Goal: Check status: Check status

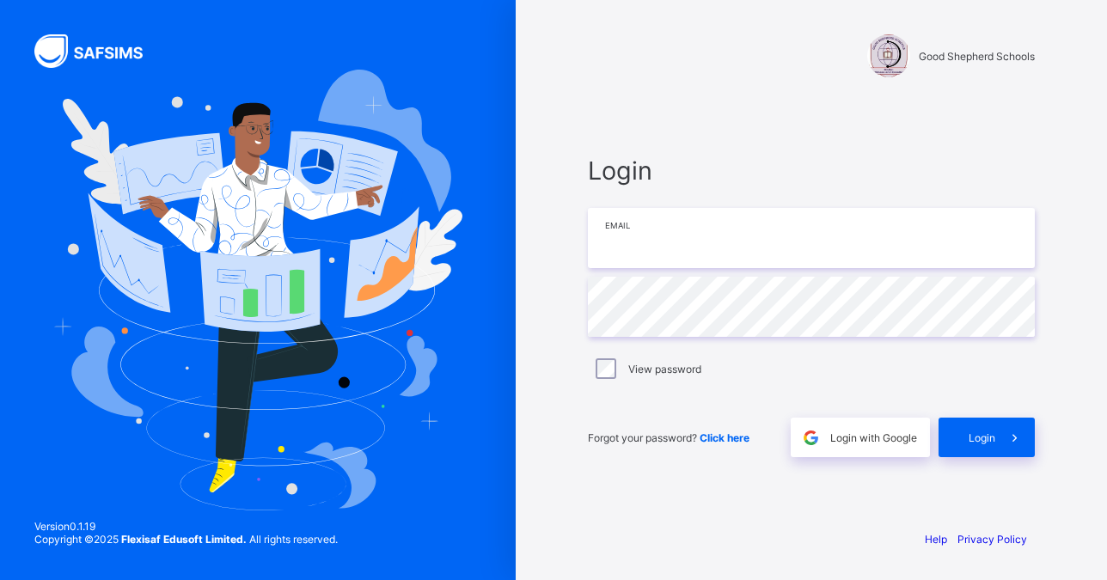
click at [674, 250] on input "email" at bounding box center [811, 238] width 447 height 60
type input "**********"
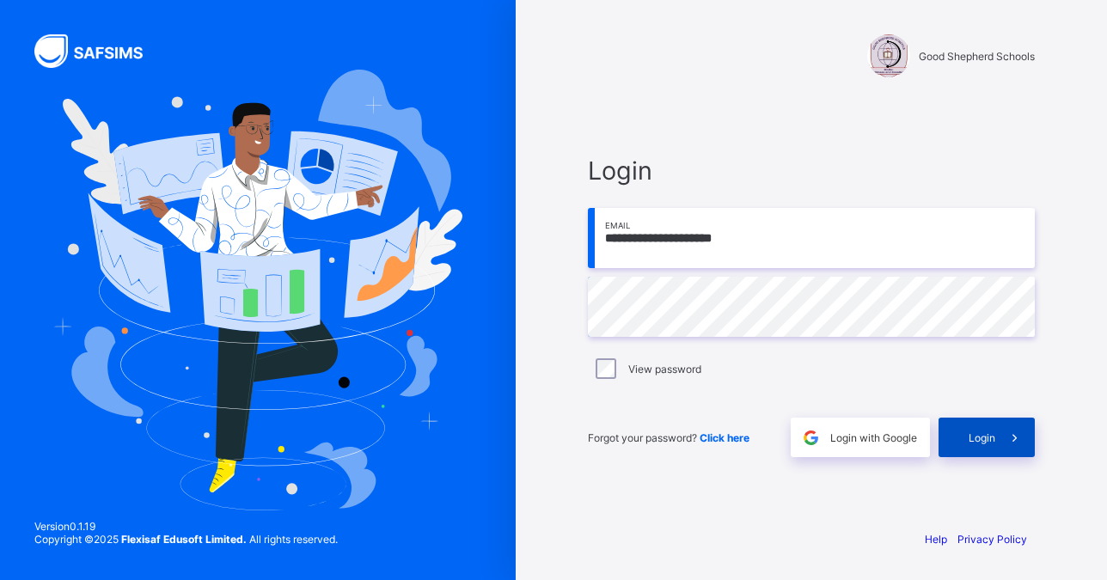
click at [991, 438] on span "Login" at bounding box center [982, 438] width 27 height 13
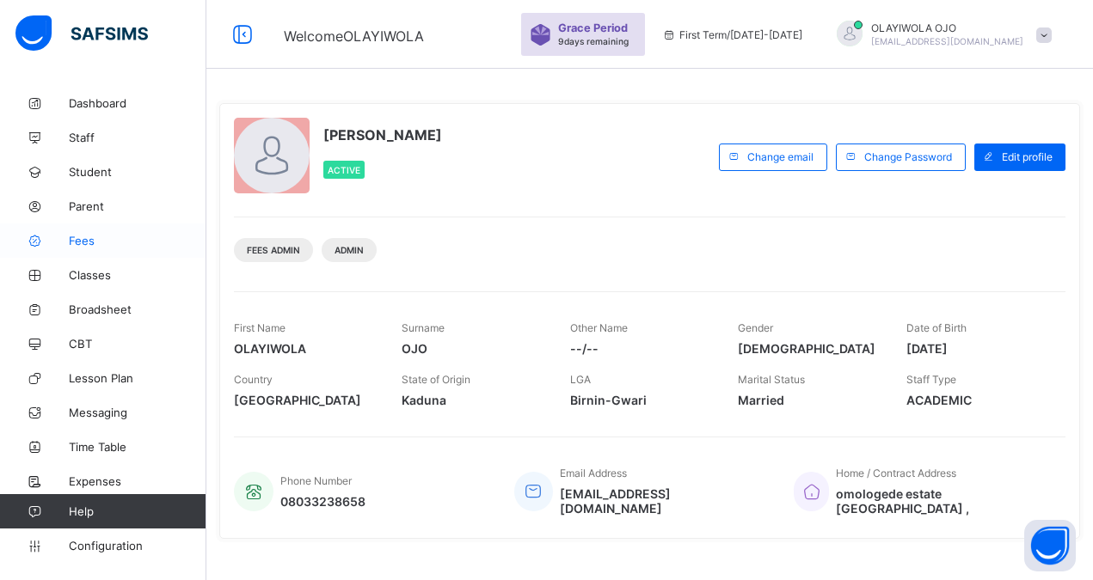
click at [92, 246] on span "Fees" at bounding box center [138, 241] width 138 height 14
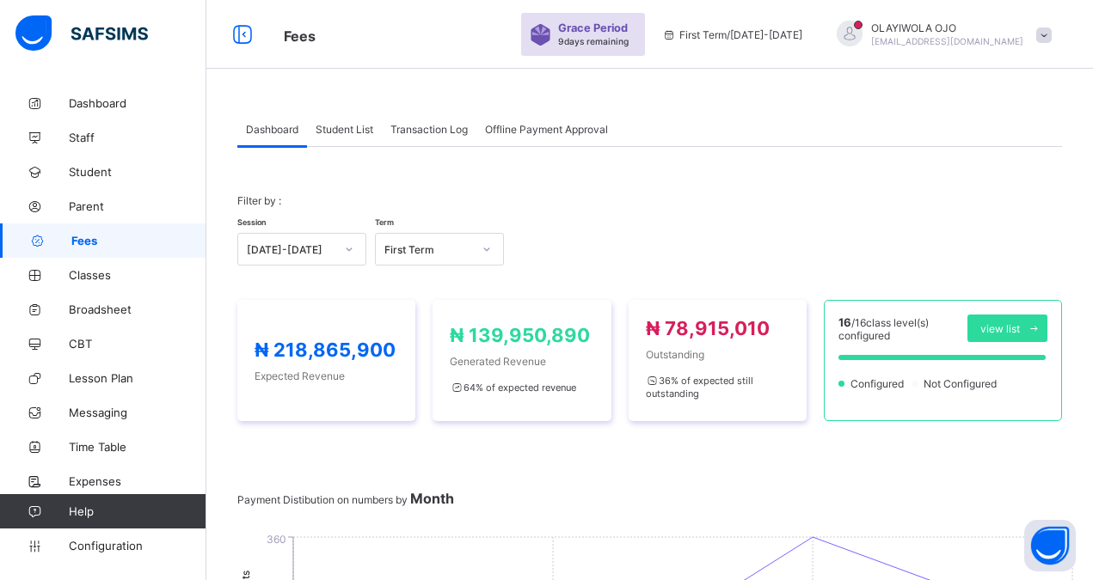
click at [344, 131] on span "Student List" at bounding box center [345, 129] width 58 height 13
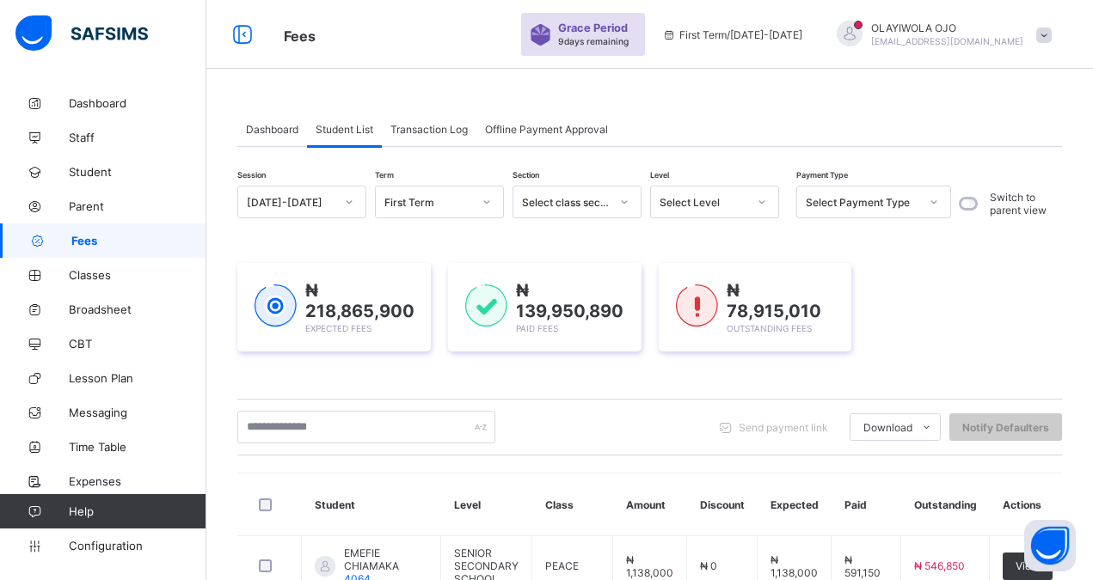
click at [679, 200] on div "Select Level" at bounding box center [703, 202] width 88 height 13
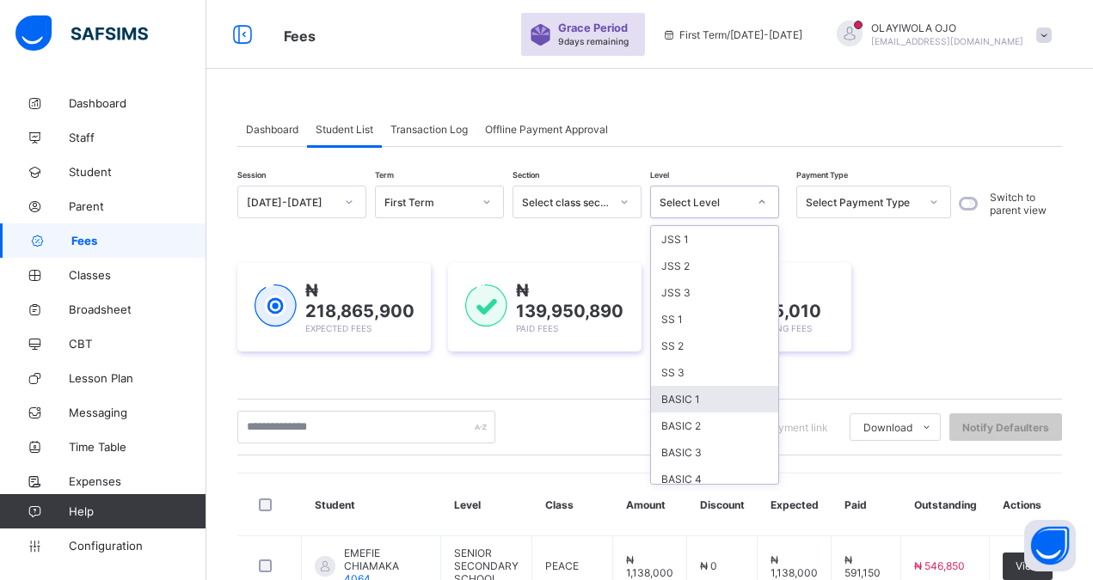
click at [677, 405] on div "BASIC 1" at bounding box center [714, 399] width 127 height 27
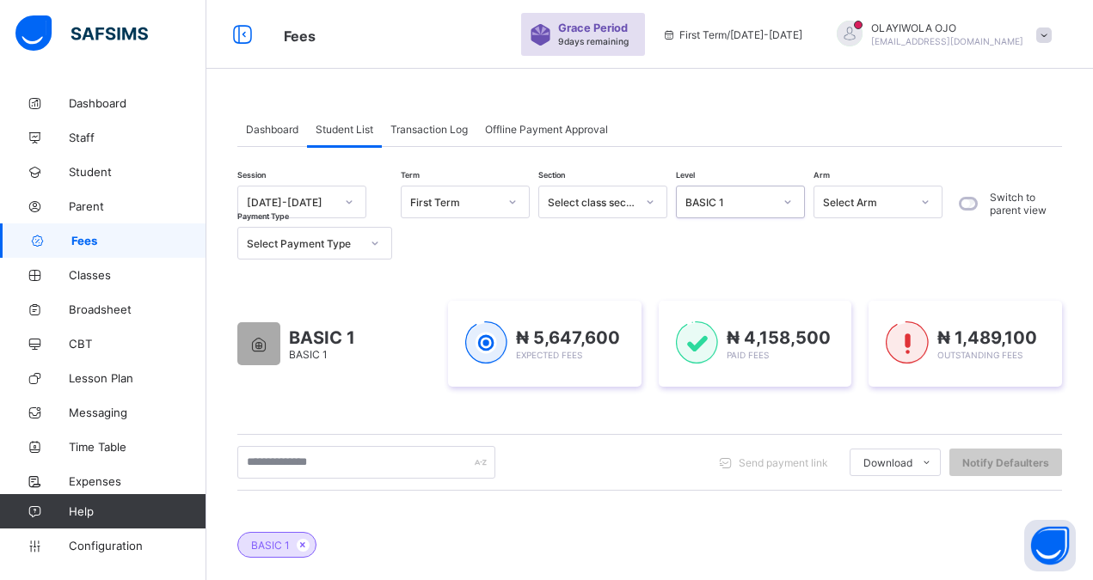
click at [299, 243] on div "Select Payment Type" at bounding box center [303, 243] width 113 height 13
click at [261, 335] on div "Part" at bounding box center [314, 334] width 153 height 27
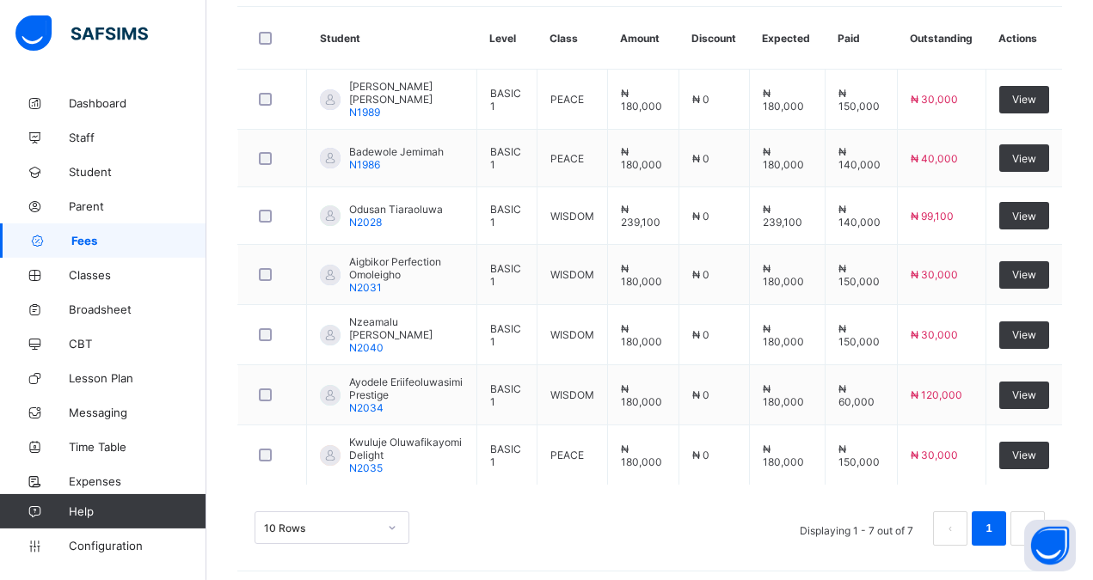
scroll to position [584, 0]
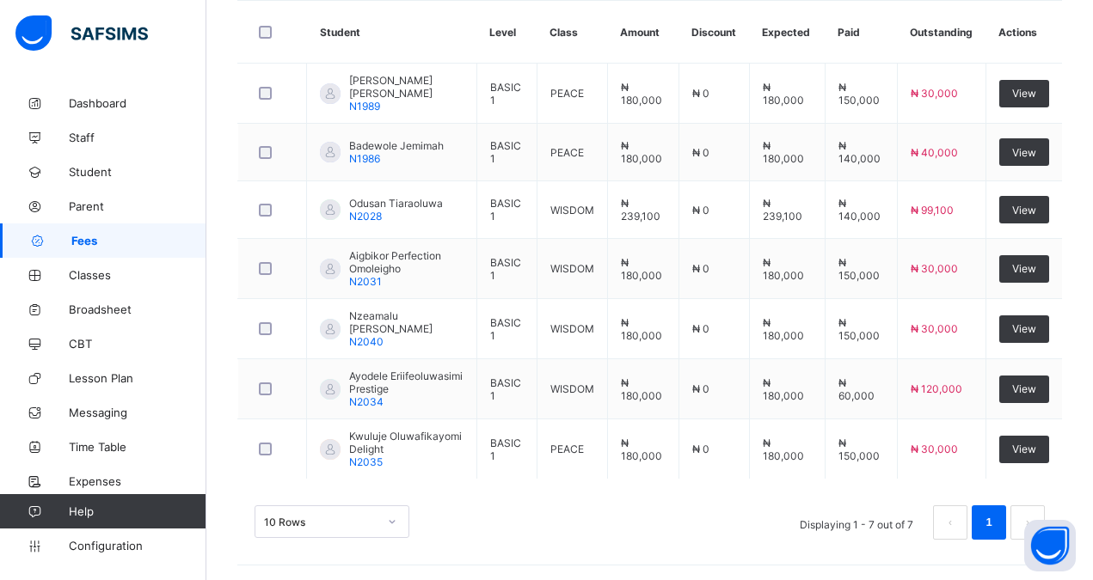
click at [996, 520] on link "1" at bounding box center [988, 523] width 16 height 22
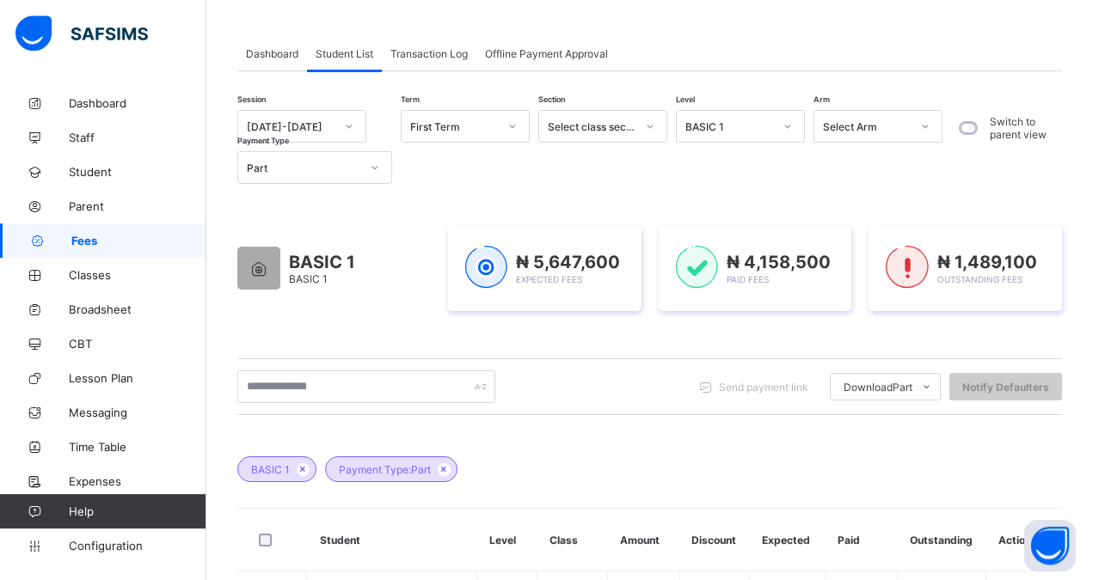
scroll to position [58, 0]
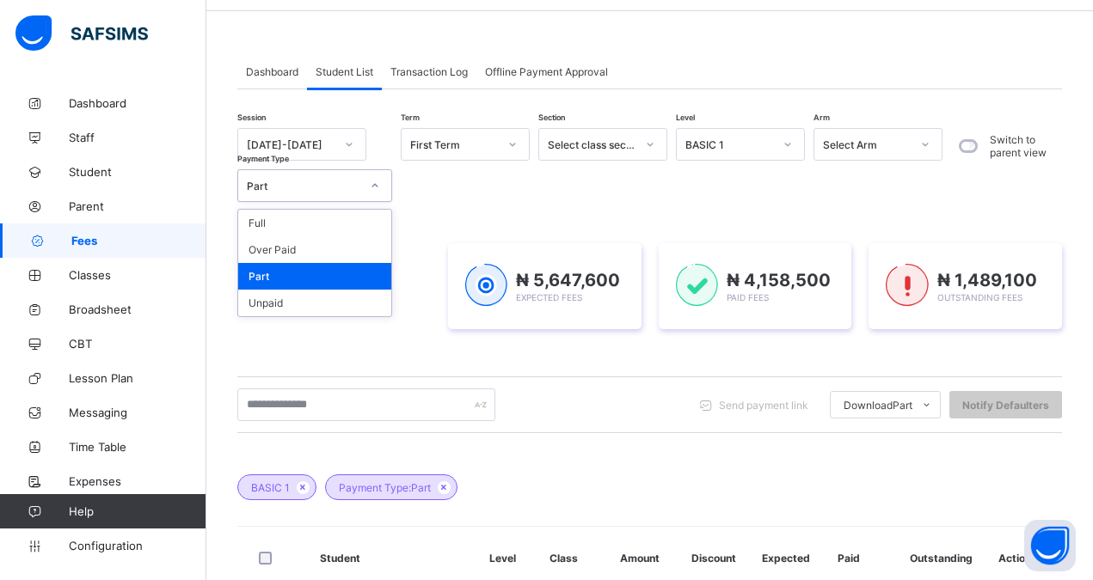
click at [266, 186] on div "Part" at bounding box center [303, 186] width 113 height 13
click at [280, 302] on div "Unpaid" at bounding box center [314, 303] width 153 height 27
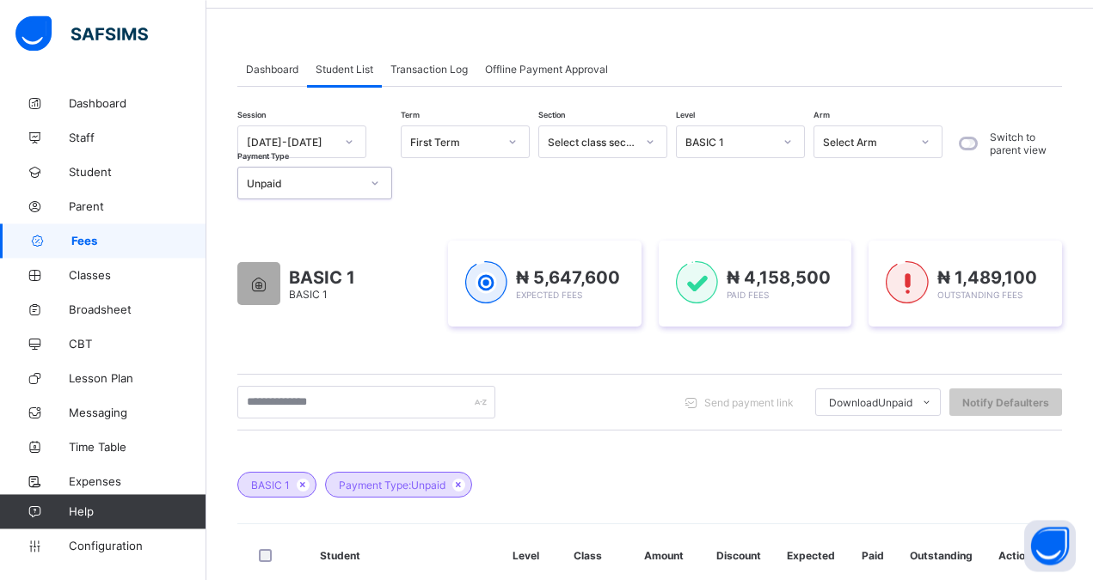
scroll to position [14, 0]
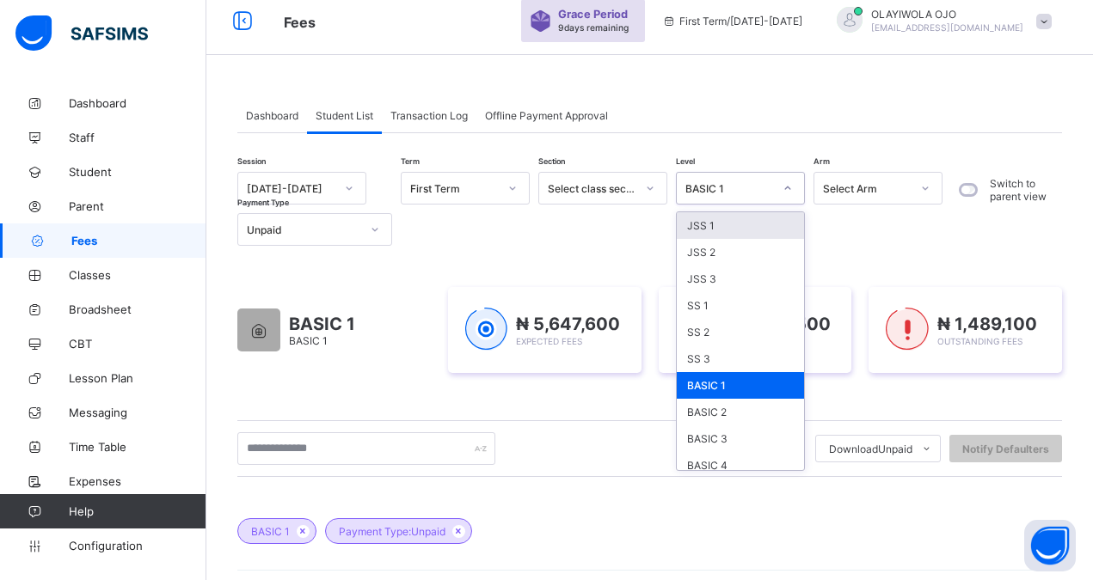
click at [719, 193] on div "BASIC 1" at bounding box center [729, 188] width 88 height 13
click at [707, 415] on div "BASIC 2" at bounding box center [740, 412] width 127 height 27
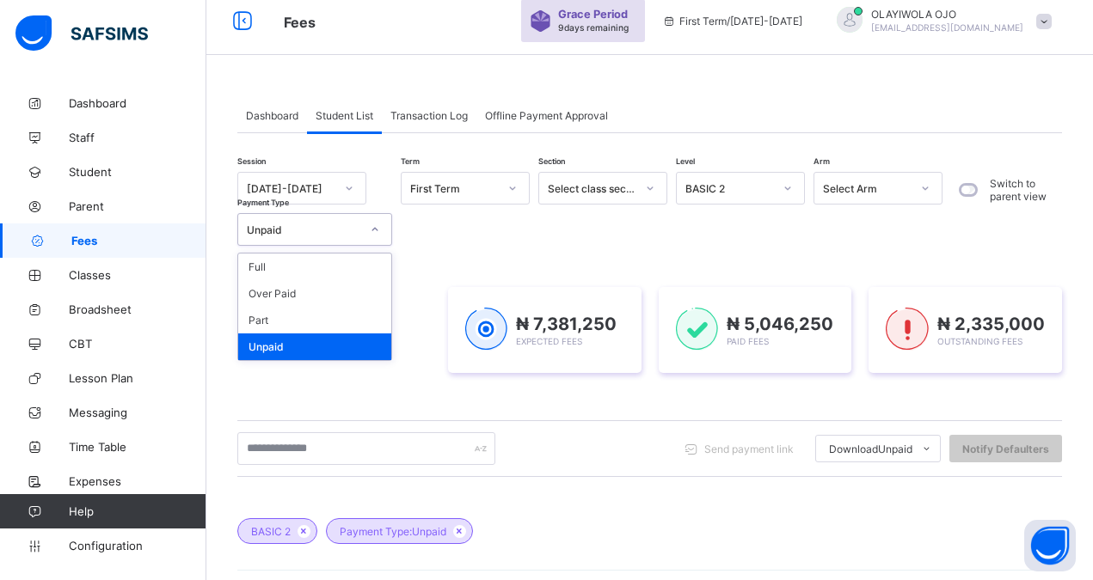
click at [268, 229] on div "Unpaid" at bounding box center [303, 230] width 113 height 13
click at [263, 316] on div "Part" at bounding box center [314, 320] width 153 height 27
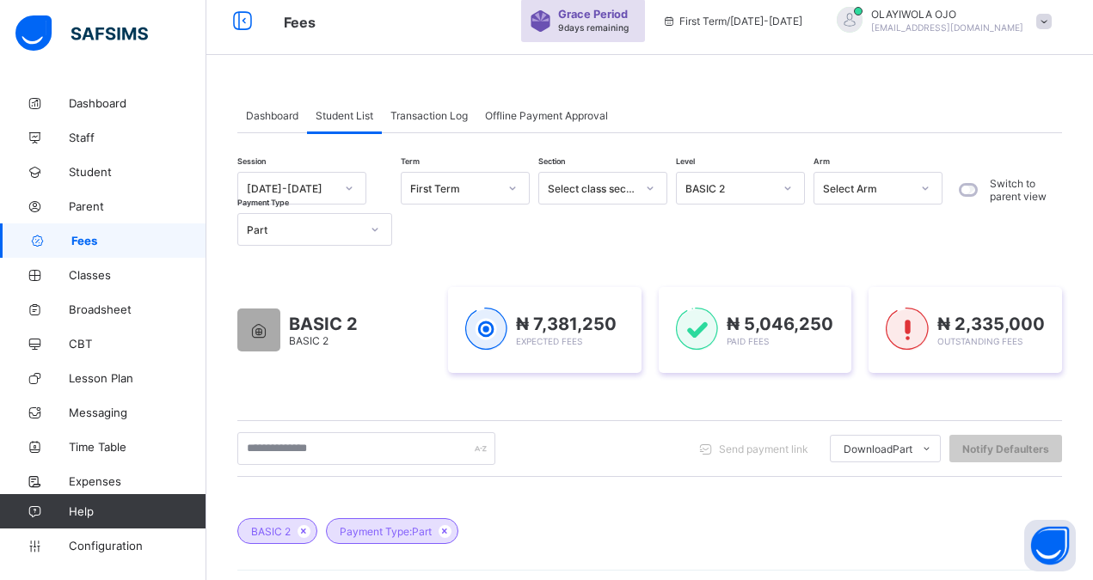
click at [264, 317] on div at bounding box center [258, 330] width 43 height 43
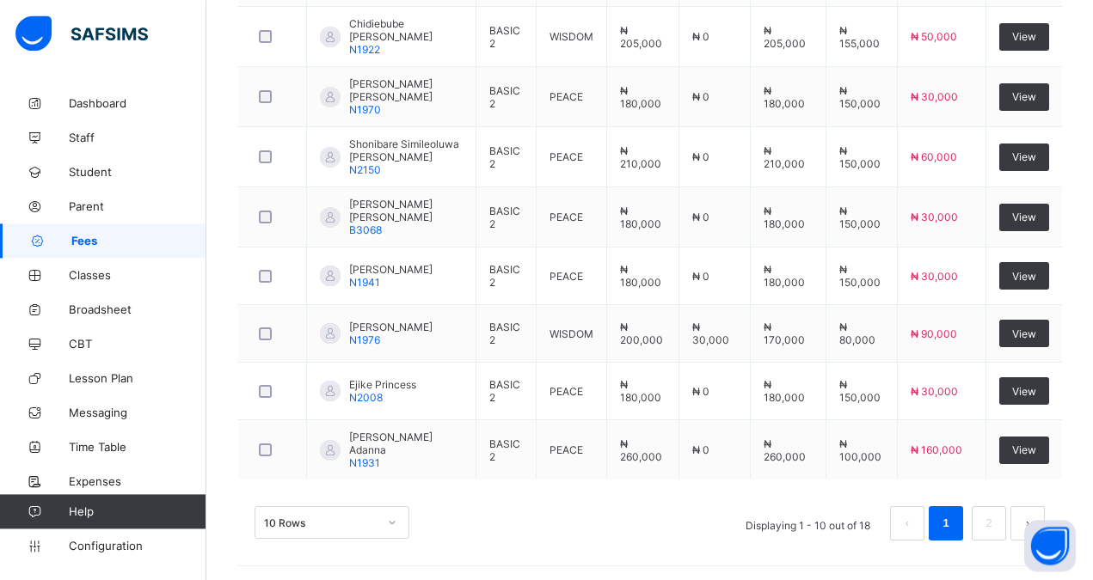
scroll to position [764, 0]
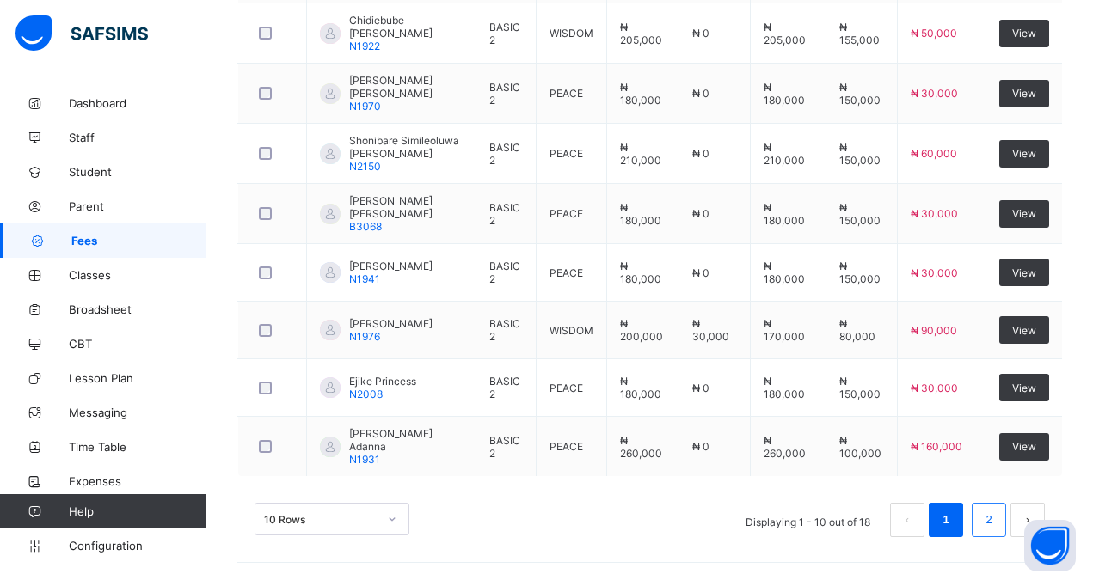
click at [996, 518] on link "2" at bounding box center [988, 520] width 16 height 22
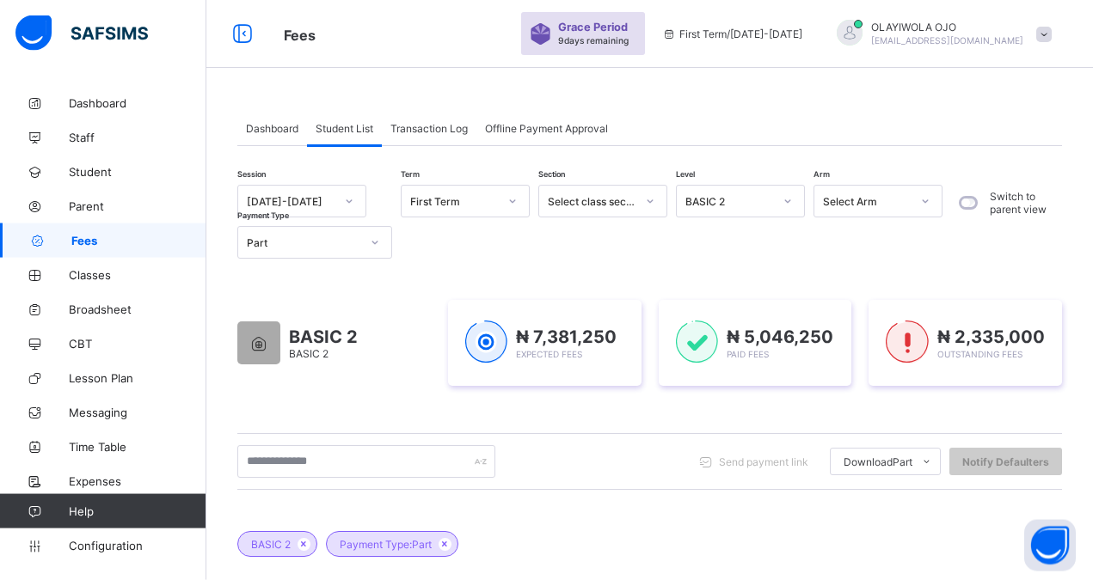
scroll to position [0, 0]
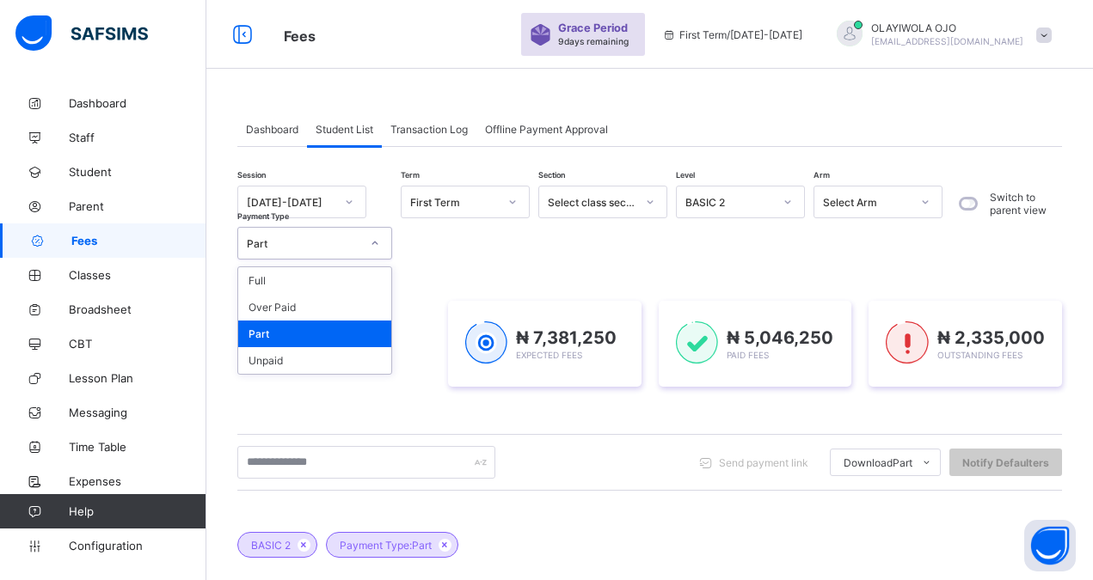
click at [298, 243] on div "Part" at bounding box center [303, 243] width 113 height 13
click at [281, 360] on div "Unpaid" at bounding box center [314, 360] width 153 height 27
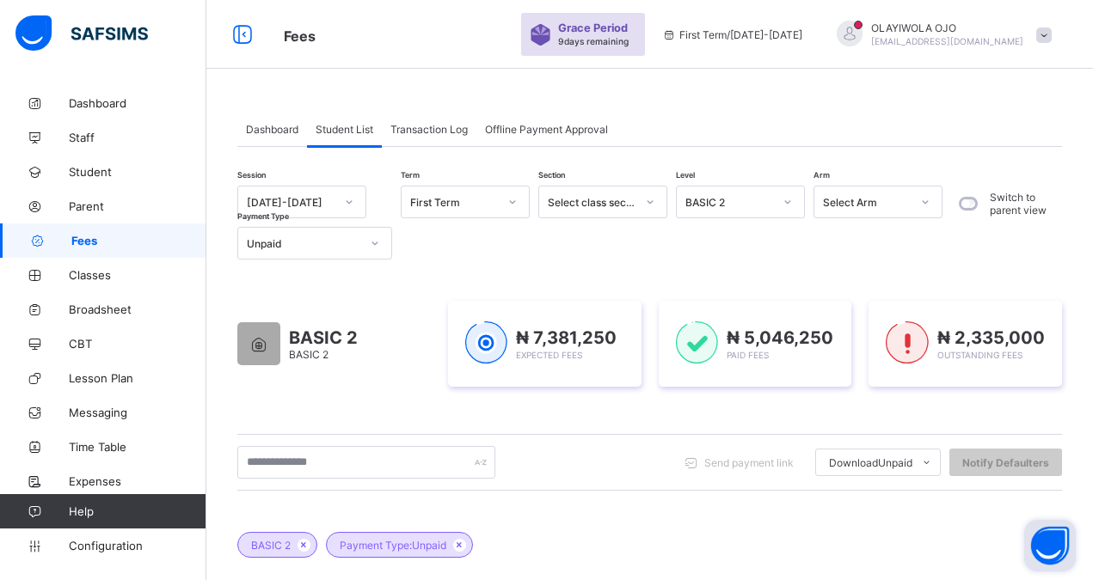
click at [1049, 544] on button "Open asap" at bounding box center [1050, 546] width 52 height 52
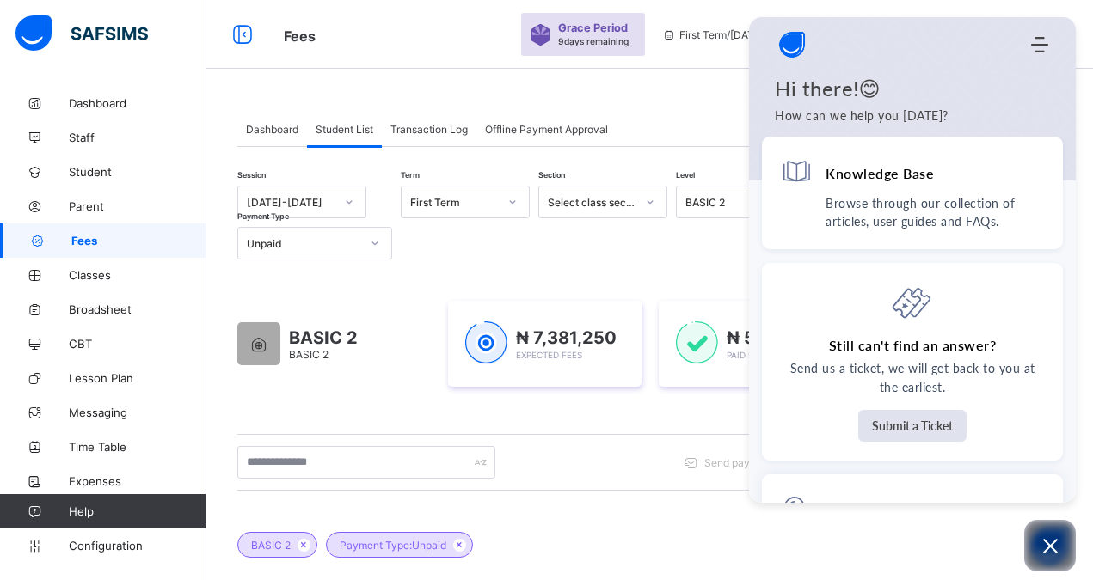
click at [659, 512] on div "BASIC 2 Payment Type: Unpaid" at bounding box center [649, 536] width 824 height 60
click at [657, 507] on div "BASIC 2 Payment Type: Unpaid" at bounding box center [649, 536] width 824 height 60
click at [1051, 543] on icon "Open asap" at bounding box center [1049, 546] width 21 height 21
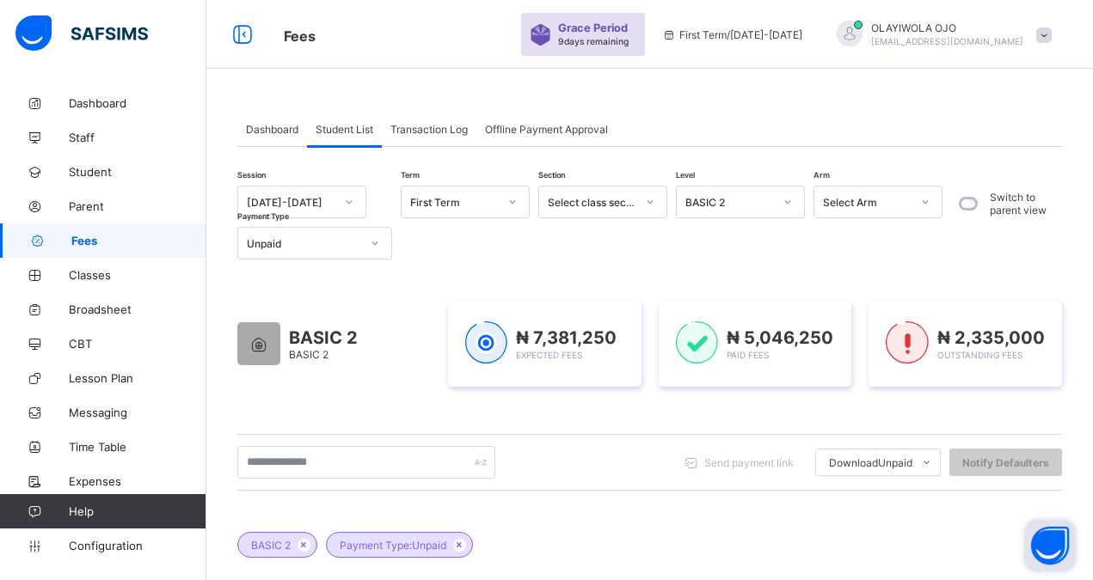
click at [1051, 543] on button "Open asap" at bounding box center [1050, 546] width 52 height 52
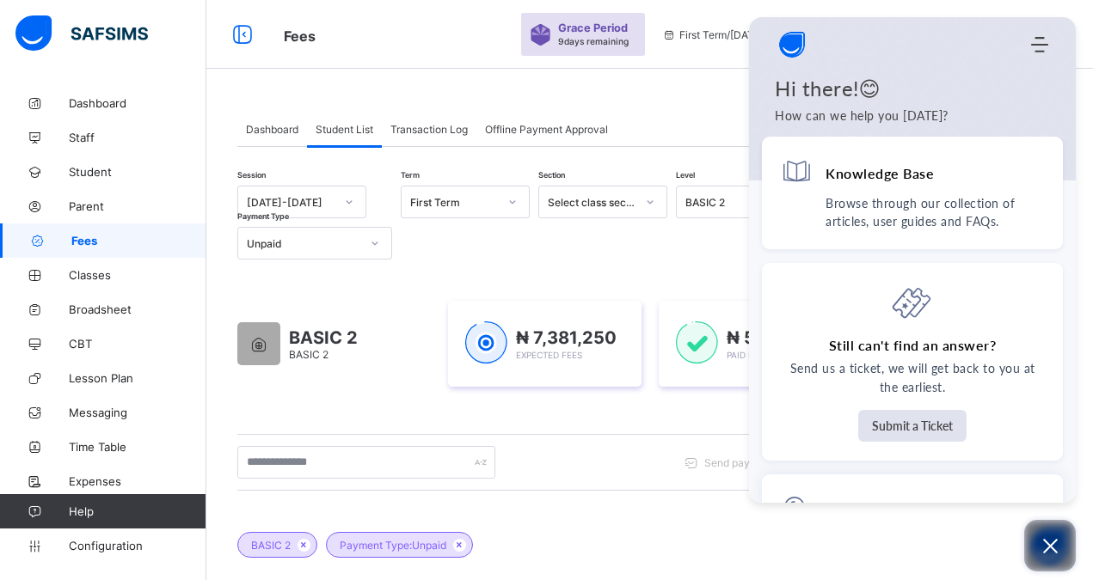
click at [1051, 543] on icon "Open asap" at bounding box center [1049, 546] width 21 height 21
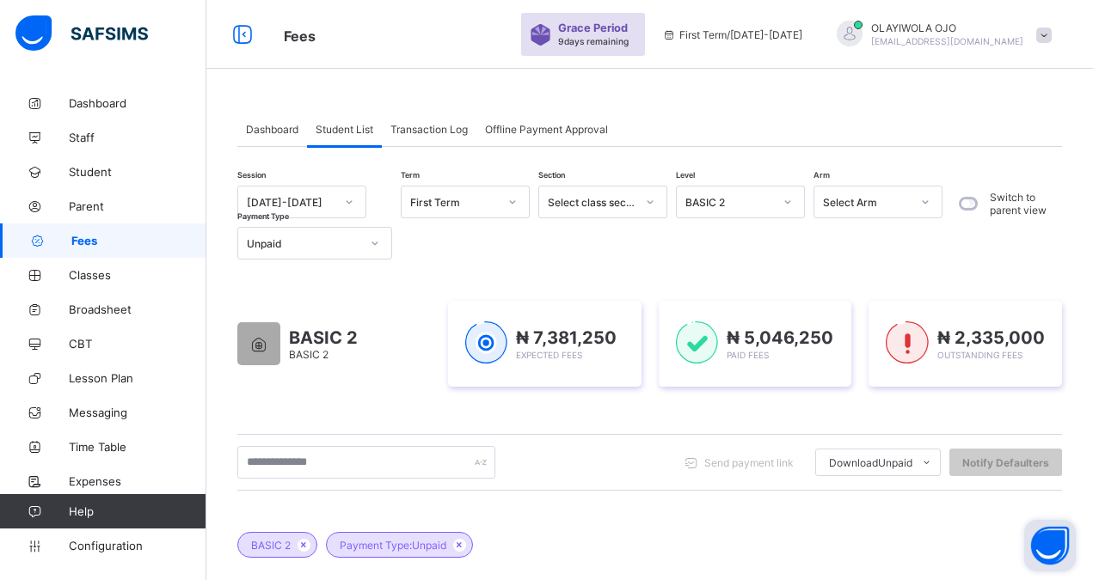
click at [726, 199] on div "BASIC 2" at bounding box center [729, 202] width 88 height 13
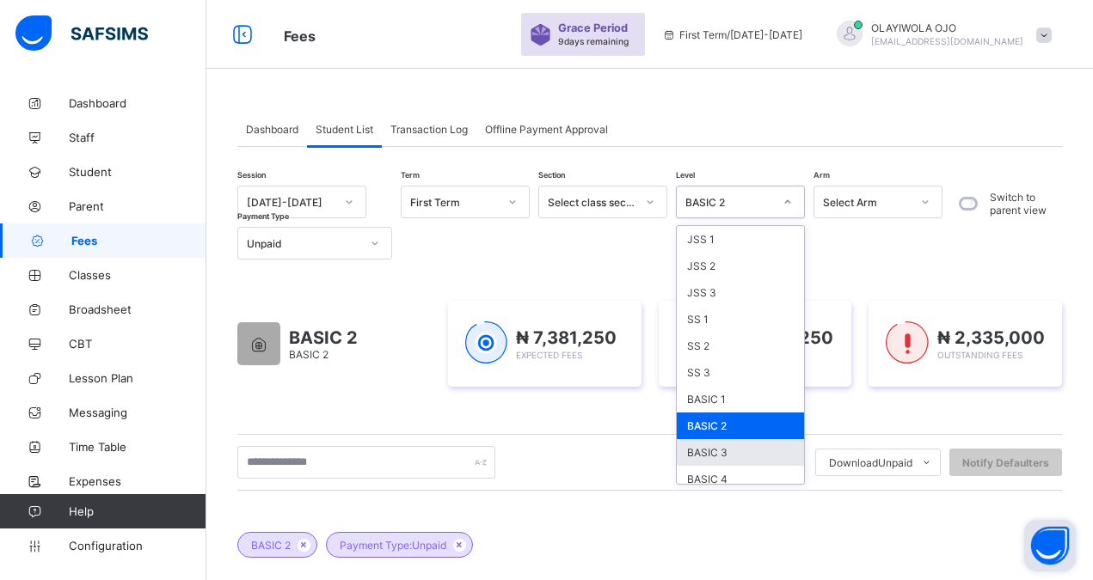
click at [710, 451] on div "BASIC 3" at bounding box center [740, 452] width 127 height 27
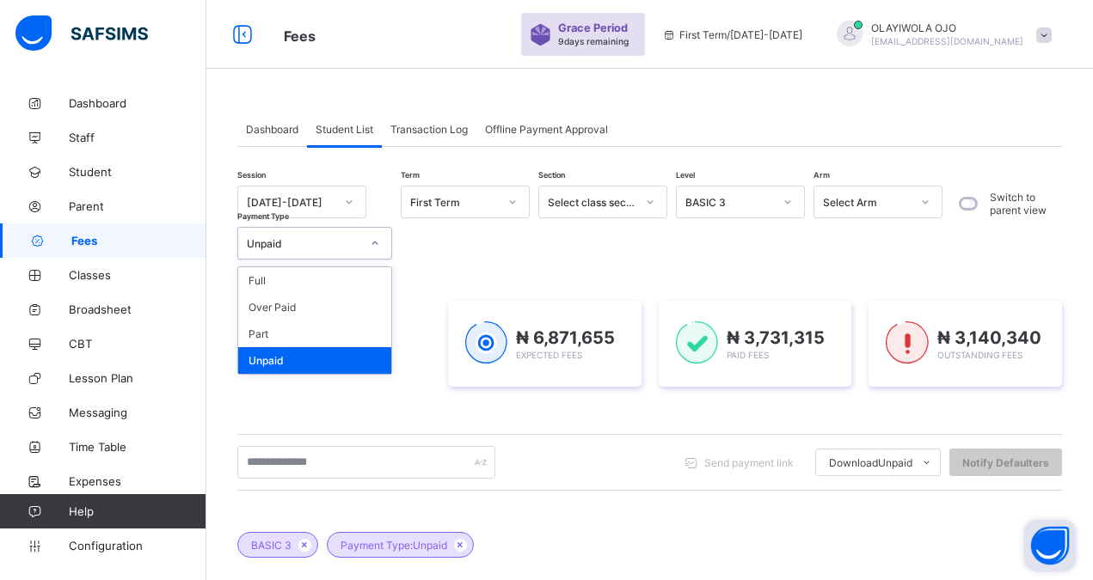
click at [270, 244] on div "Unpaid" at bounding box center [303, 243] width 113 height 13
click at [271, 329] on div "Part" at bounding box center [314, 334] width 153 height 27
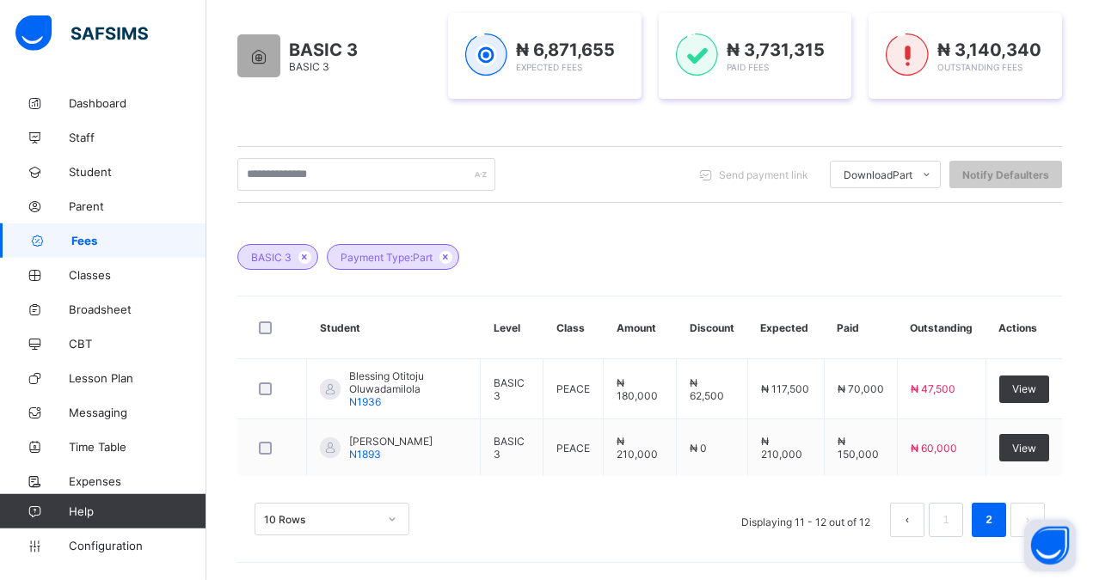
scroll to position [291, 0]
click at [953, 520] on link "1" at bounding box center [945, 520] width 16 height 22
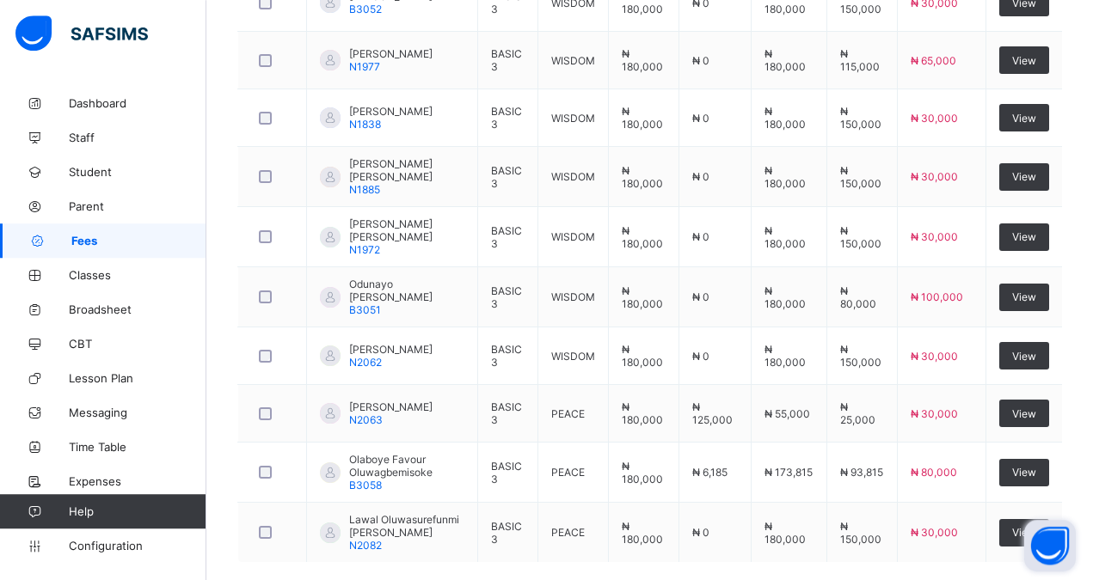
scroll to position [729, 0]
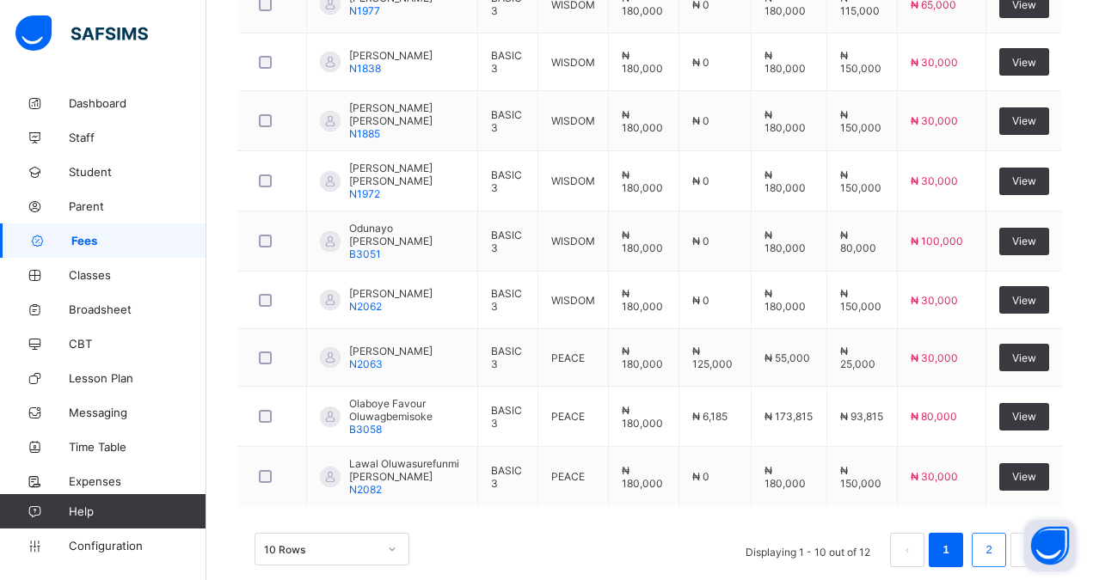
click at [996, 546] on link "2" at bounding box center [988, 550] width 16 height 22
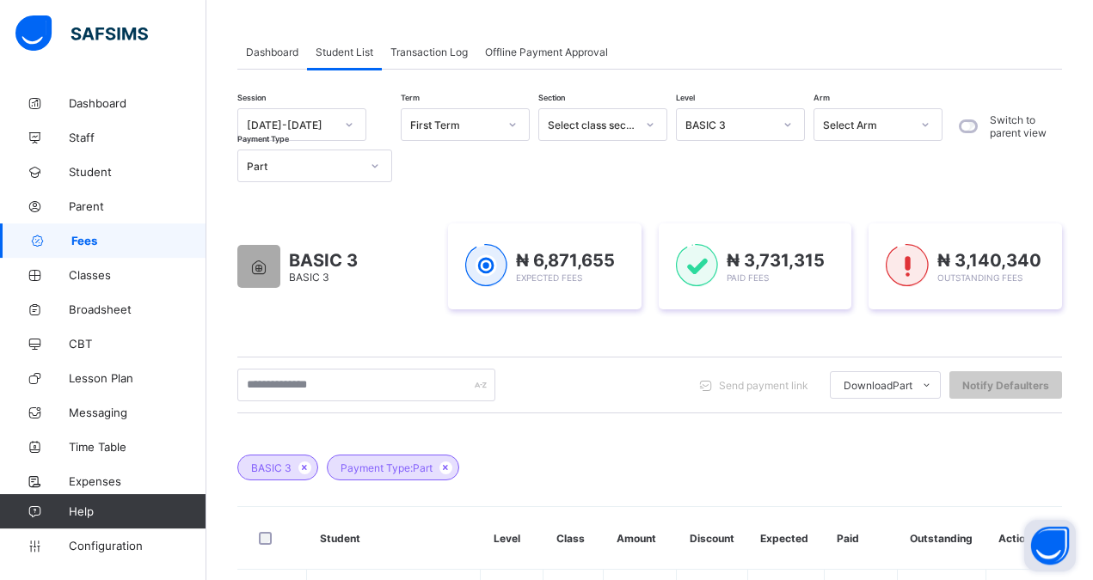
scroll to position [71, 0]
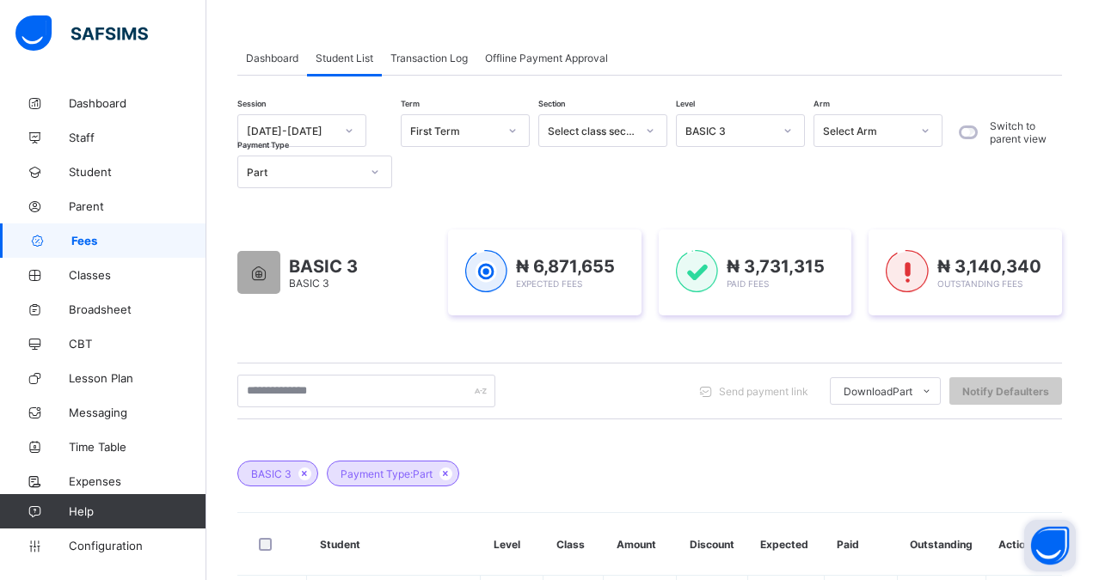
click at [261, 175] on div "Part" at bounding box center [303, 172] width 113 height 13
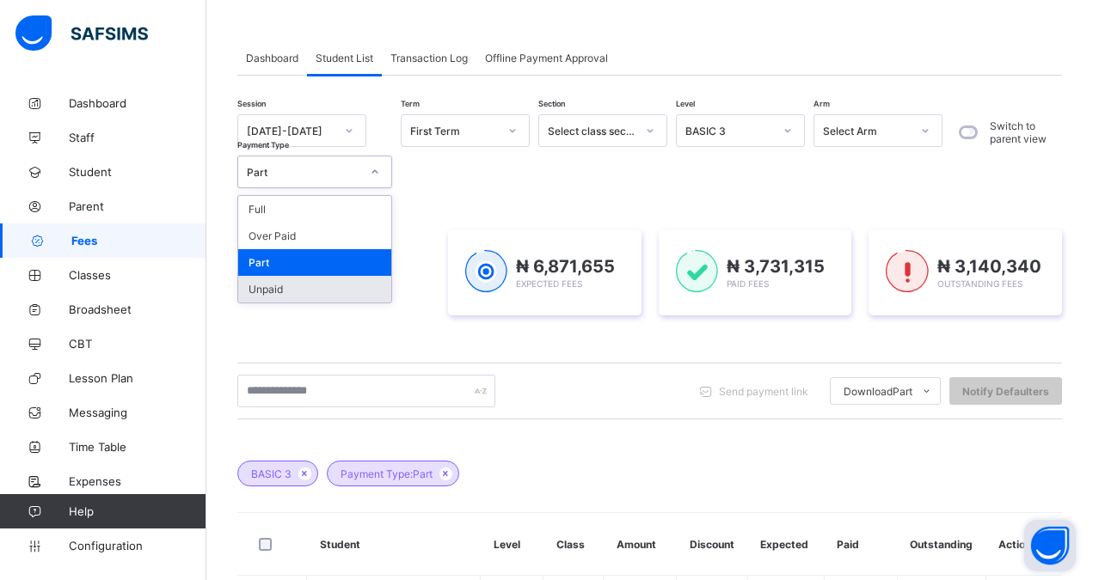
click at [261, 292] on div "Unpaid" at bounding box center [314, 289] width 153 height 27
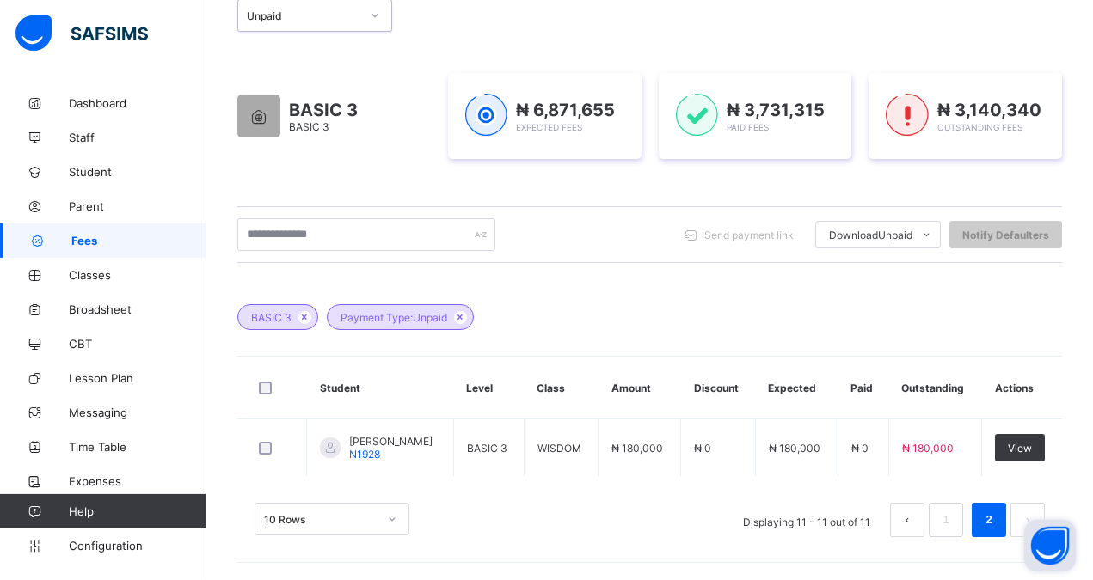
scroll to position [230, 0]
click at [953, 516] on link "1" at bounding box center [945, 520] width 16 height 22
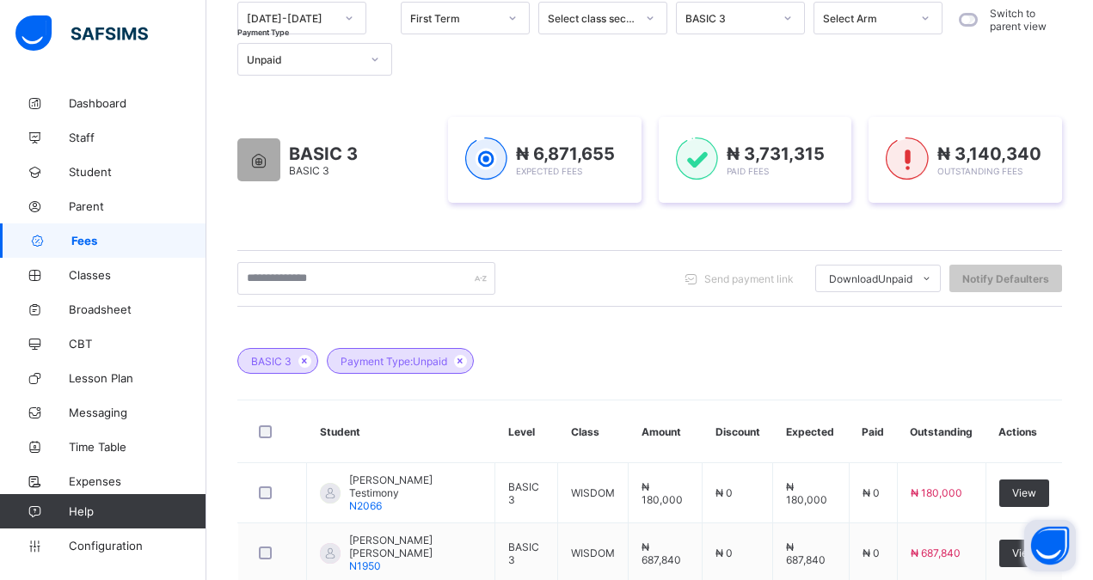
scroll to position [96, 0]
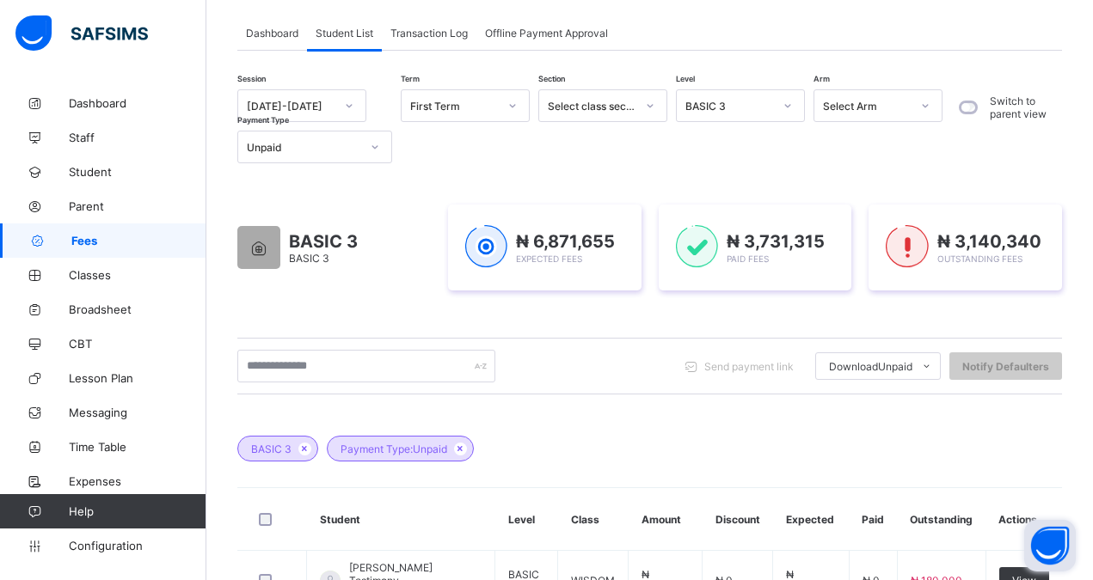
click at [726, 105] on div "BASIC 3" at bounding box center [729, 106] width 88 height 13
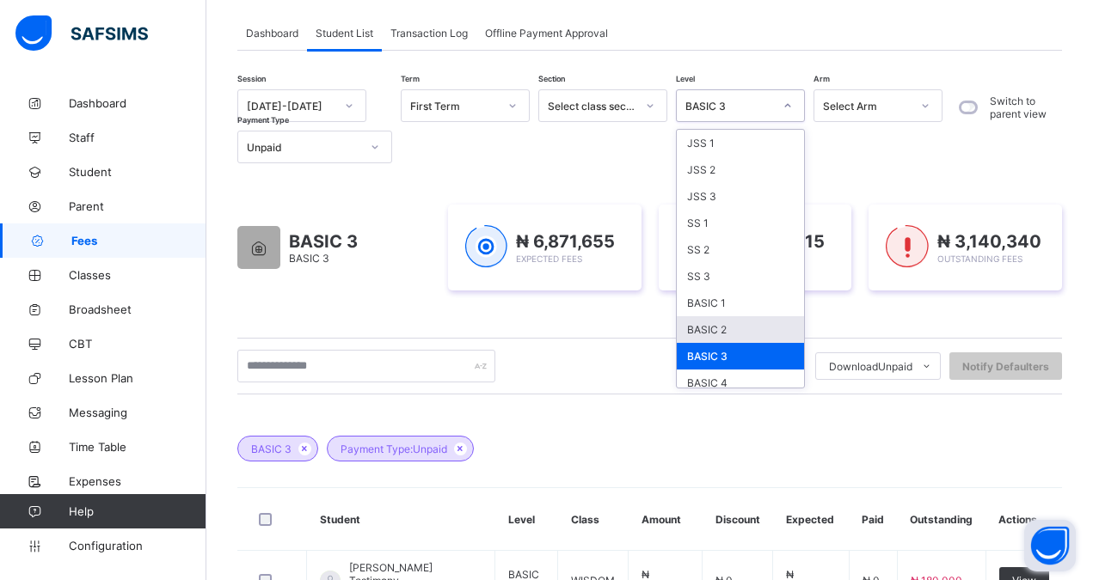
click at [699, 330] on div "BASIC 2" at bounding box center [740, 329] width 127 height 27
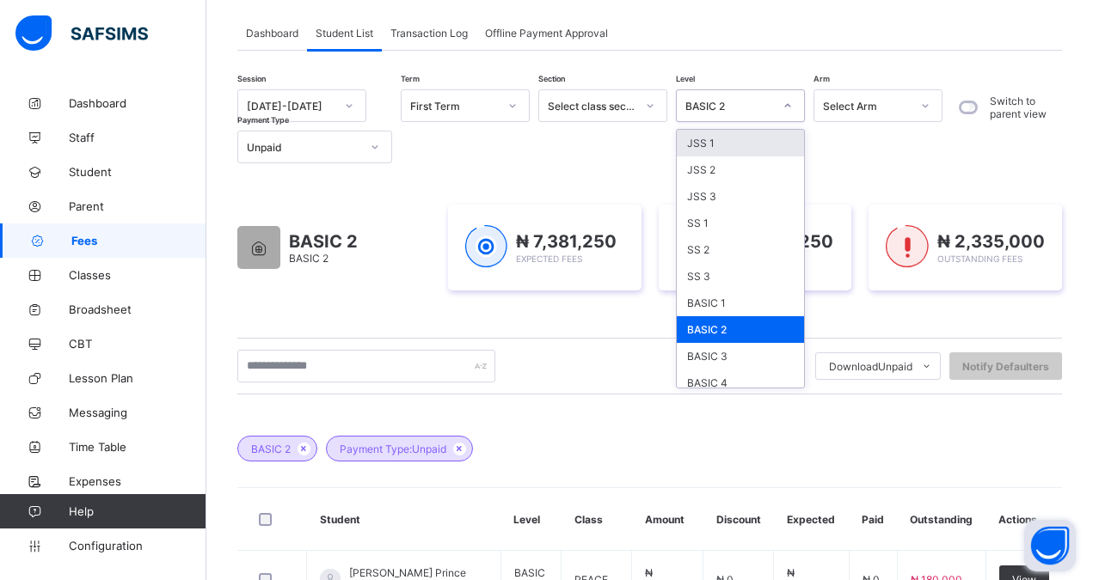
click at [753, 113] on div "BASIC 2" at bounding box center [724, 106] width 95 height 24
click at [724, 383] on div "BASIC 4" at bounding box center [740, 383] width 127 height 27
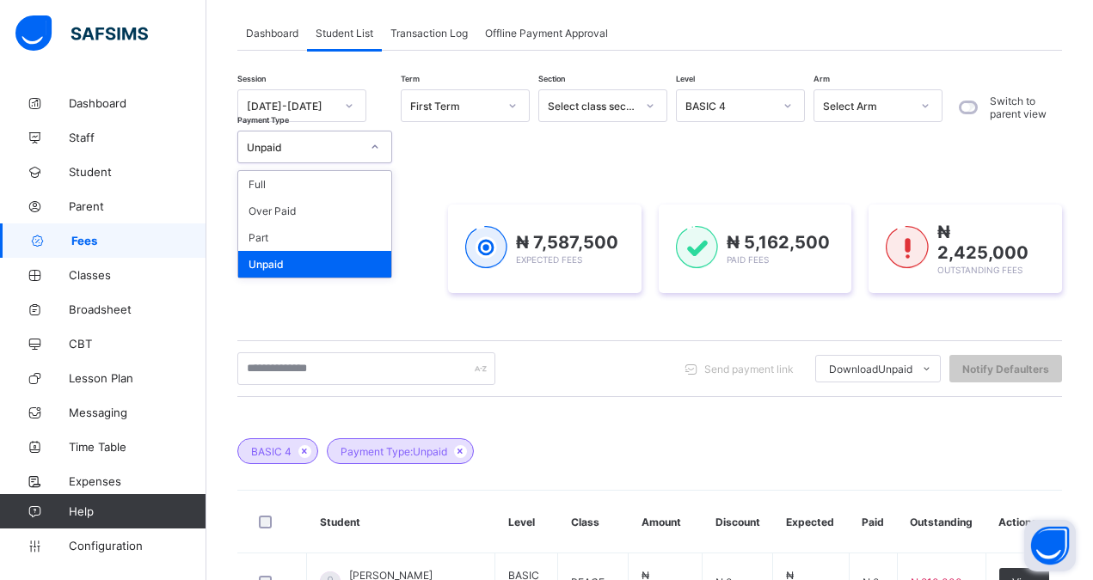
click at [275, 154] on div "Unpaid" at bounding box center [298, 147] width 120 height 24
click at [261, 238] on div "Part" at bounding box center [314, 237] width 153 height 27
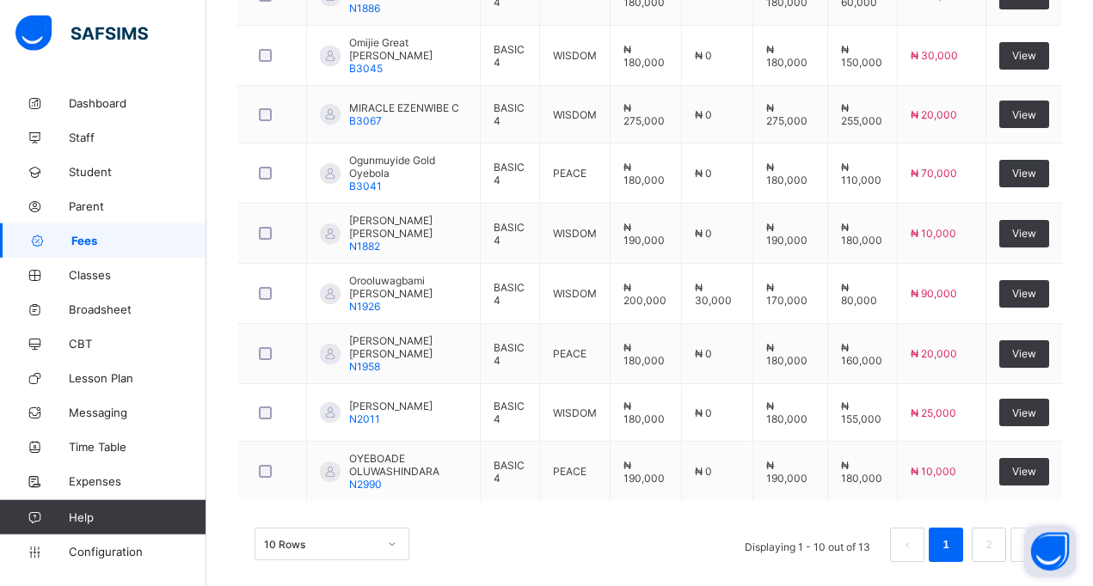
scroll to position [758, 0]
click at [996, 533] on link "2" at bounding box center [988, 544] width 16 height 22
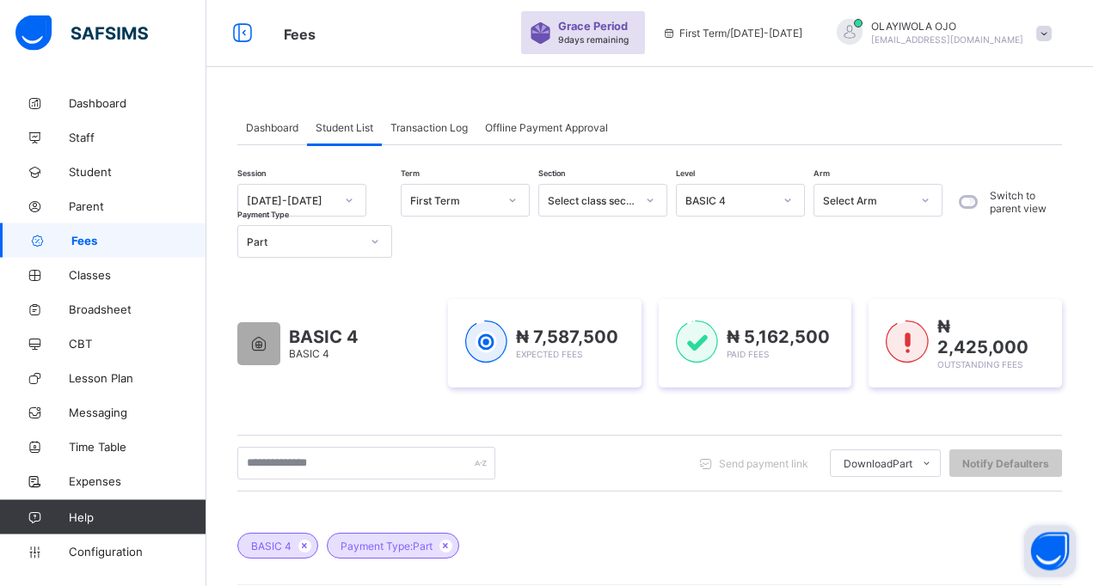
scroll to position [0, 0]
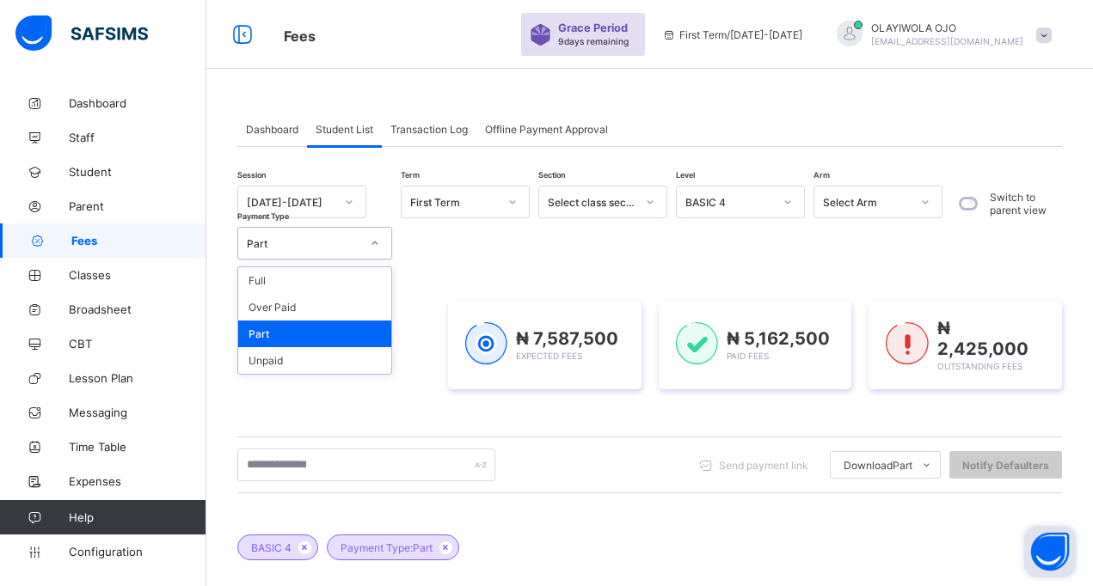
click at [273, 246] on div "Part" at bounding box center [303, 243] width 113 height 13
click at [268, 366] on div "Unpaid" at bounding box center [314, 360] width 153 height 27
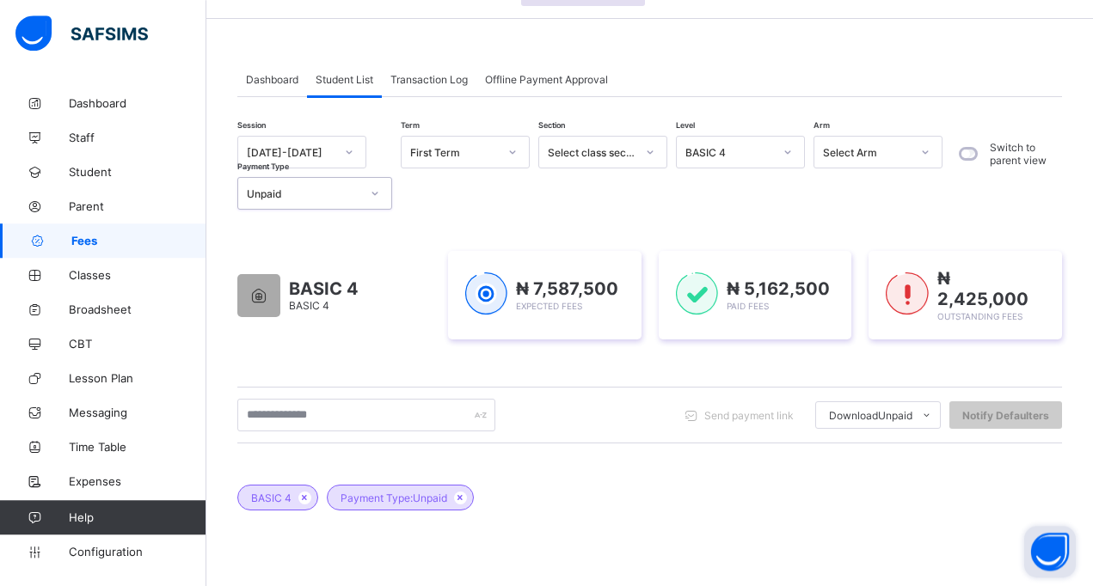
scroll to position [44, 0]
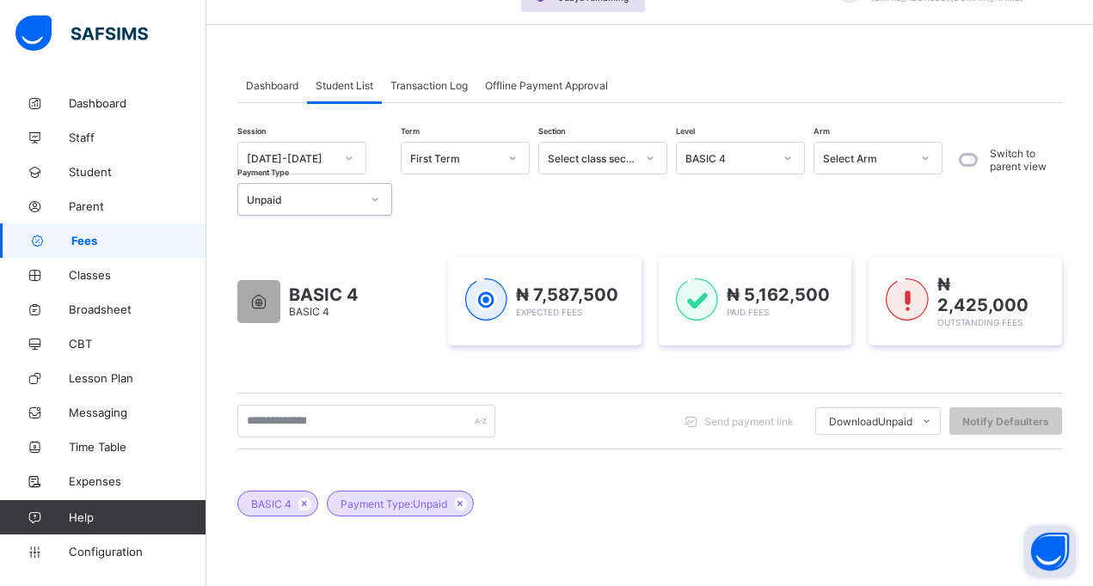
click at [295, 200] on div "Unpaid" at bounding box center [303, 199] width 113 height 13
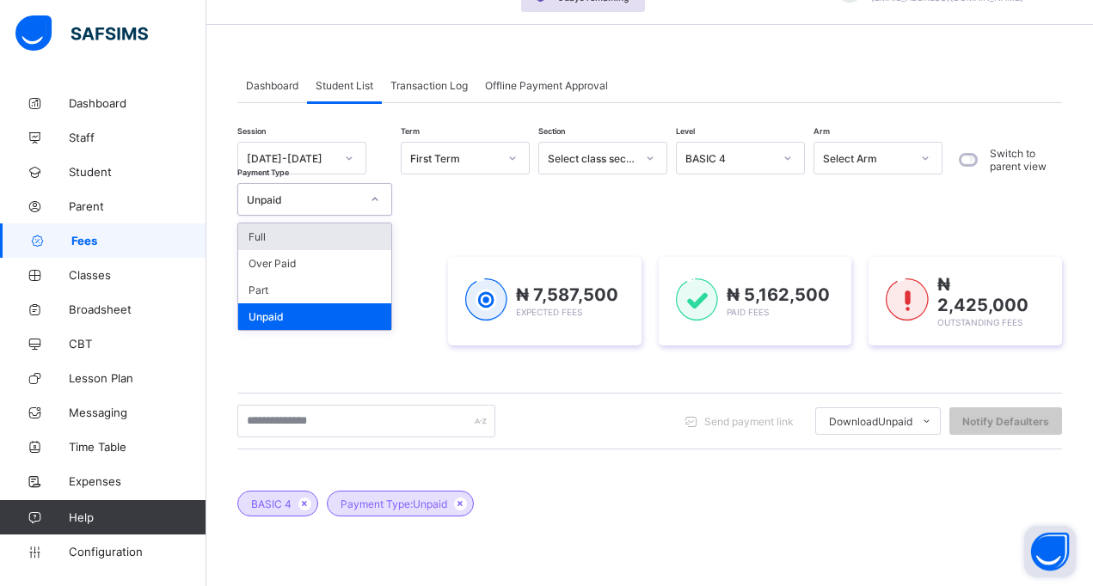
click at [270, 238] on div "Full" at bounding box center [314, 237] width 153 height 27
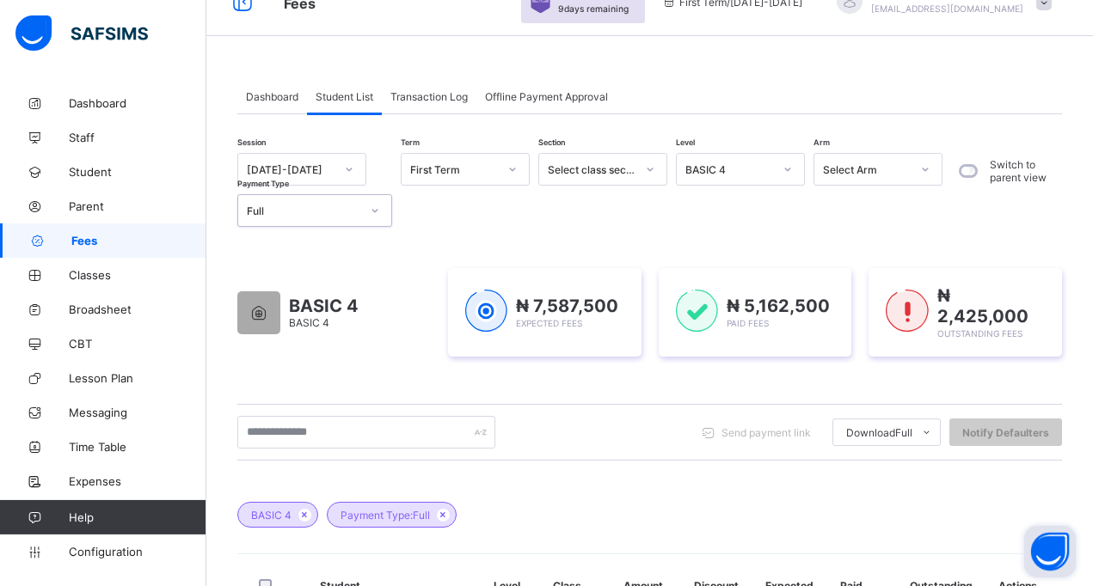
scroll to position [0, 0]
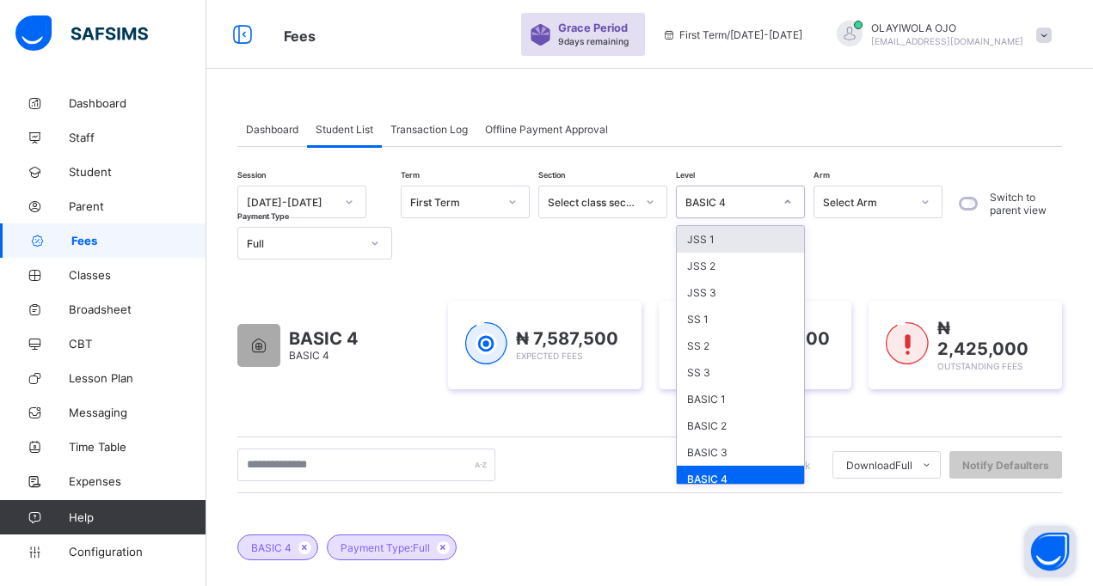
click at [742, 199] on div "BASIC 4" at bounding box center [729, 202] width 88 height 13
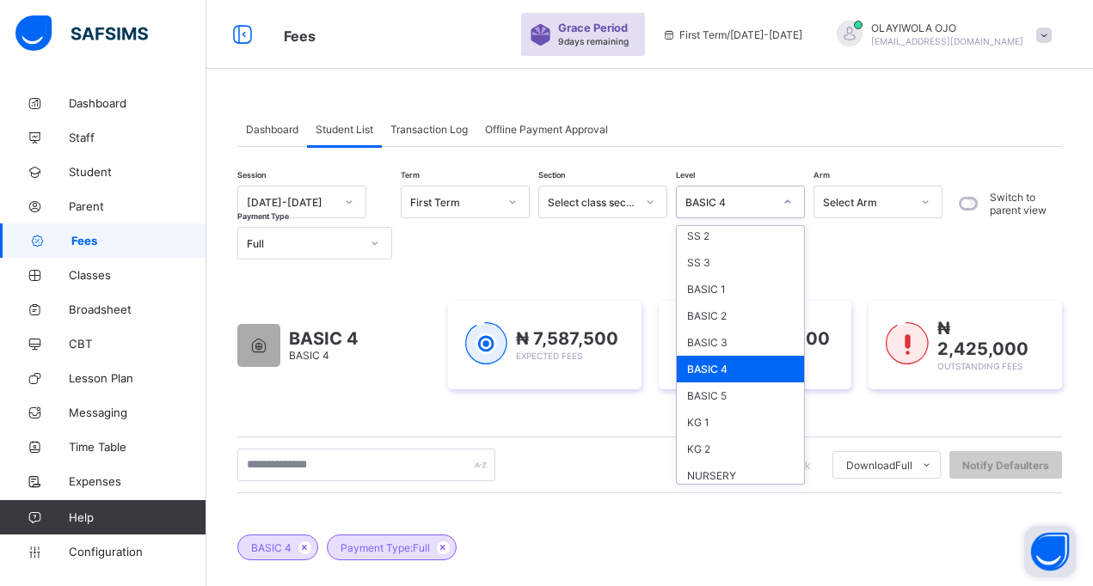
scroll to position [116, 0]
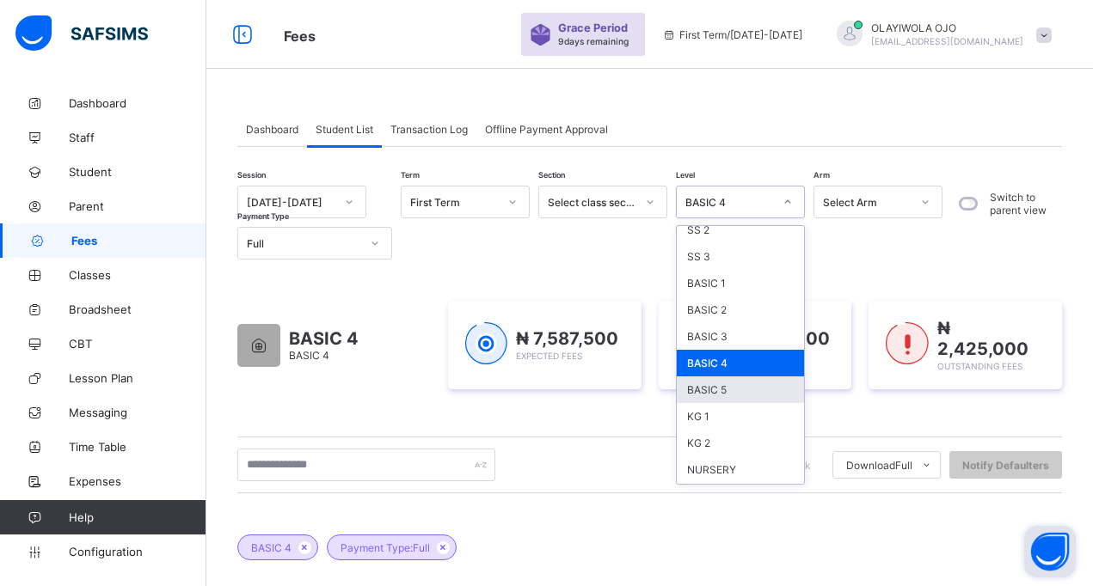
click at [709, 384] on div "BASIC 5" at bounding box center [740, 390] width 127 height 27
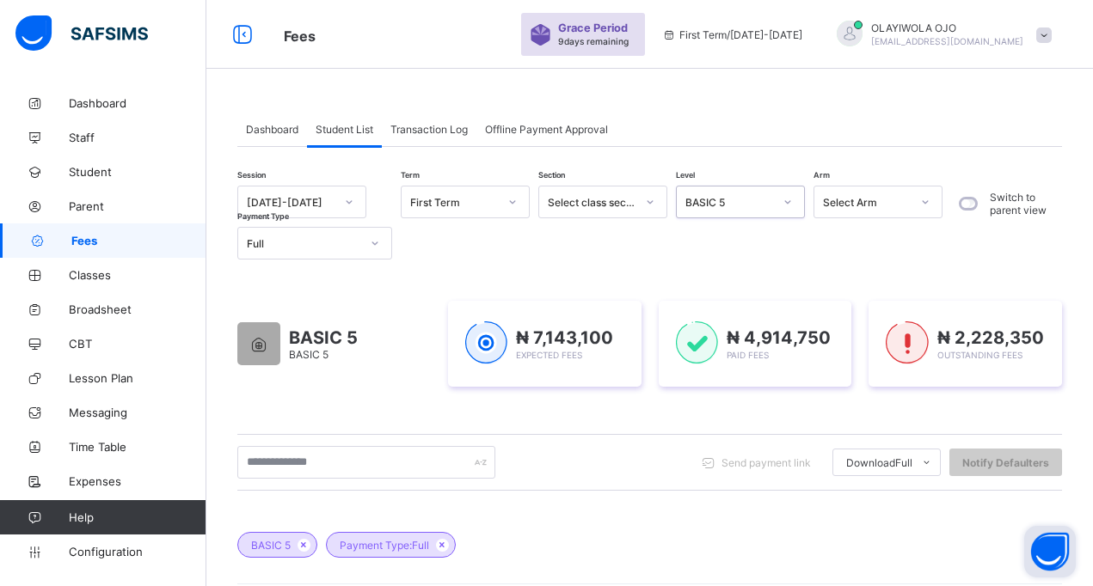
click at [298, 244] on div "Full" at bounding box center [303, 243] width 113 height 13
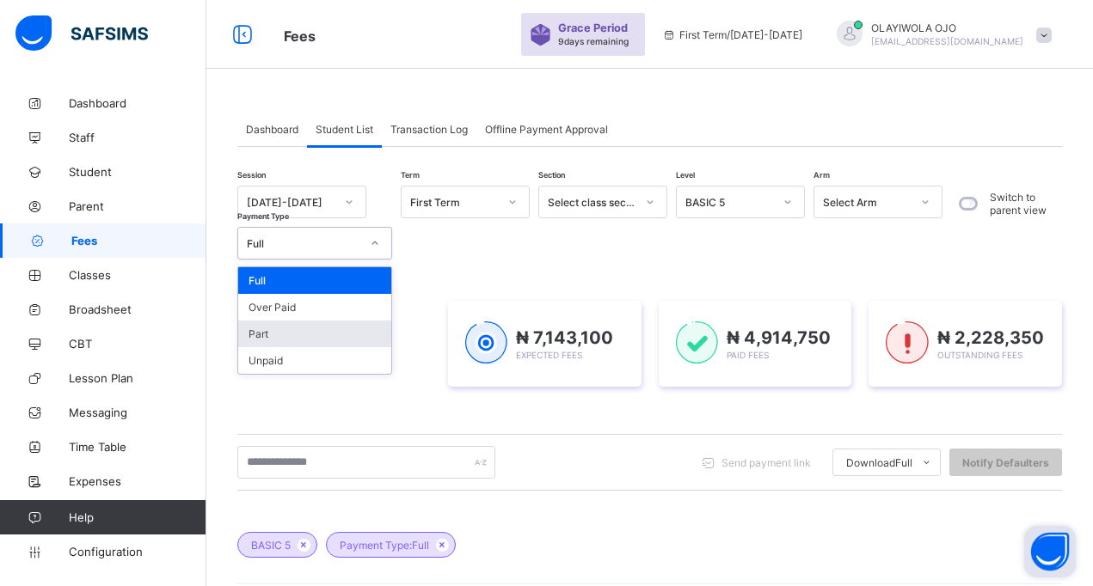
click at [282, 334] on div "Part" at bounding box center [314, 334] width 153 height 27
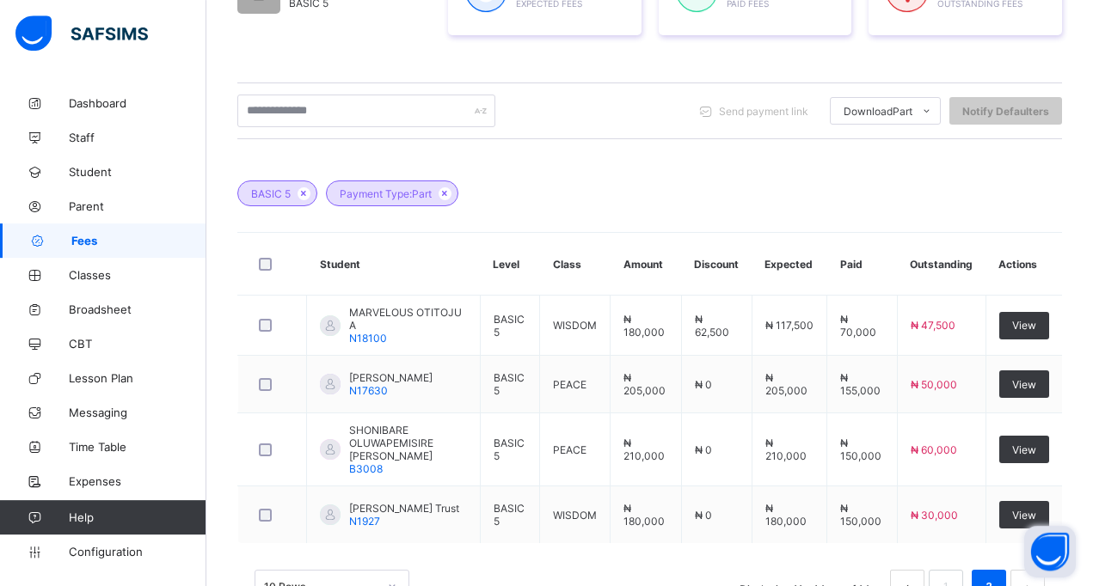
scroll to position [400, 0]
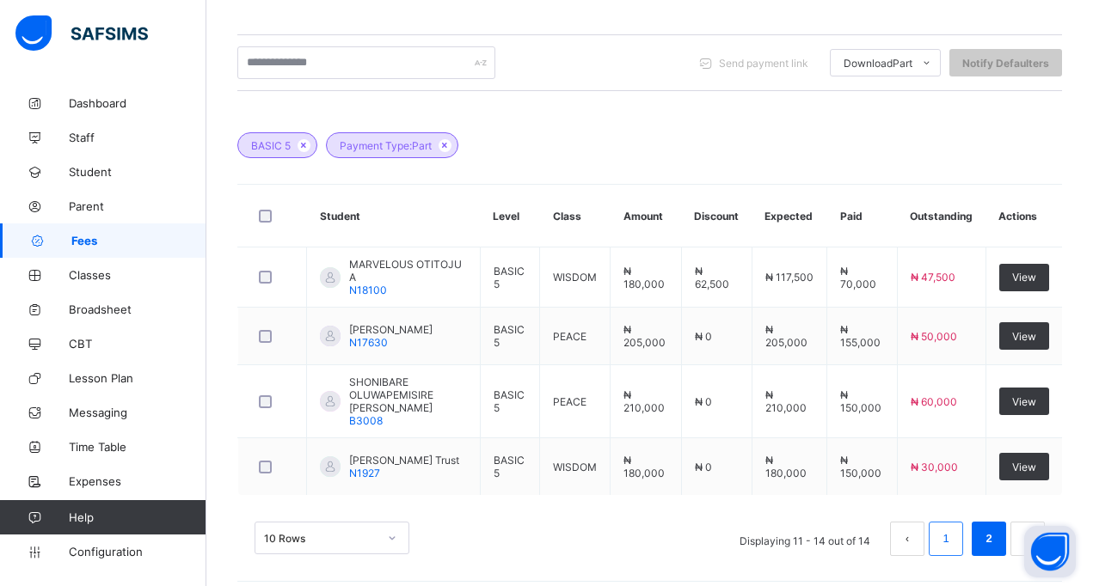
click at [953, 530] on link "1" at bounding box center [945, 539] width 16 height 22
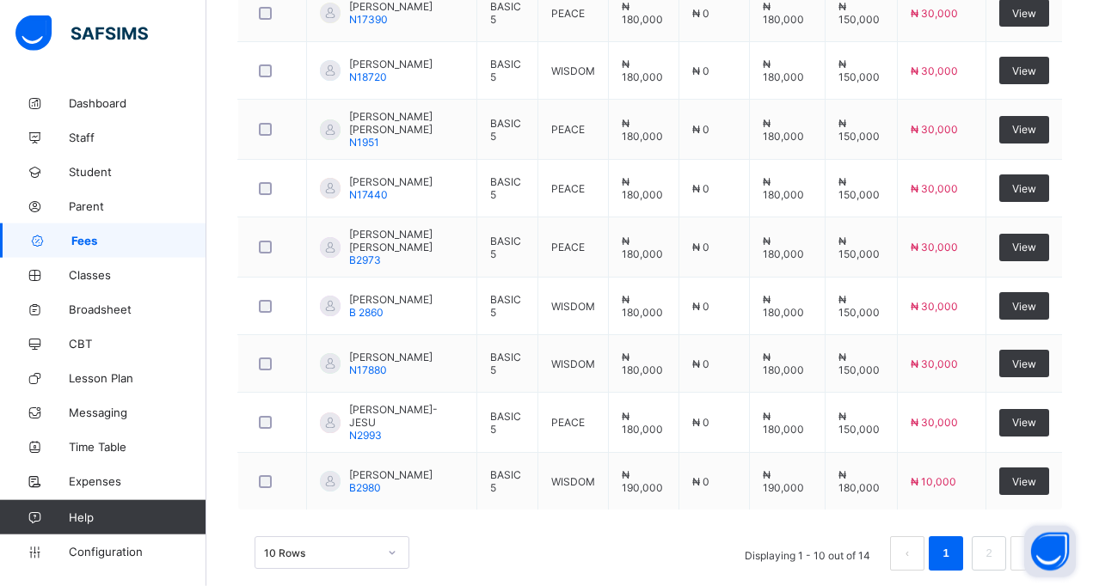
scroll to position [753, 0]
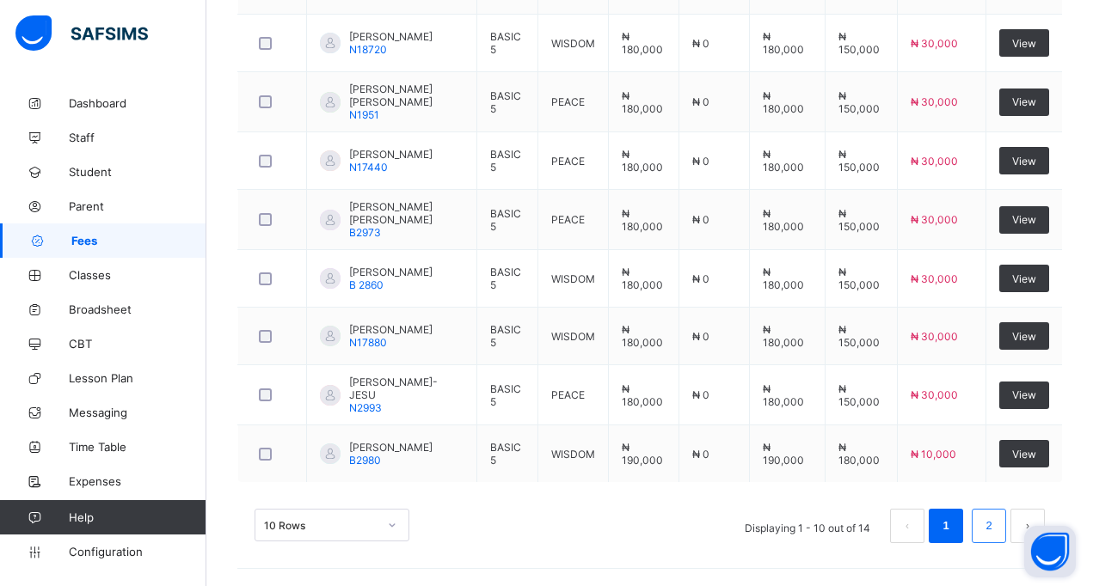
click at [996, 525] on link "2" at bounding box center [988, 526] width 16 height 22
click at [953, 523] on link "1" at bounding box center [945, 526] width 16 height 22
click at [996, 521] on link "2" at bounding box center [988, 526] width 16 height 22
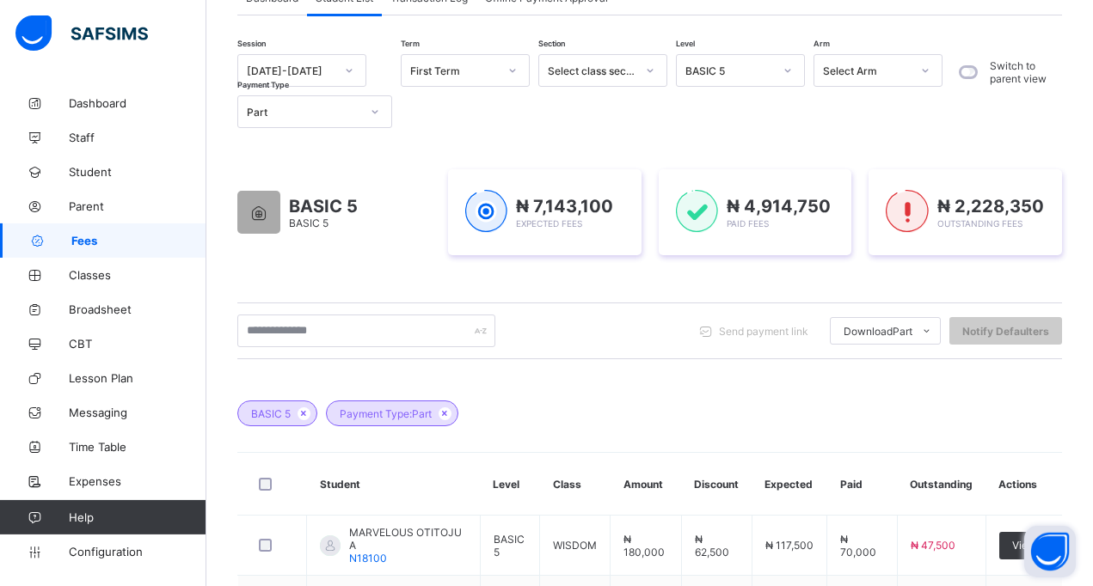
scroll to position [70, 0]
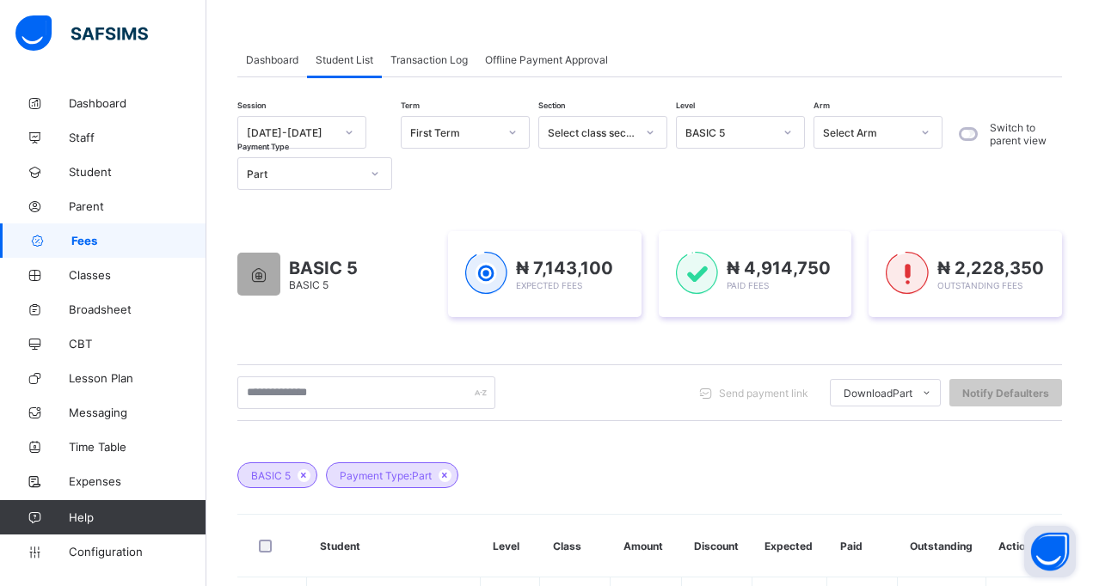
click at [273, 174] on div "Part" at bounding box center [303, 174] width 113 height 13
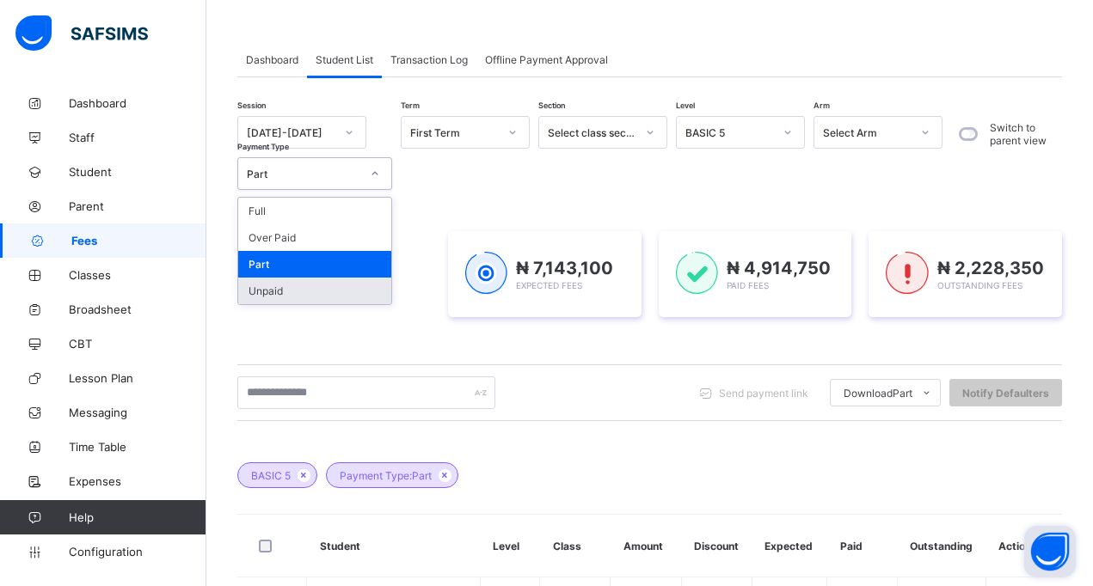
click at [279, 293] on div "Unpaid" at bounding box center [314, 291] width 153 height 27
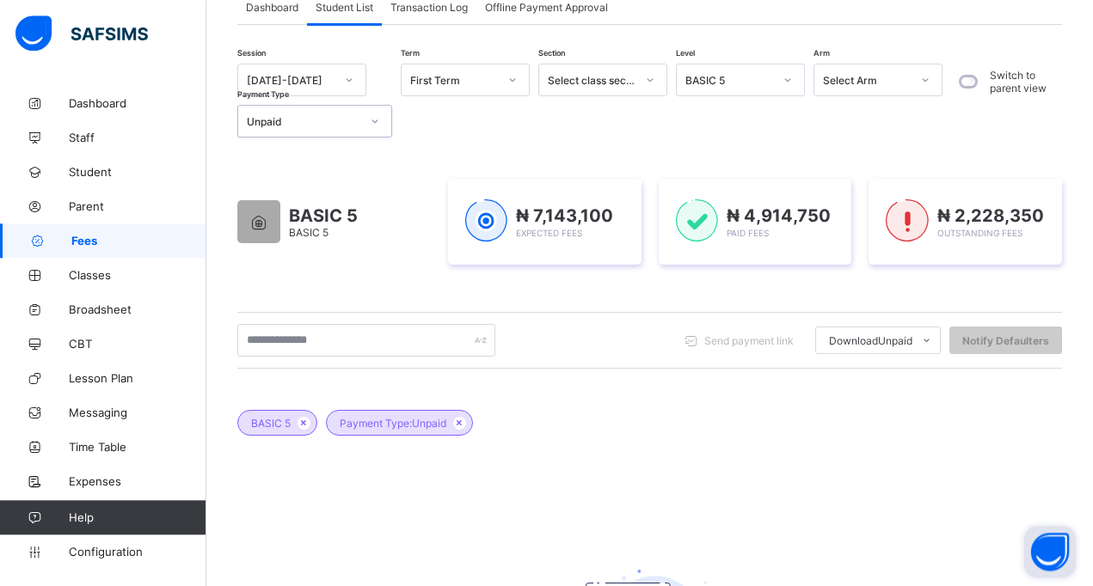
scroll to position [120, 0]
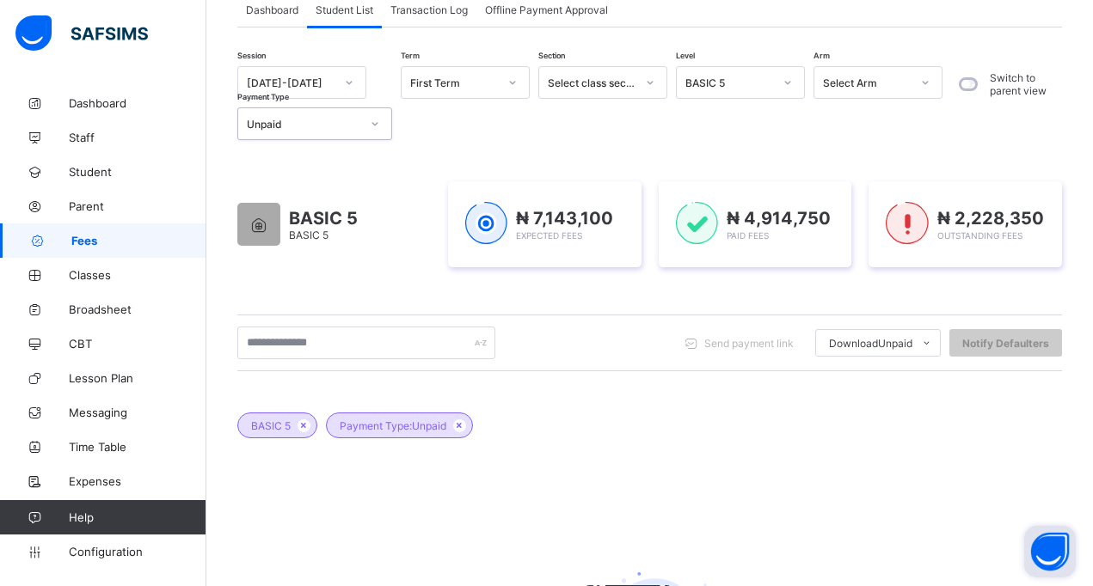
click at [293, 125] on div "Unpaid" at bounding box center [303, 124] width 113 height 13
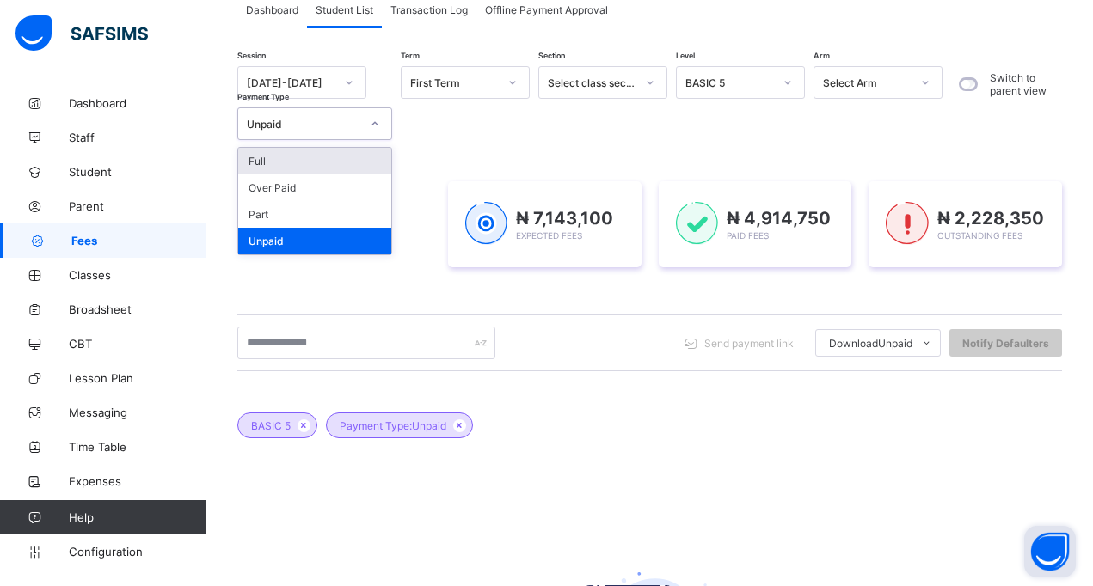
click at [267, 168] on div "Full" at bounding box center [314, 161] width 153 height 27
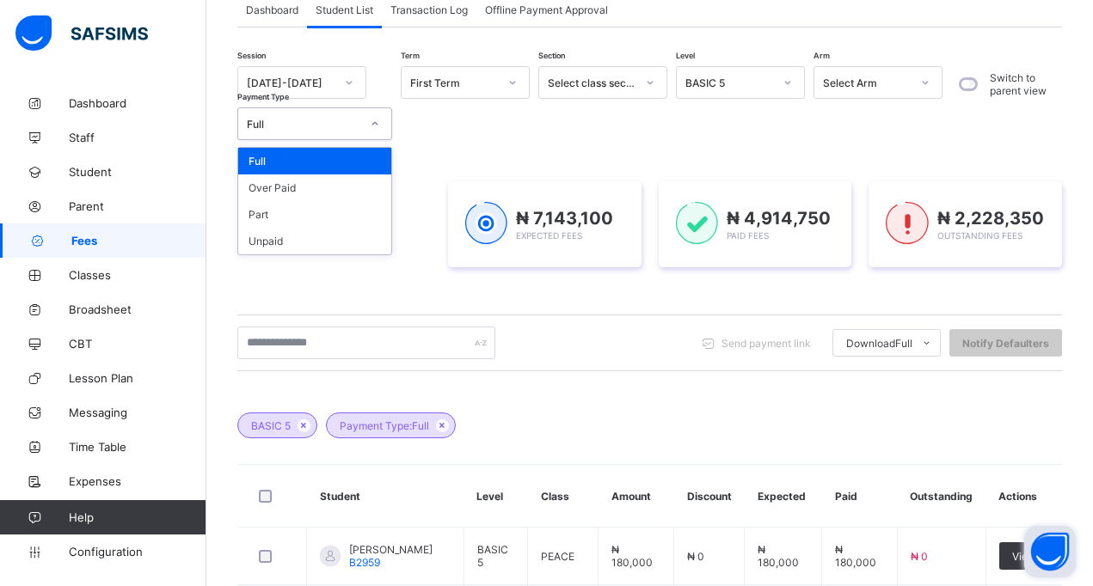
click at [272, 128] on div "Full" at bounding box center [303, 124] width 113 height 13
click at [273, 243] on div "Unpaid" at bounding box center [314, 241] width 153 height 27
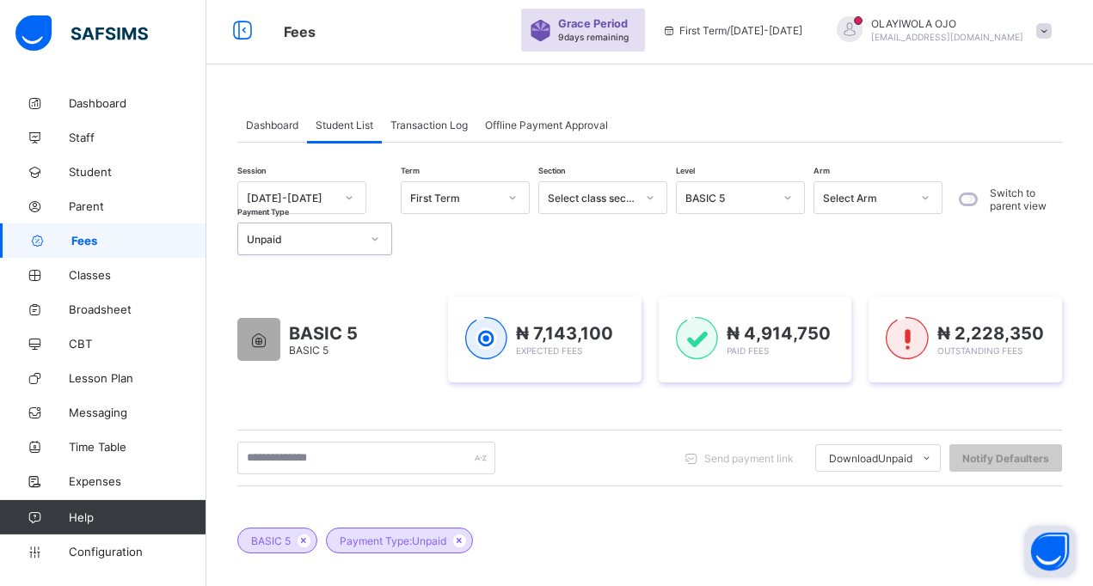
scroll to position [0, 0]
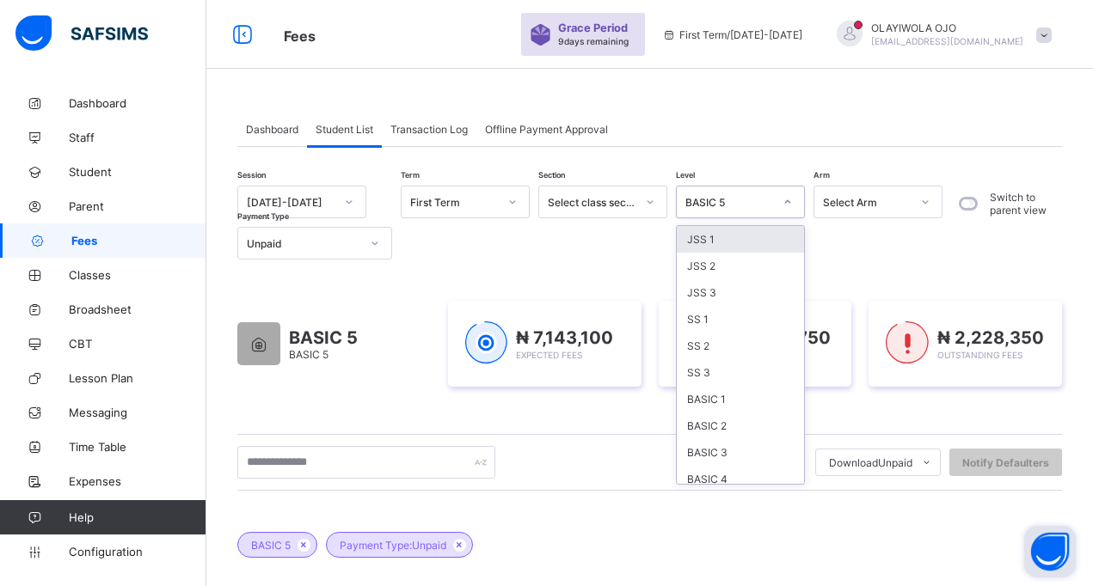
click at [694, 205] on div "BASIC 5" at bounding box center [729, 202] width 88 height 13
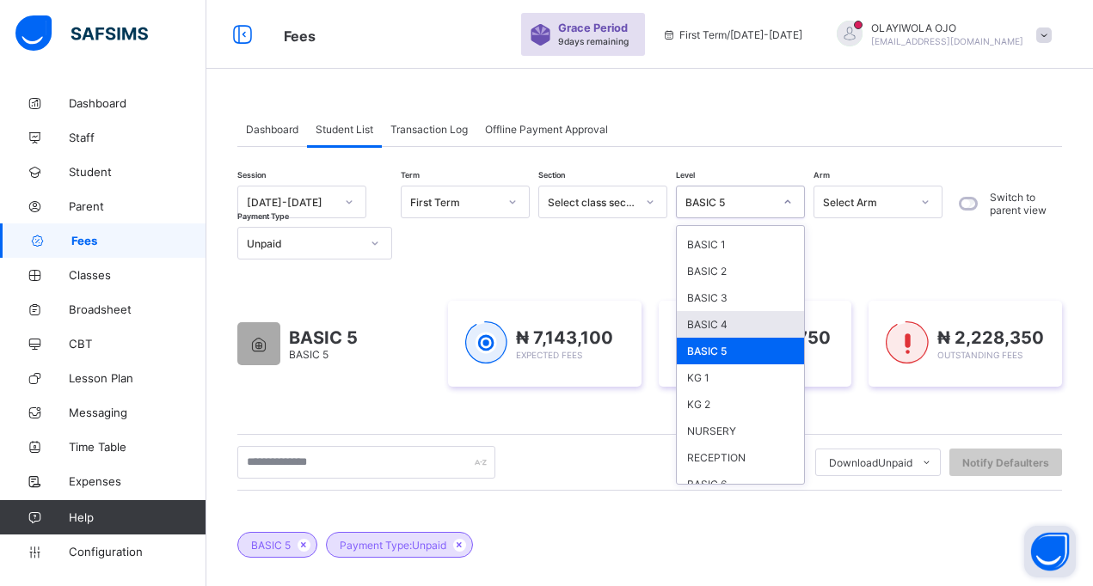
scroll to position [169, 0]
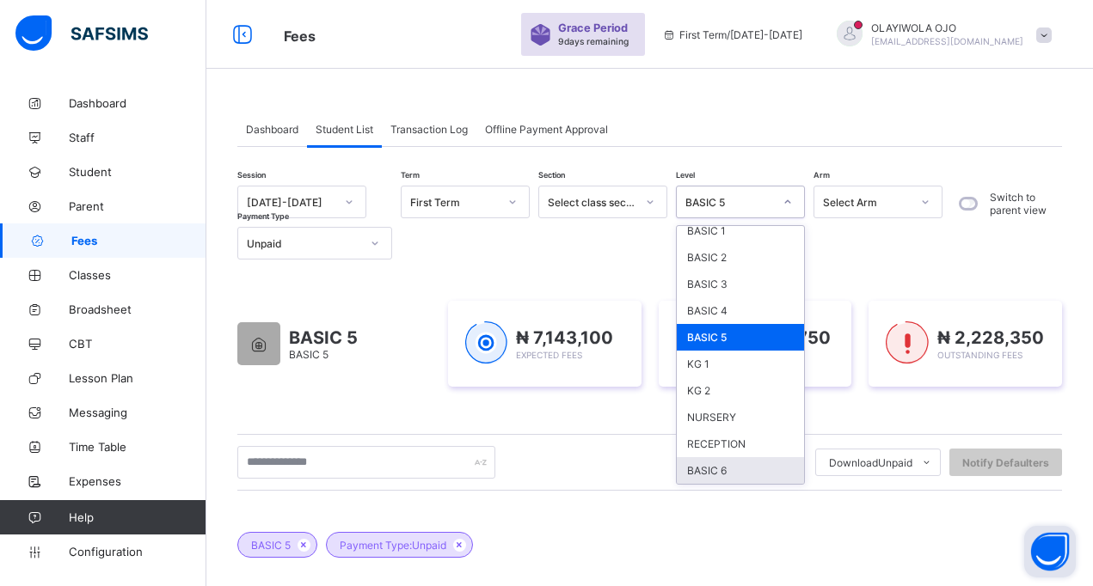
click at [752, 473] on div "BASIC 6" at bounding box center [740, 470] width 127 height 27
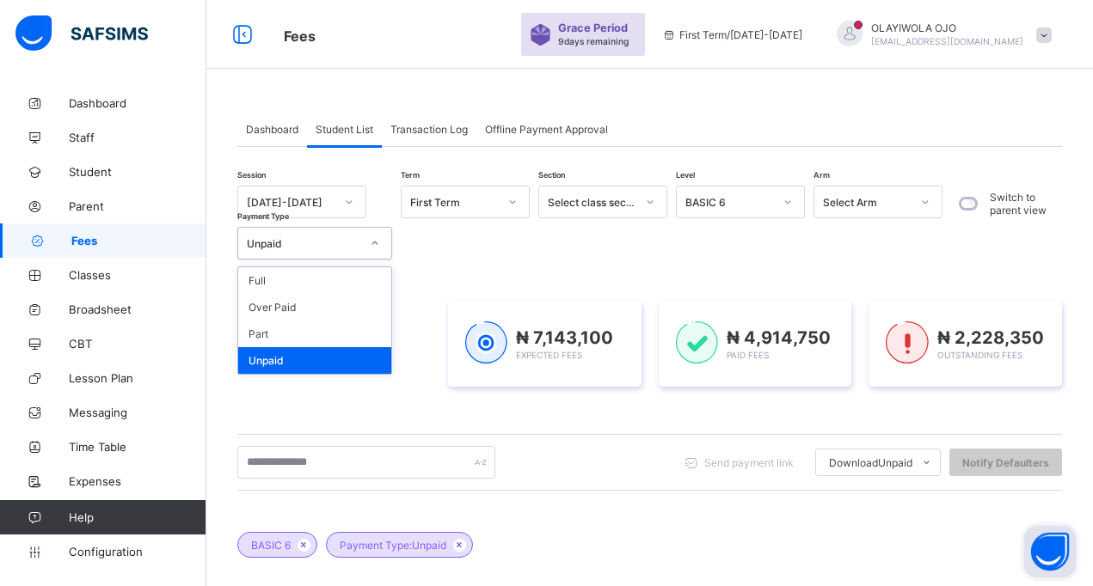
click at [278, 241] on div "Unpaid" at bounding box center [303, 243] width 113 height 13
click at [269, 334] on div "Part" at bounding box center [314, 334] width 153 height 27
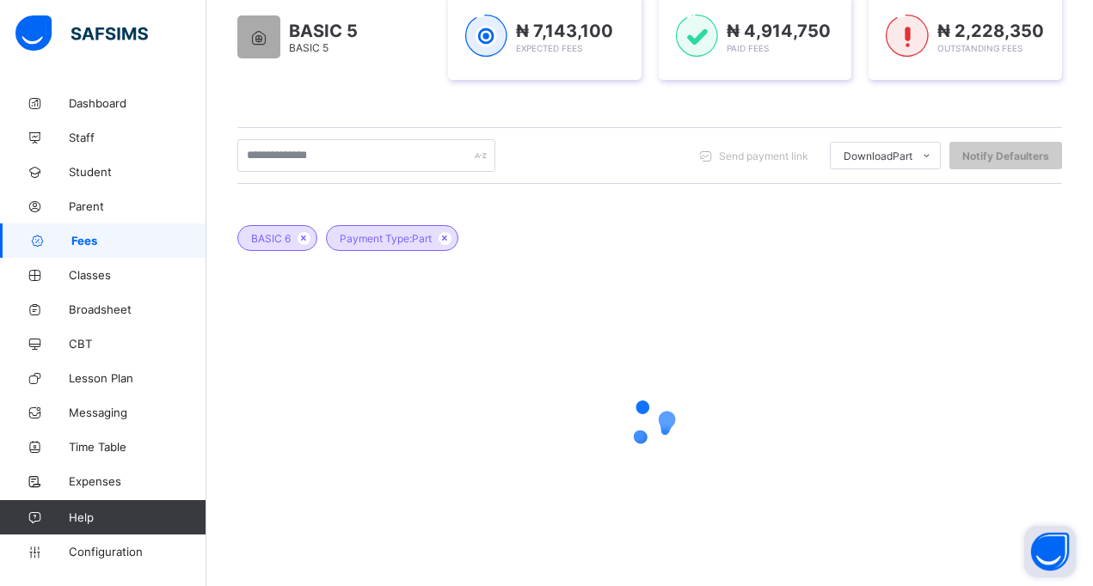
scroll to position [333, 0]
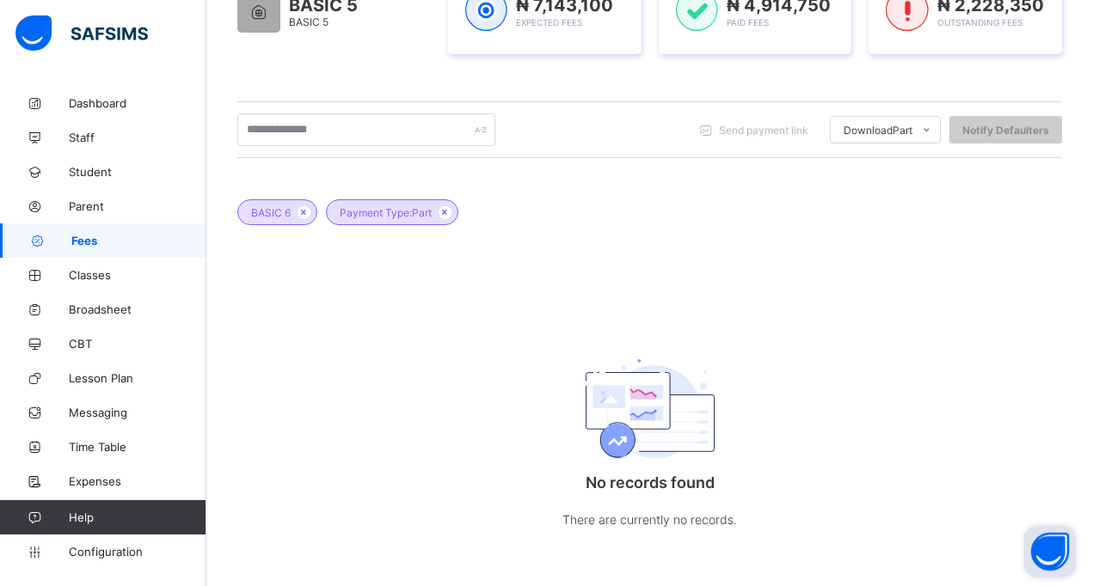
click at [465, 361] on div "BASIC 6 Payment Type: Part No records found There are currently no records." at bounding box center [649, 369] width 824 height 391
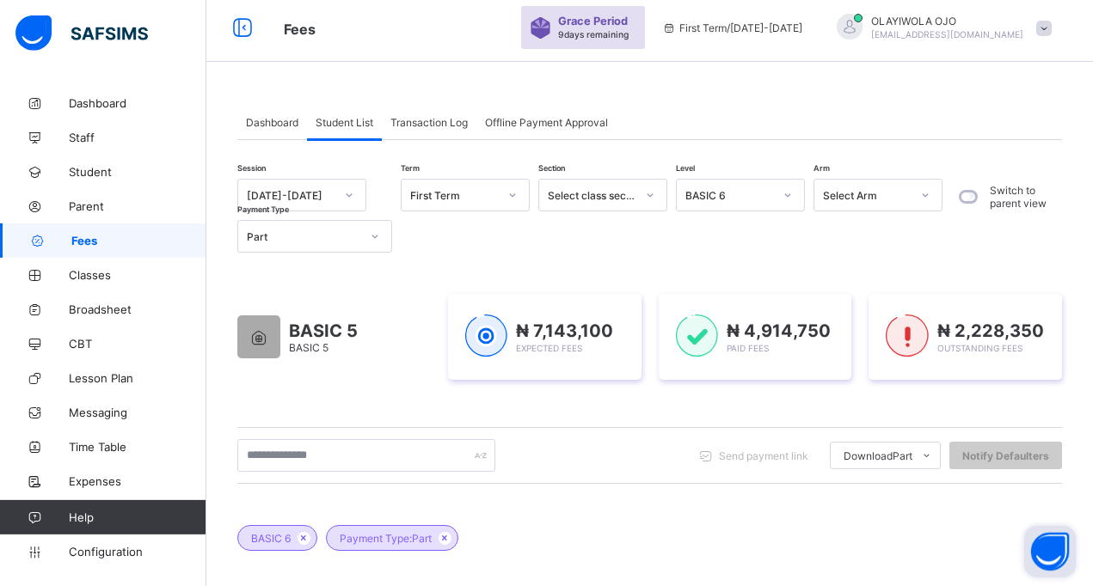
scroll to position [0, 0]
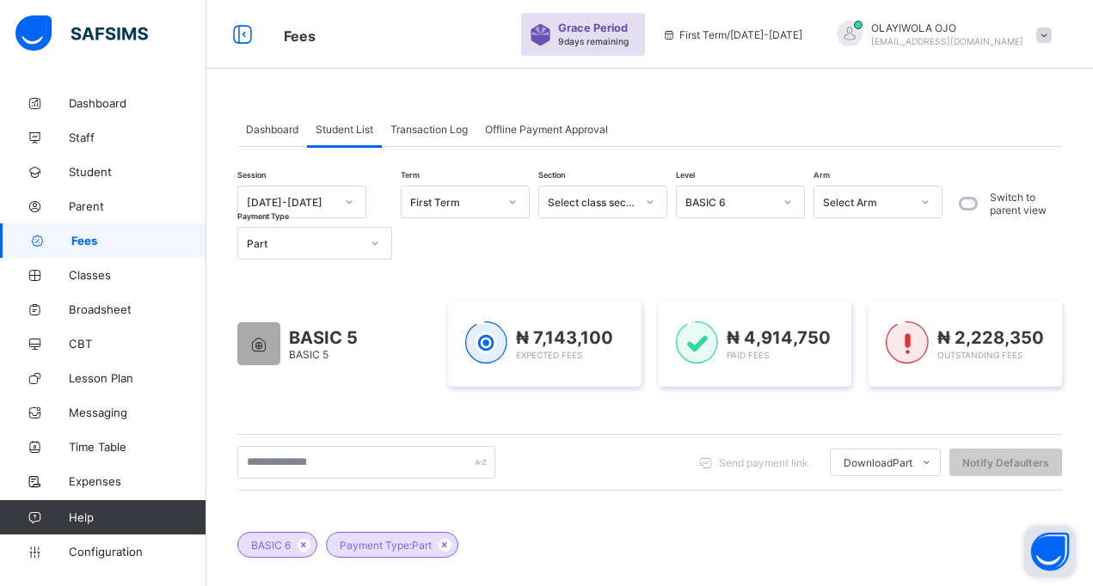
click at [302, 244] on div "Part" at bounding box center [303, 243] width 113 height 13
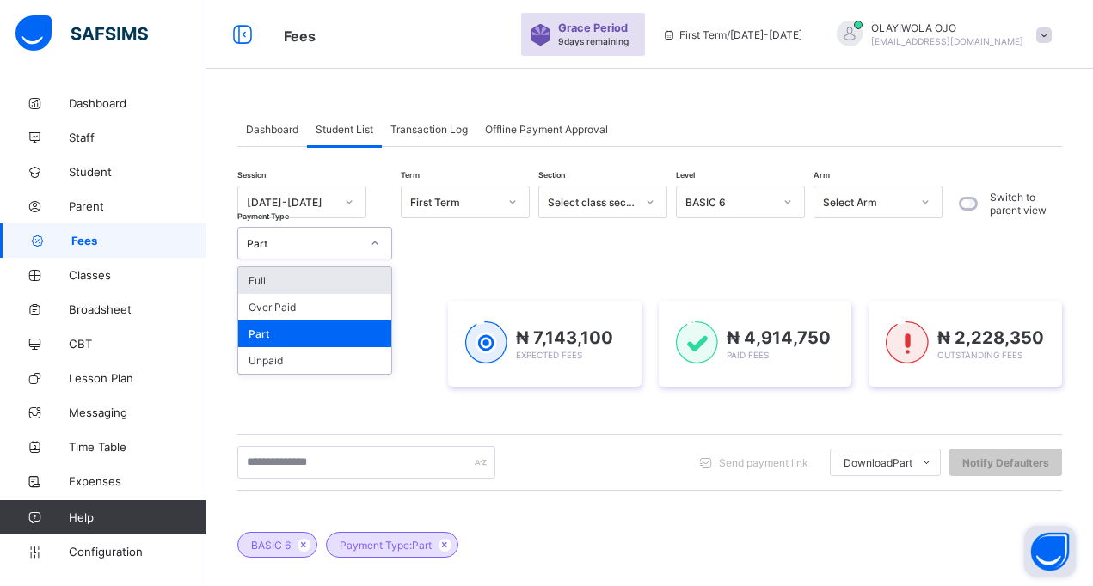
click at [274, 281] on div "Full" at bounding box center [314, 280] width 153 height 27
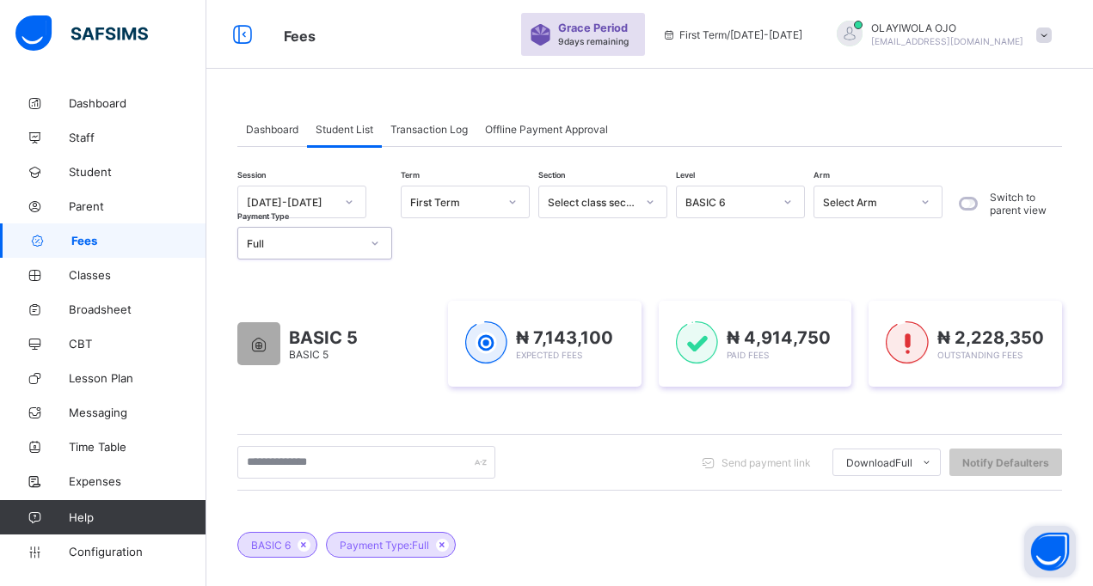
click at [310, 241] on div "Full" at bounding box center [303, 243] width 113 height 13
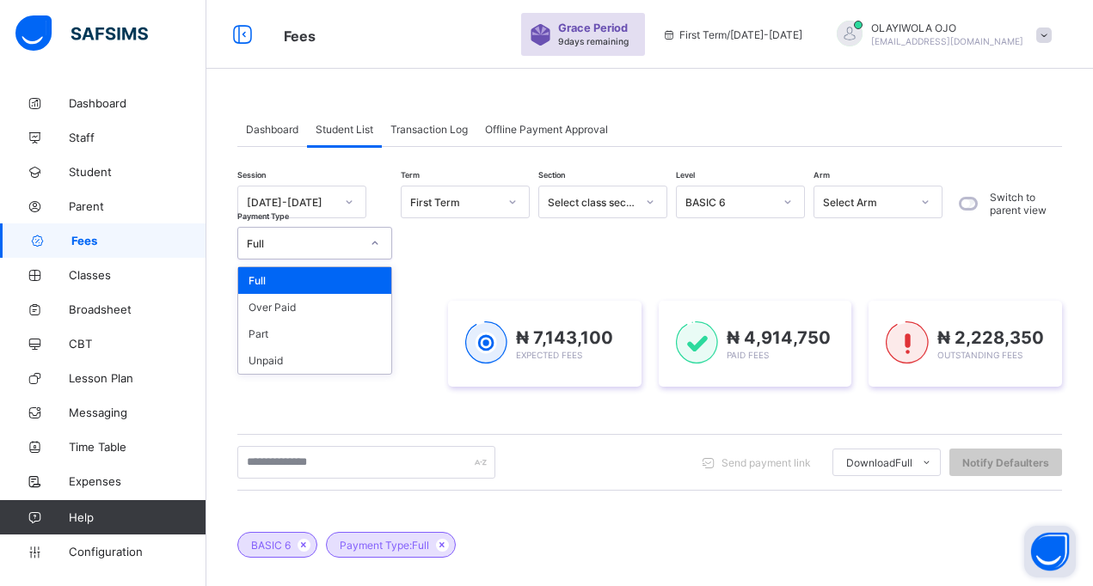
click at [331, 275] on div "Full" at bounding box center [314, 280] width 153 height 27
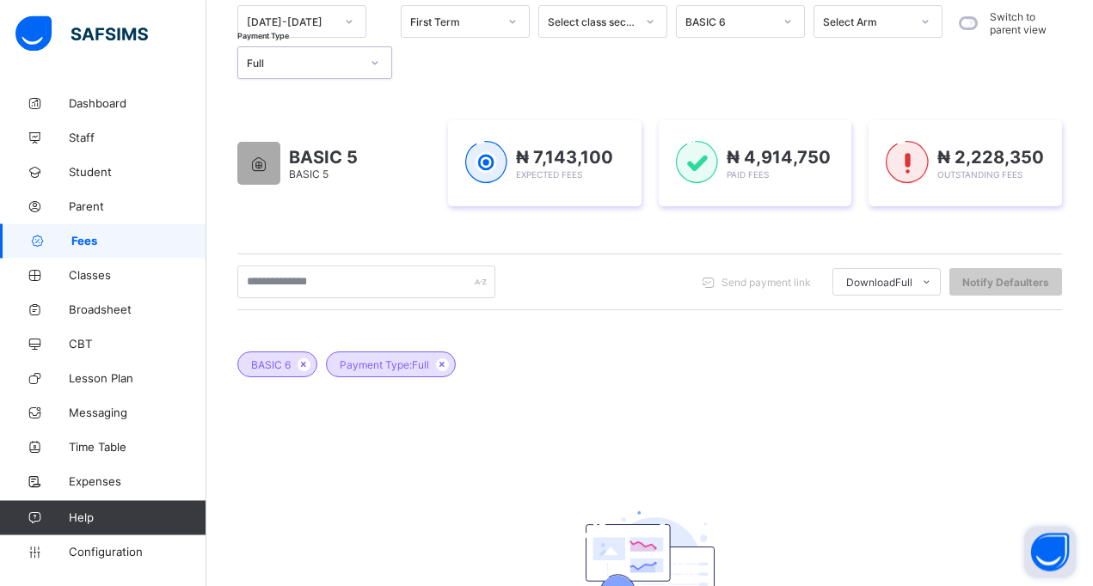
scroll to position [76, 0]
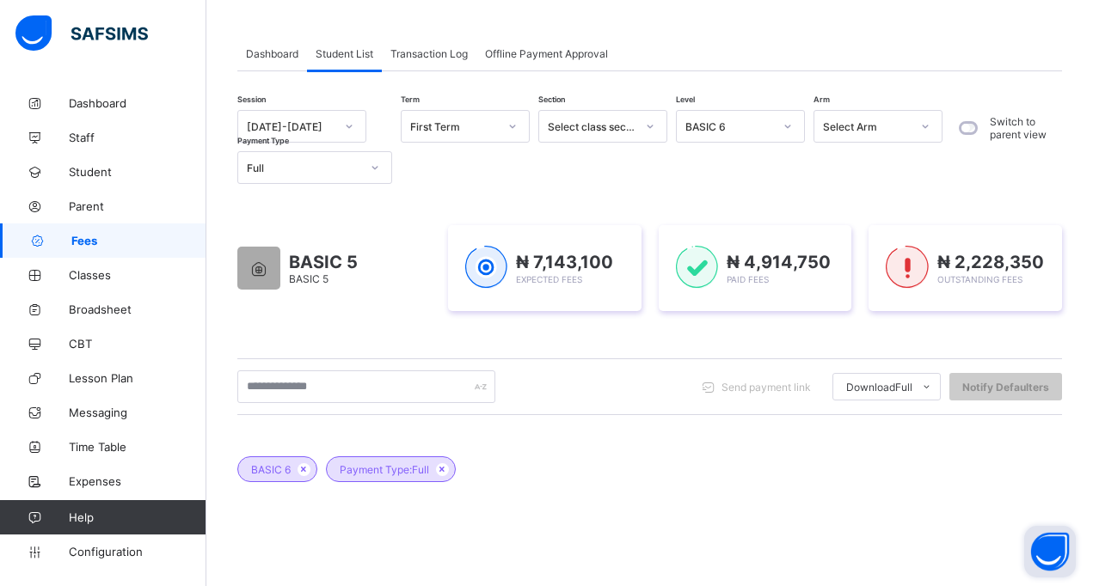
click at [622, 376] on div "Send payment link Download Full Students Payment Students Payment Status Studen…" at bounding box center [649, 387] width 824 height 33
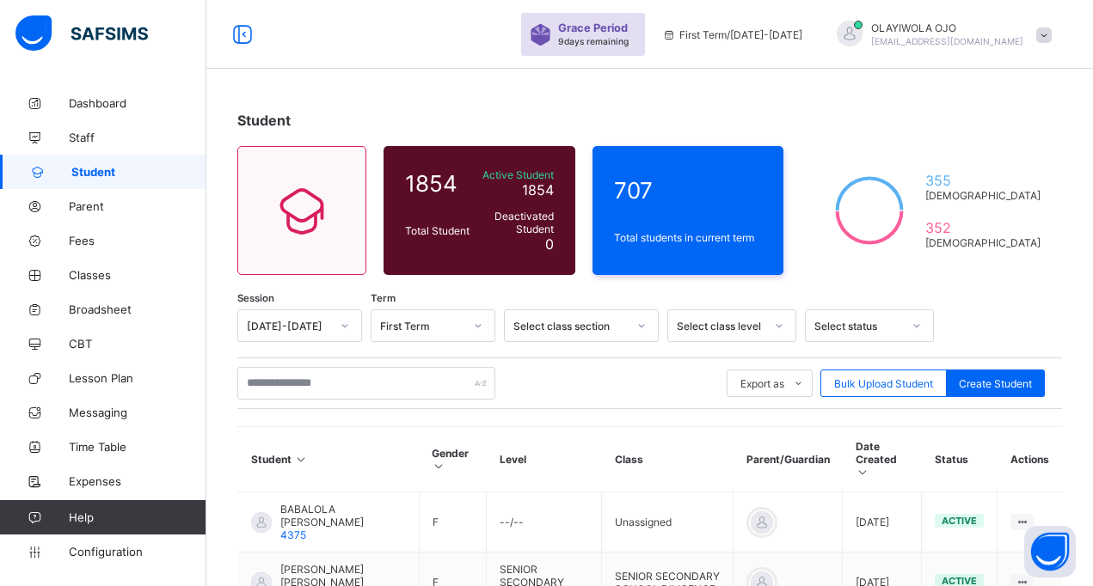
click at [80, 238] on span "Fees" at bounding box center [138, 241] width 138 height 14
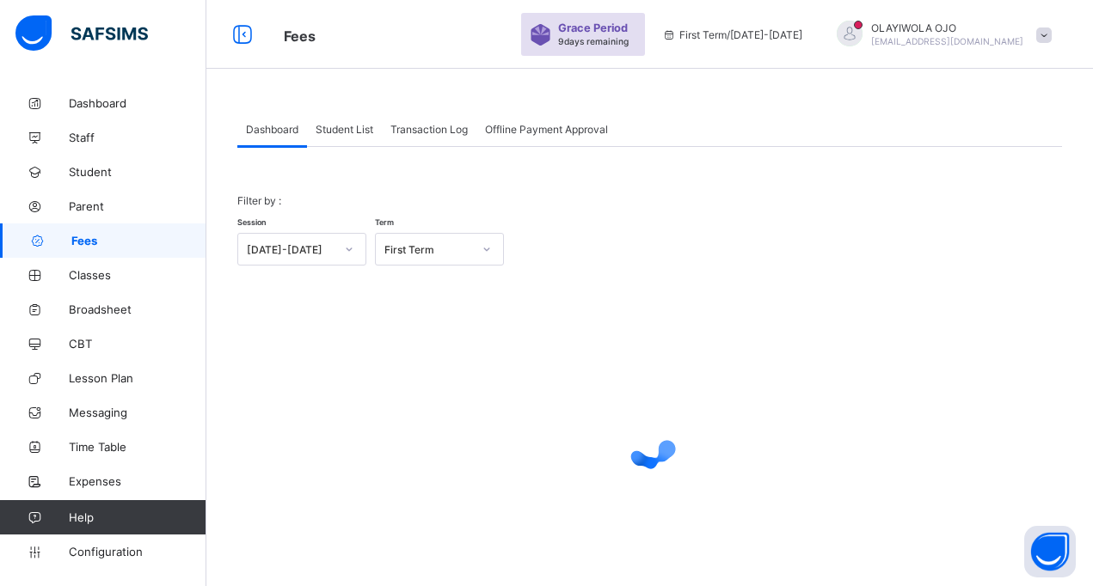
click at [340, 128] on span "Student List" at bounding box center [345, 129] width 58 height 13
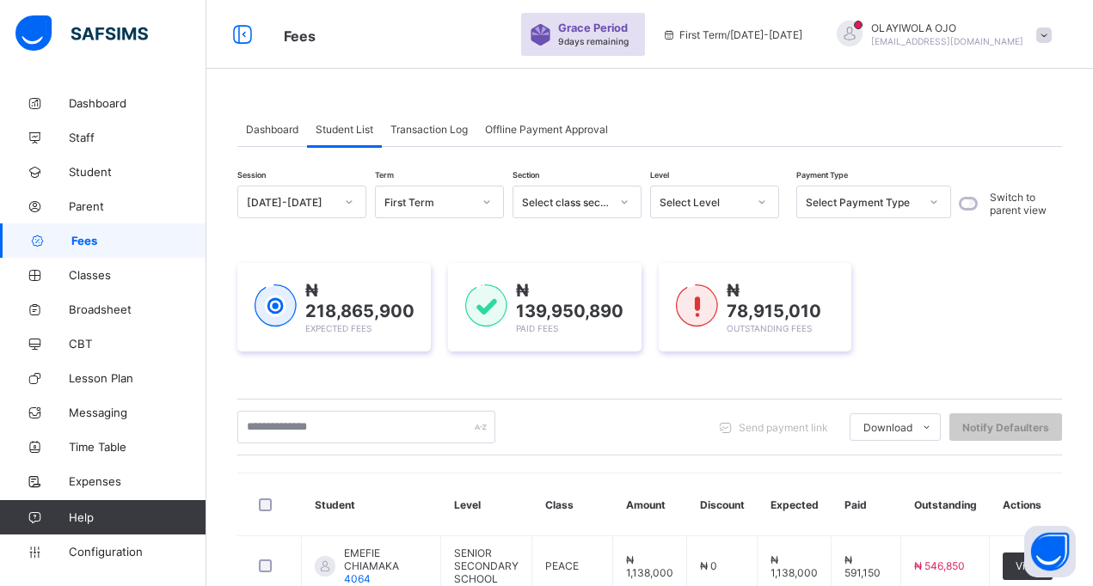
click at [711, 193] on div "Select Level" at bounding box center [698, 202] width 95 height 24
click at [698, 200] on div "Select Level" at bounding box center [703, 202] width 88 height 13
click at [691, 198] on div "Select Level" at bounding box center [703, 202] width 88 height 13
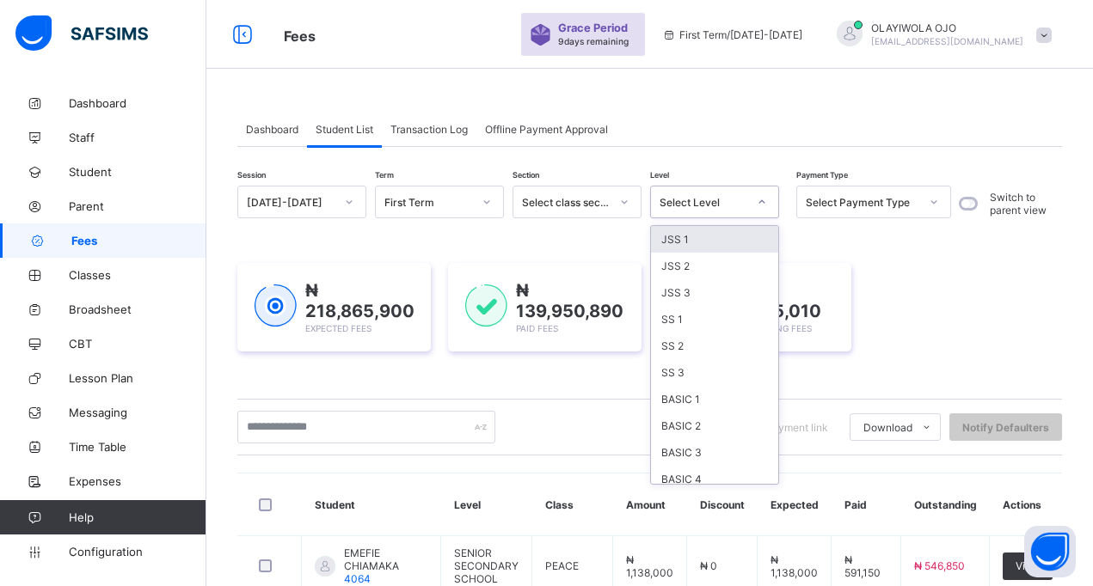
click at [675, 200] on div "Select Level" at bounding box center [703, 202] width 88 height 13
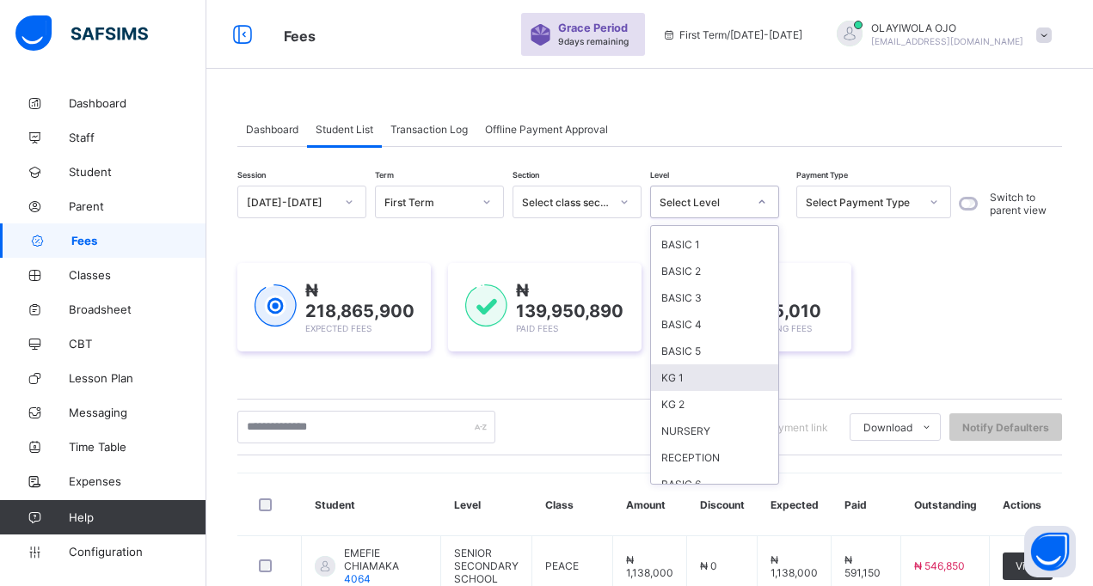
scroll to position [169, 0]
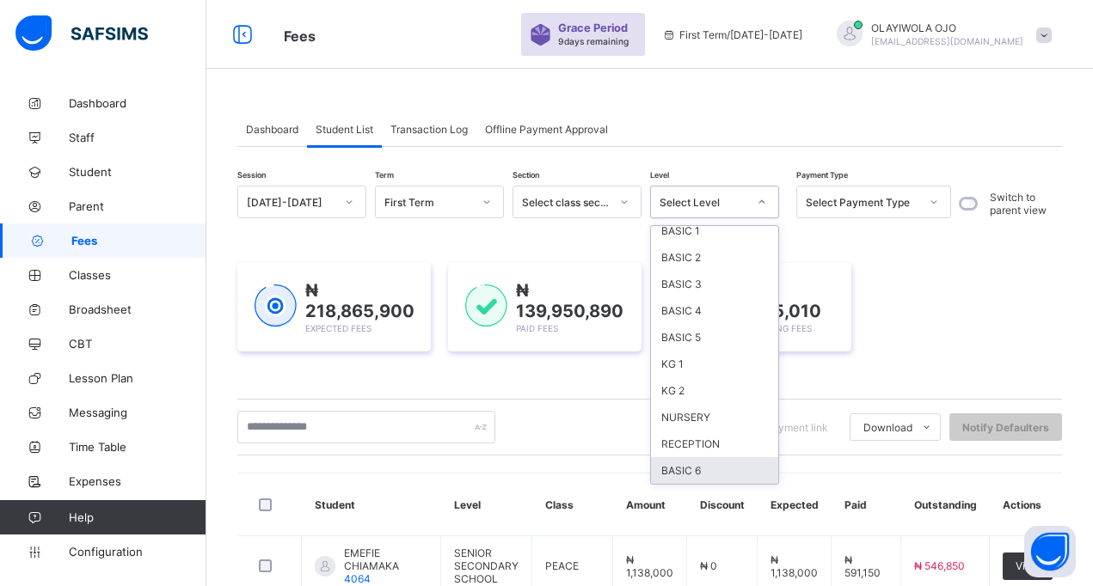
click at [690, 472] on div "BASIC 6" at bounding box center [714, 470] width 127 height 27
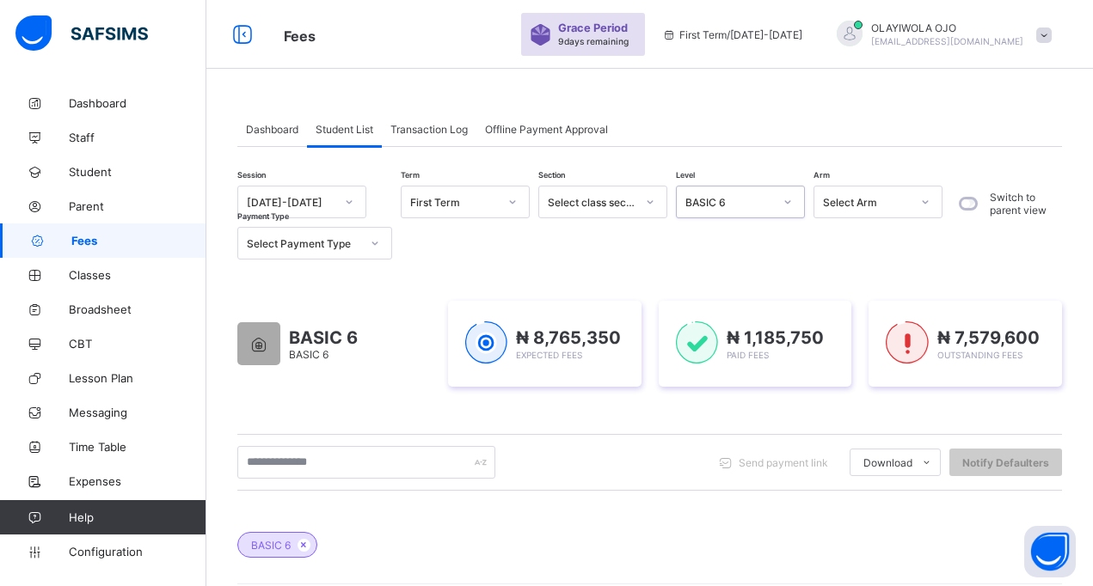
click at [303, 242] on div "Select Payment Type" at bounding box center [303, 243] width 113 height 13
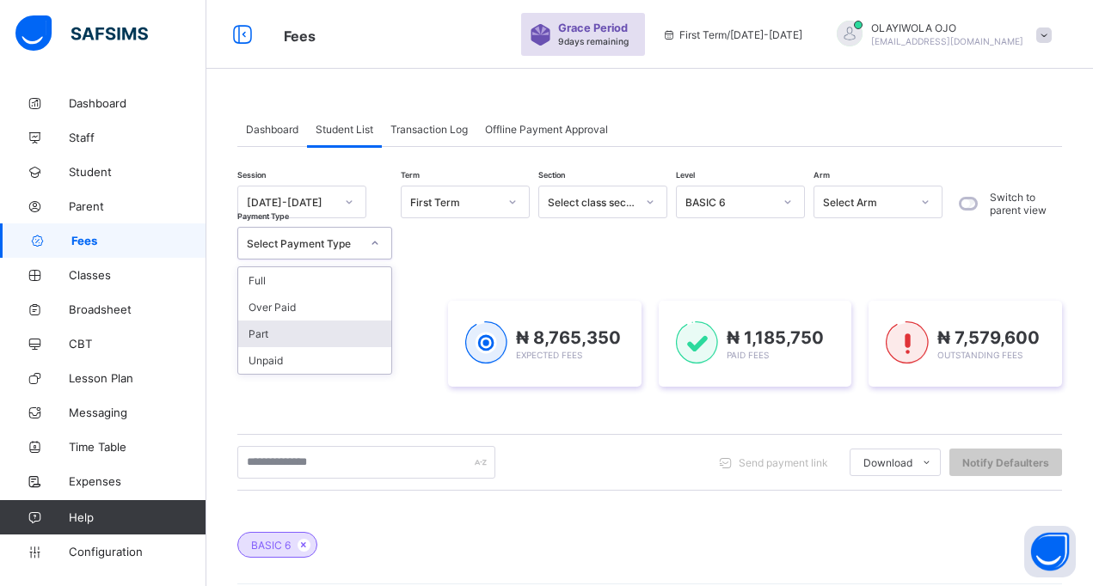
click at [271, 336] on div "Part" at bounding box center [314, 334] width 153 height 27
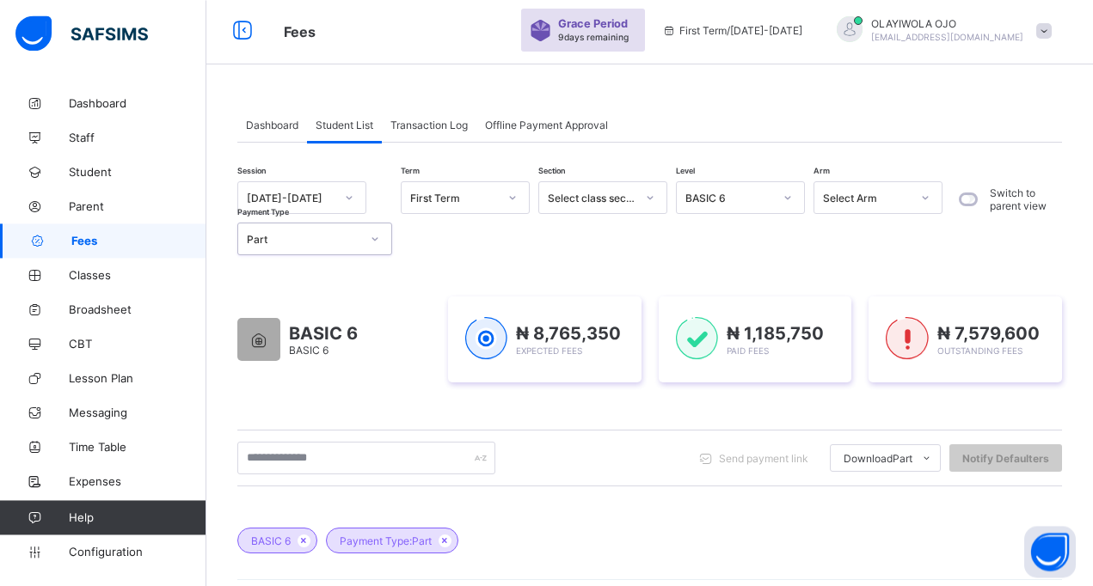
scroll to position [0, 0]
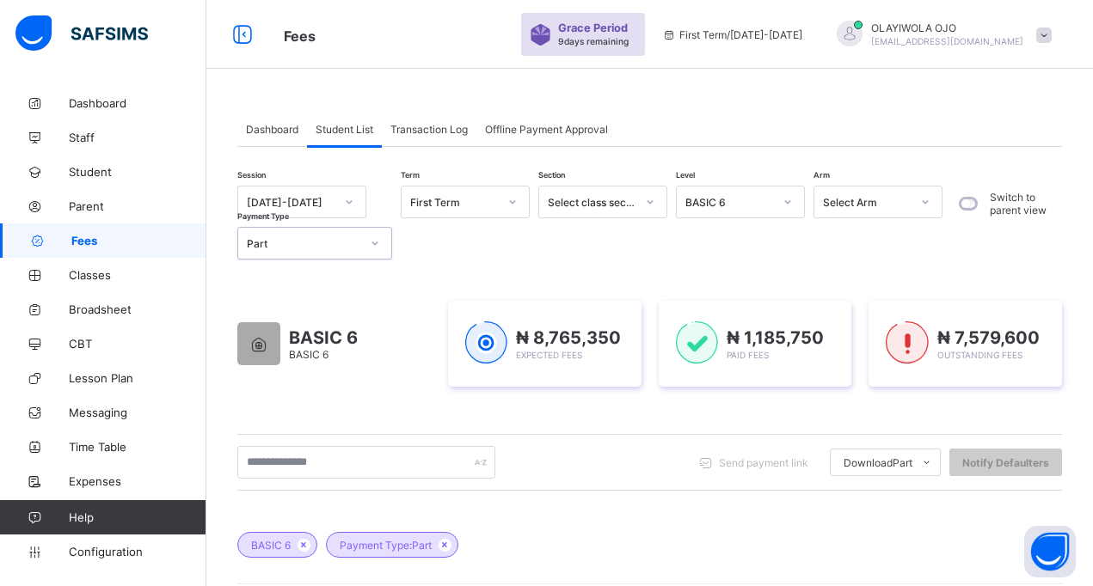
click at [299, 240] on div "Part" at bounding box center [303, 243] width 113 height 13
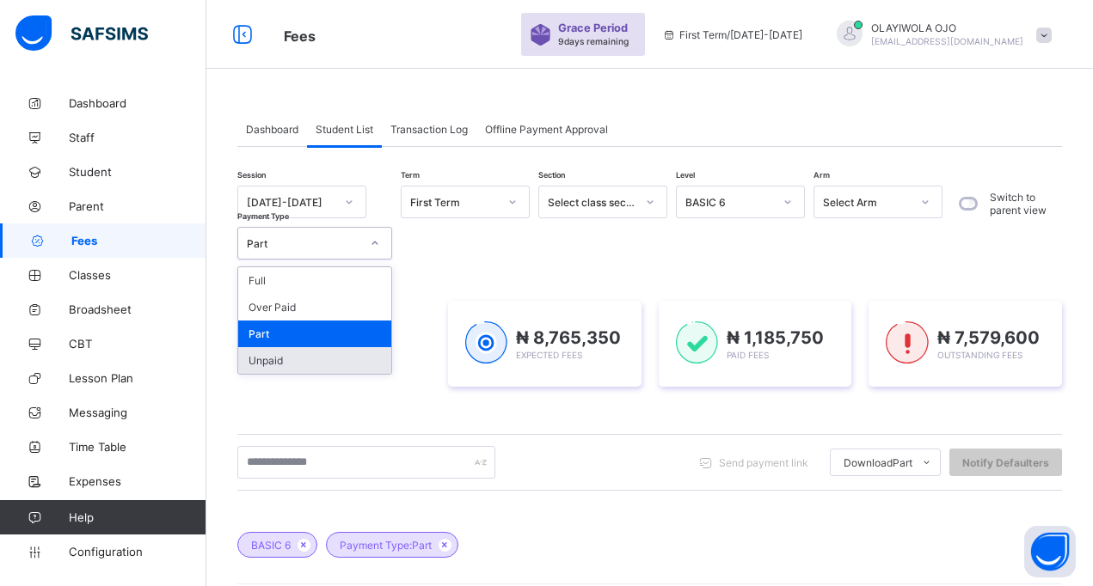
click at [273, 359] on div "Unpaid" at bounding box center [314, 360] width 153 height 27
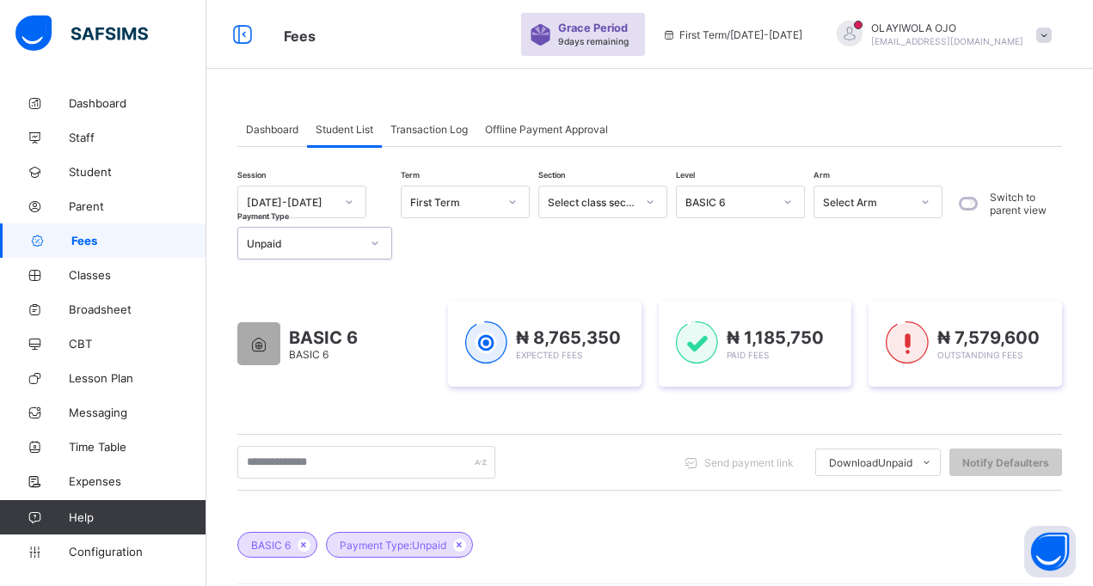
click at [722, 207] on div "BASIC 6" at bounding box center [729, 202] width 88 height 13
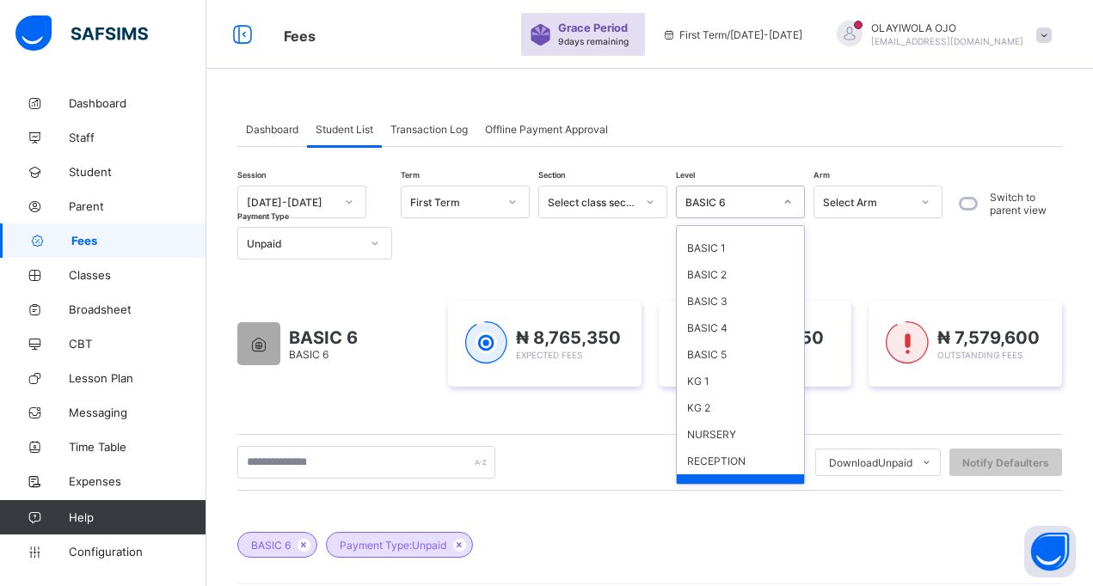
scroll to position [169, 0]
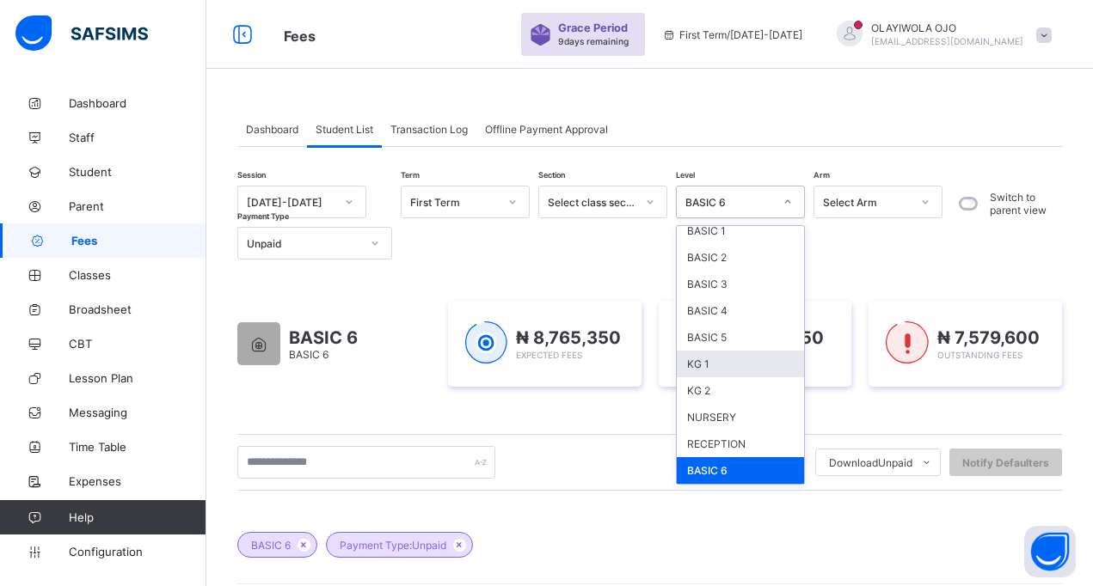
click at [726, 365] on div "KG 1" at bounding box center [740, 364] width 127 height 27
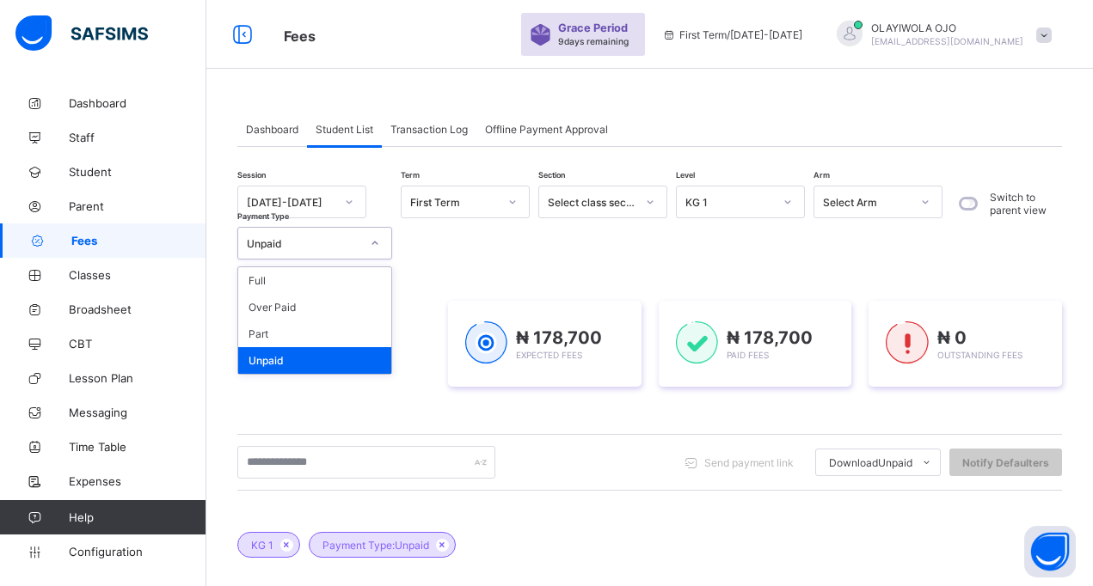
click at [273, 241] on div "Unpaid" at bounding box center [303, 243] width 113 height 13
click at [267, 334] on div "Part" at bounding box center [314, 334] width 153 height 27
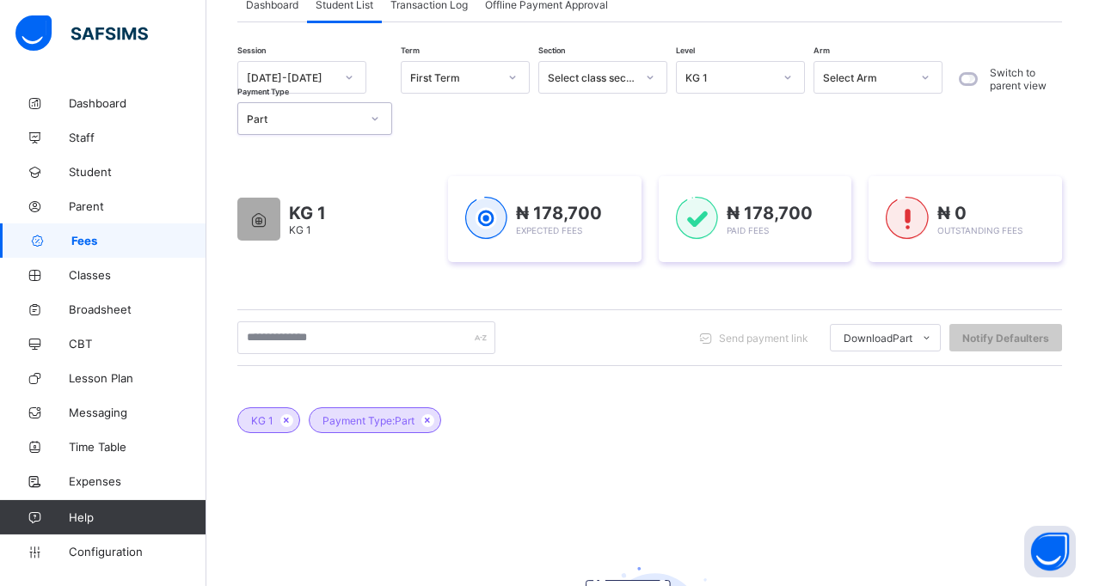
scroll to position [70, 0]
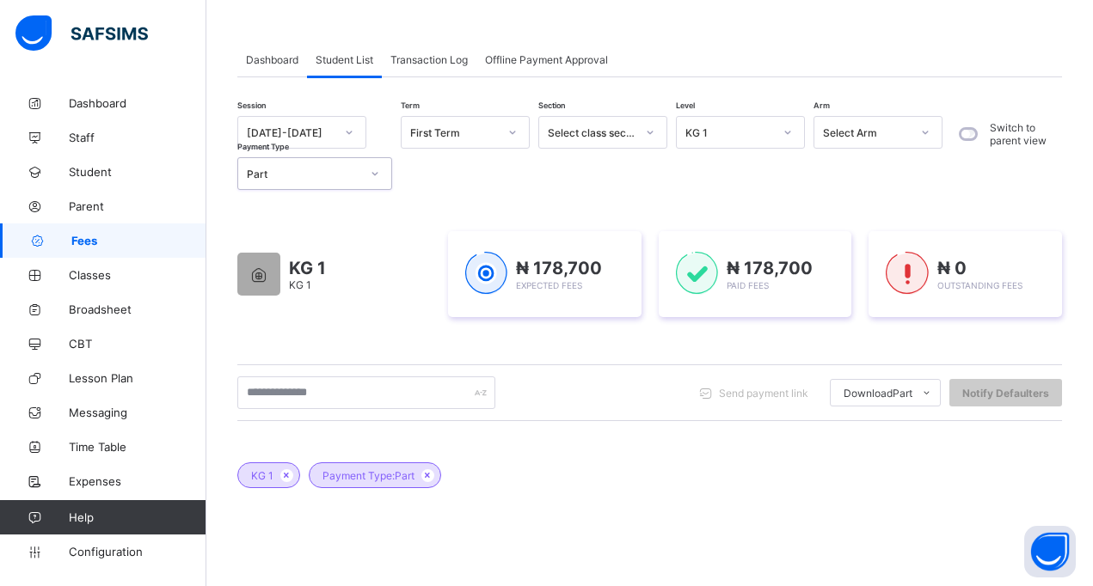
click at [724, 127] on div "KG 1" at bounding box center [729, 132] width 88 height 13
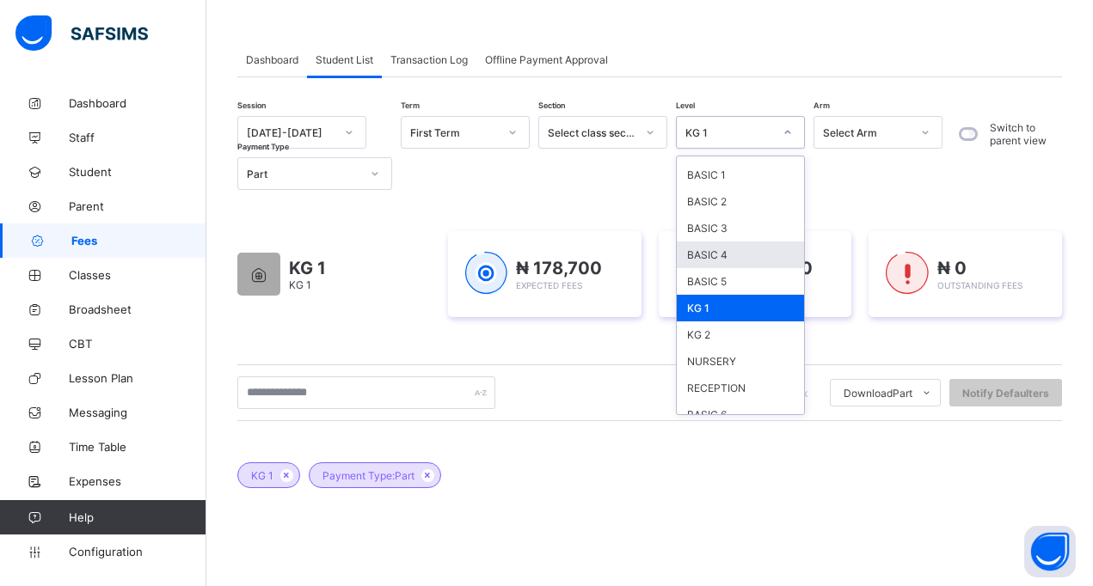
scroll to position [169, 0]
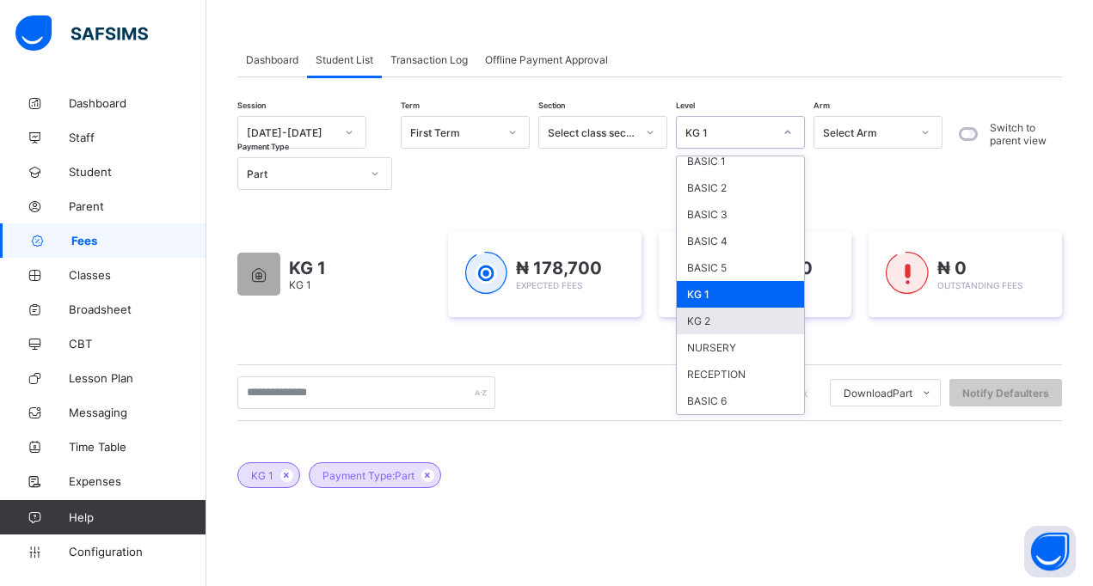
click at [714, 322] on div "KG 2" at bounding box center [740, 321] width 127 height 27
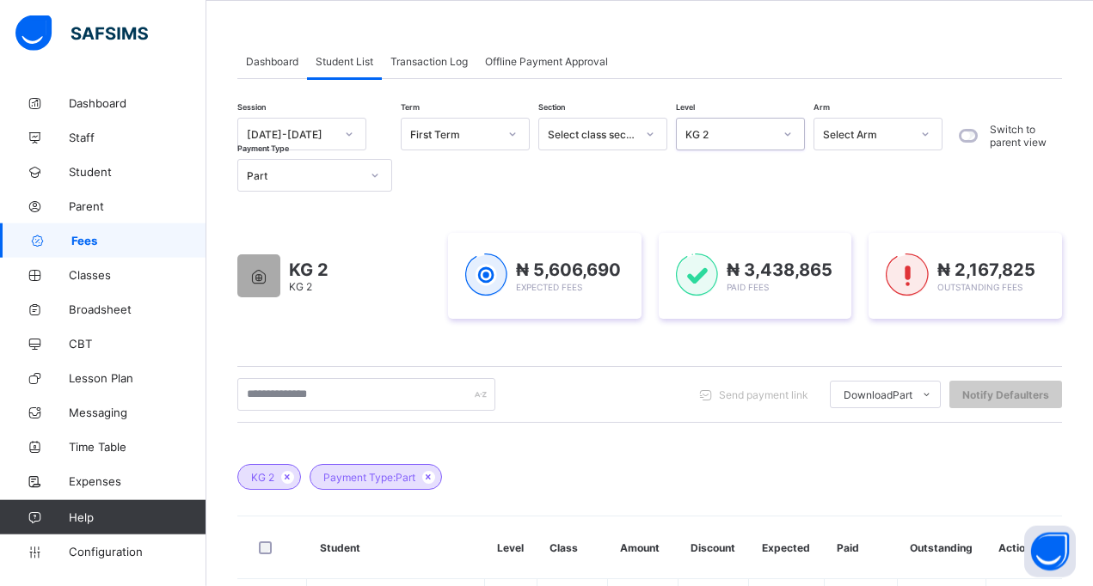
scroll to position [63, 0]
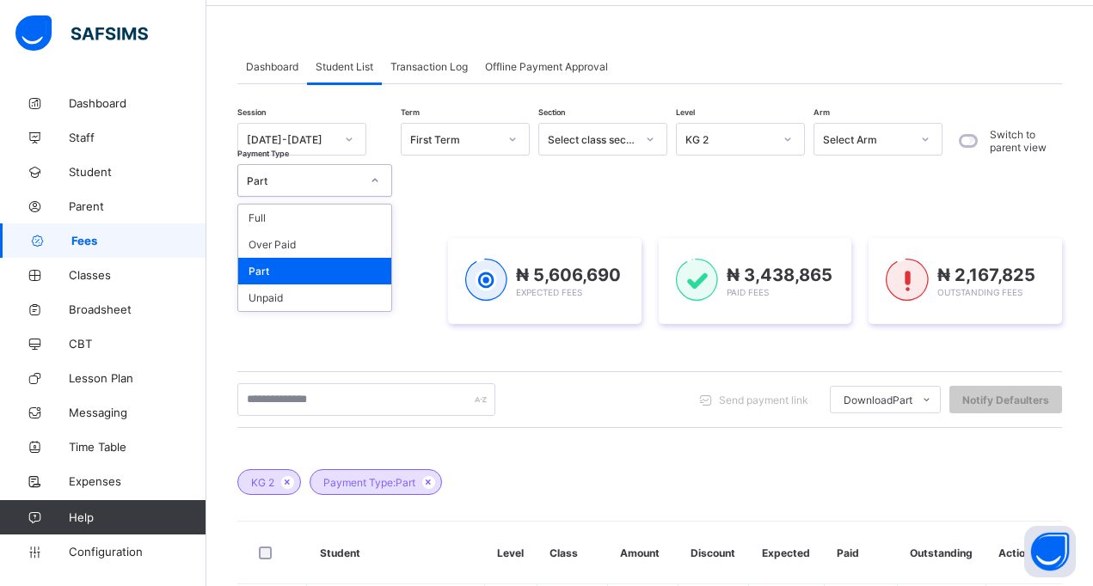
click at [279, 183] on div "Part" at bounding box center [303, 181] width 113 height 13
click at [275, 301] on div "Unpaid" at bounding box center [314, 298] width 153 height 27
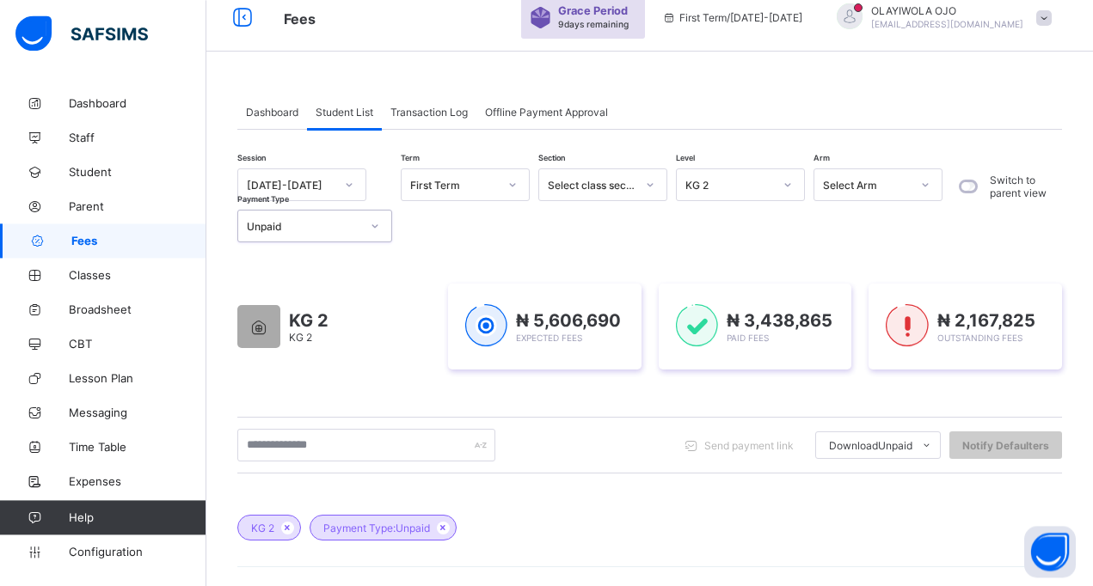
scroll to position [0, 0]
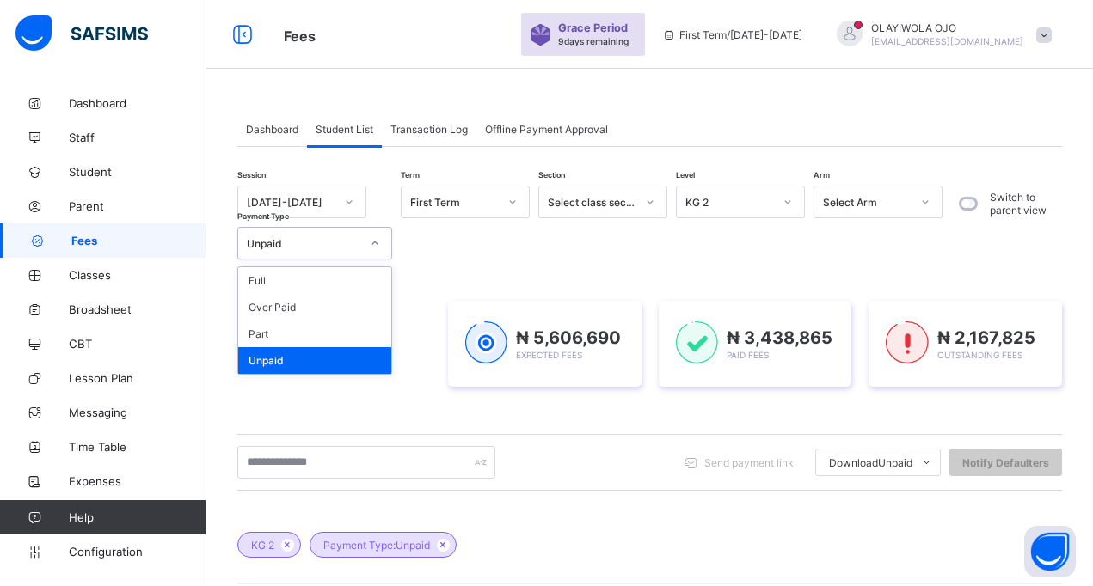
click at [256, 239] on div "Unpaid" at bounding box center [303, 243] width 113 height 13
click at [288, 279] on div "Full" at bounding box center [314, 280] width 153 height 27
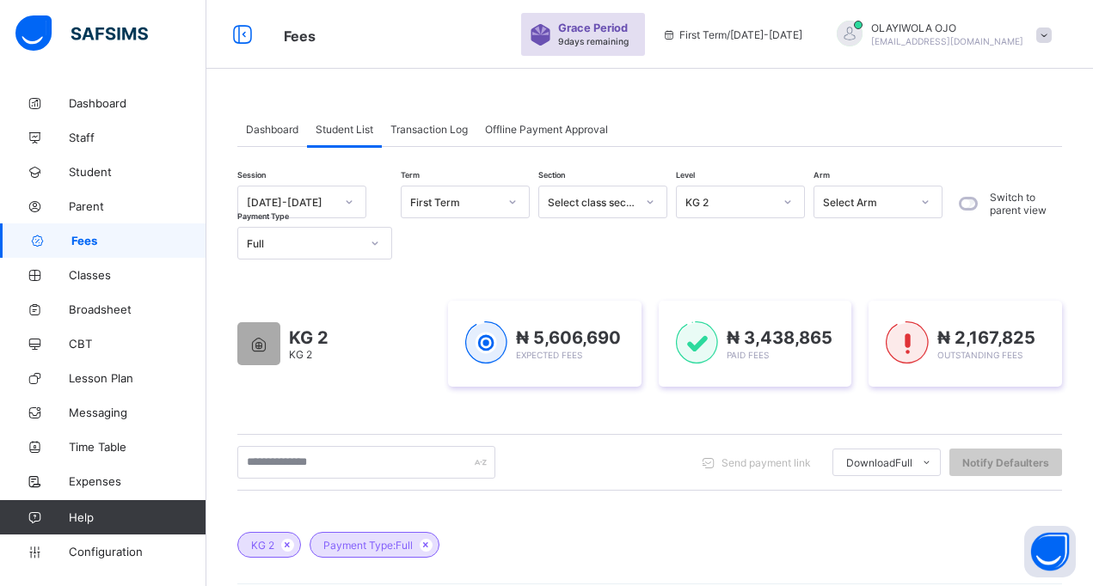
click at [541, 245] on div "Session [DATE]-[DATE] Term First Term Section Select class section Level KG 2 A…" at bounding box center [594, 223] width 714 height 74
click at [273, 242] on div "Full" at bounding box center [303, 243] width 113 height 13
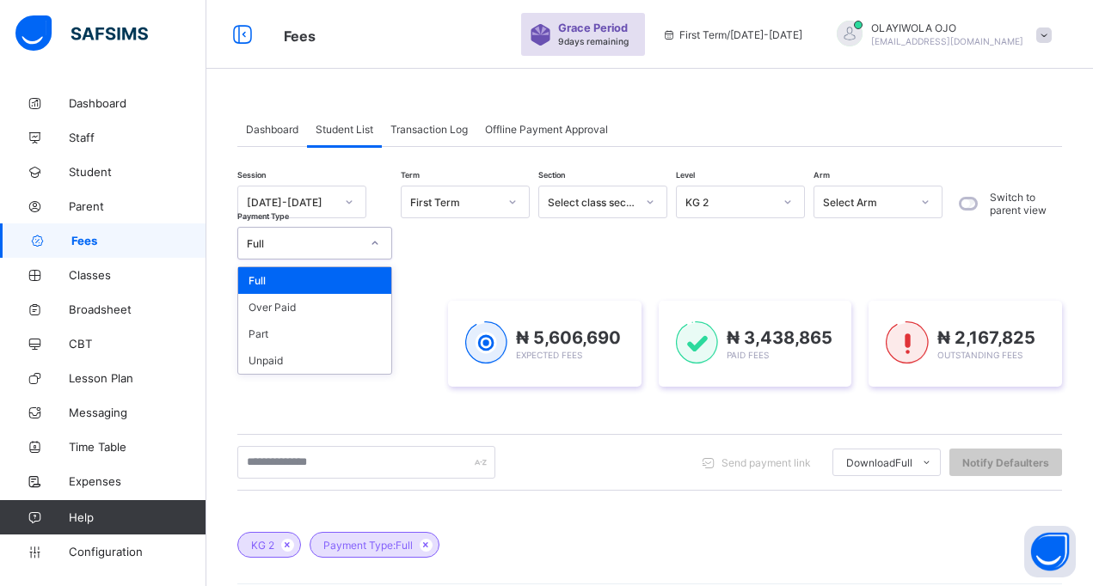
click at [275, 279] on div "Full" at bounding box center [314, 280] width 153 height 27
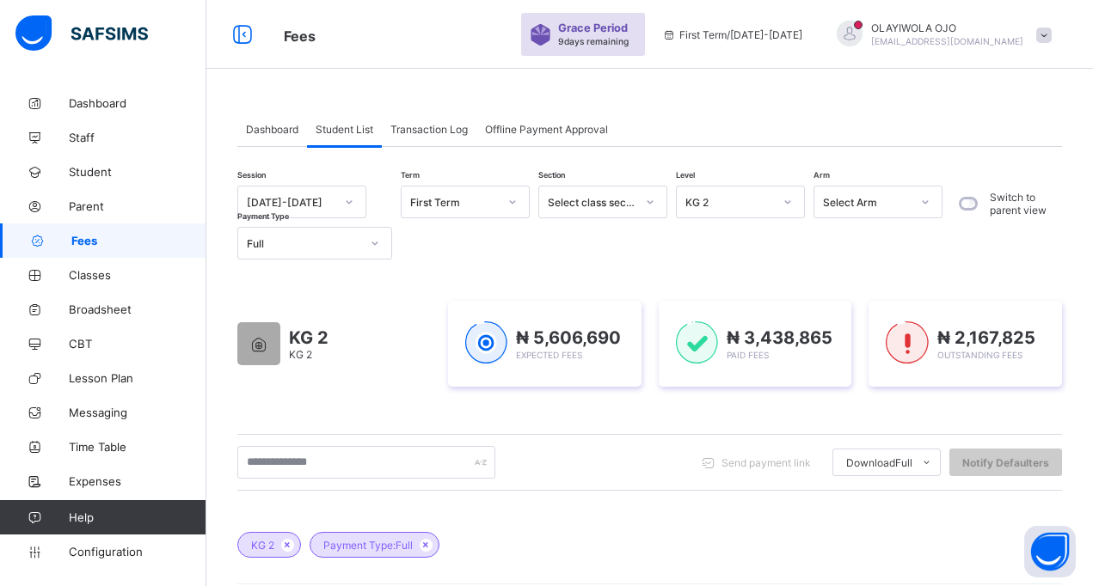
click at [554, 278] on div "KG 2 KG 2 ₦ 5,606,690 Expected Fees ₦ 3,438,865 Paid Fees ₦ 2,167,825 Outstandi…" at bounding box center [649, 344] width 824 height 138
click at [277, 243] on div "Full" at bounding box center [303, 243] width 113 height 13
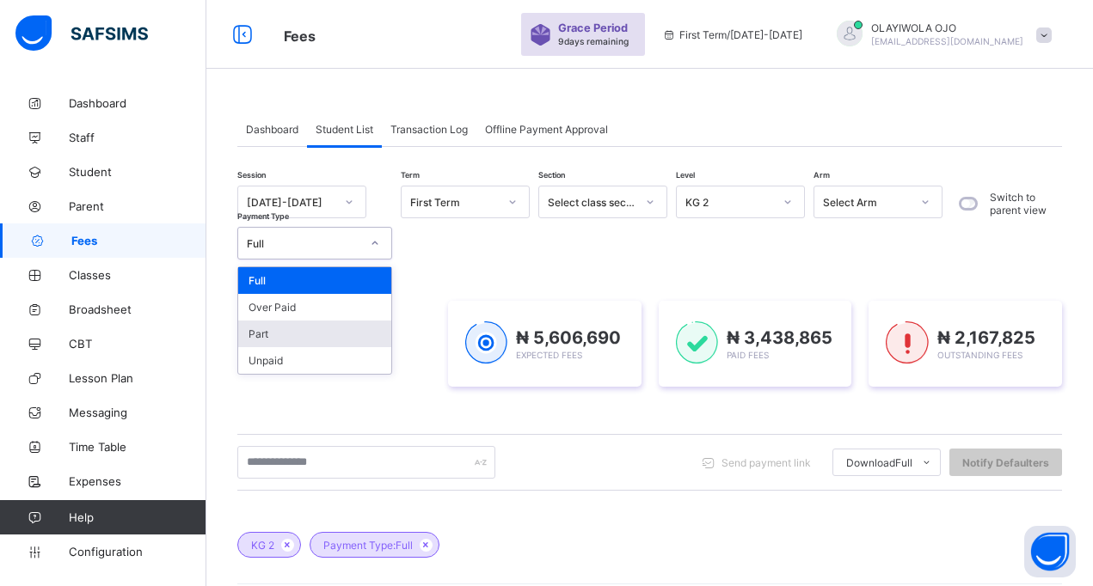
click at [271, 334] on div "Part" at bounding box center [314, 334] width 153 height 27
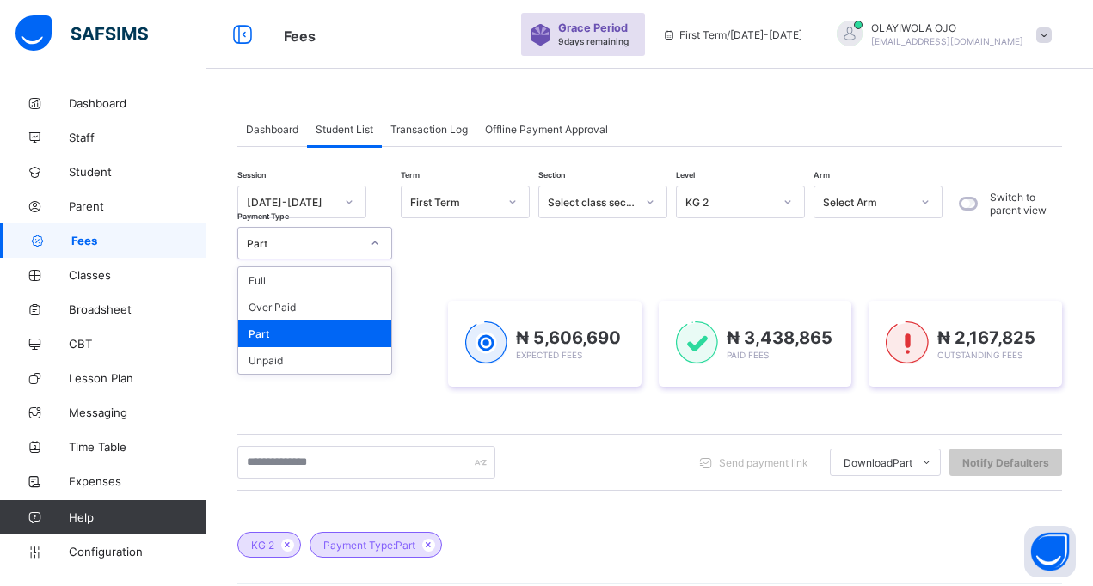
click at [286, 246] on div "Part" at bounding box center [303, 243] width 113 height 13
click at [266, 364] on div "Unpaid" at bounding box center [314, 360] width 153 height 27
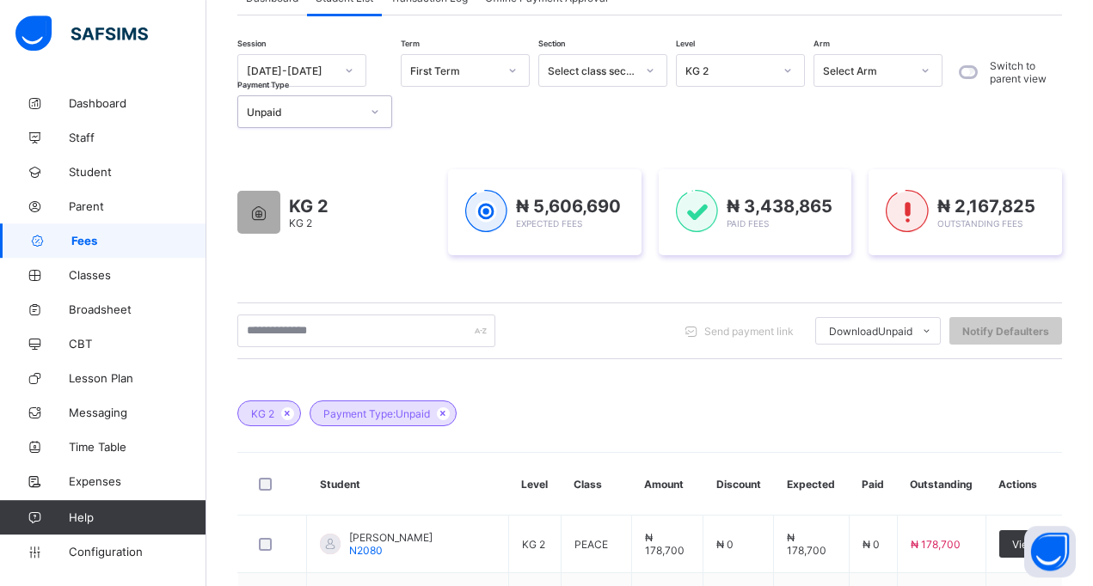
scroll to position [129, 0]
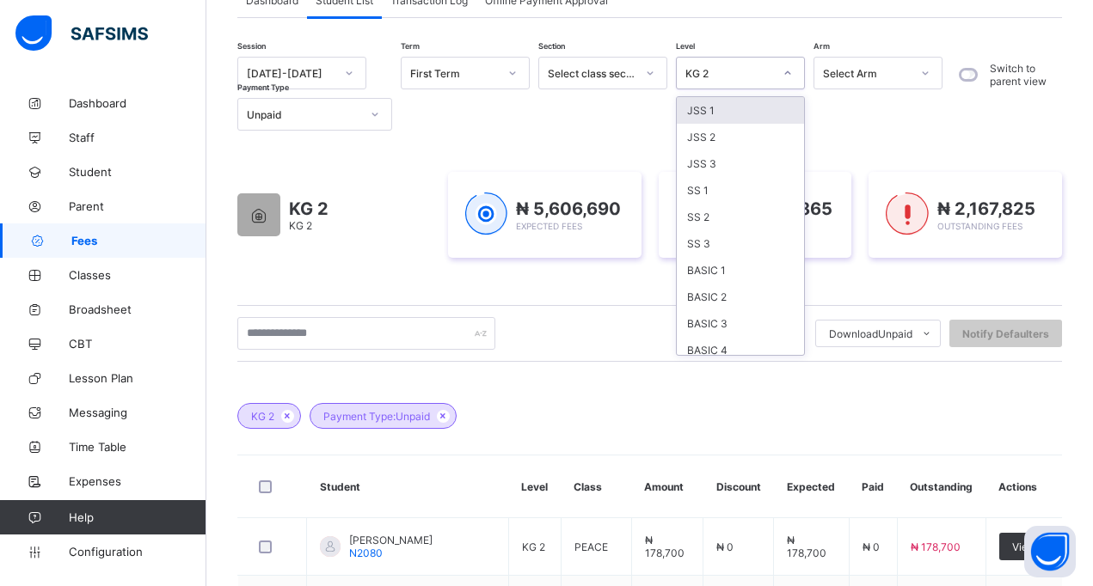
click at [708, 79] on div "KG 2" at bounding box center [729, 73] width 88 height 13
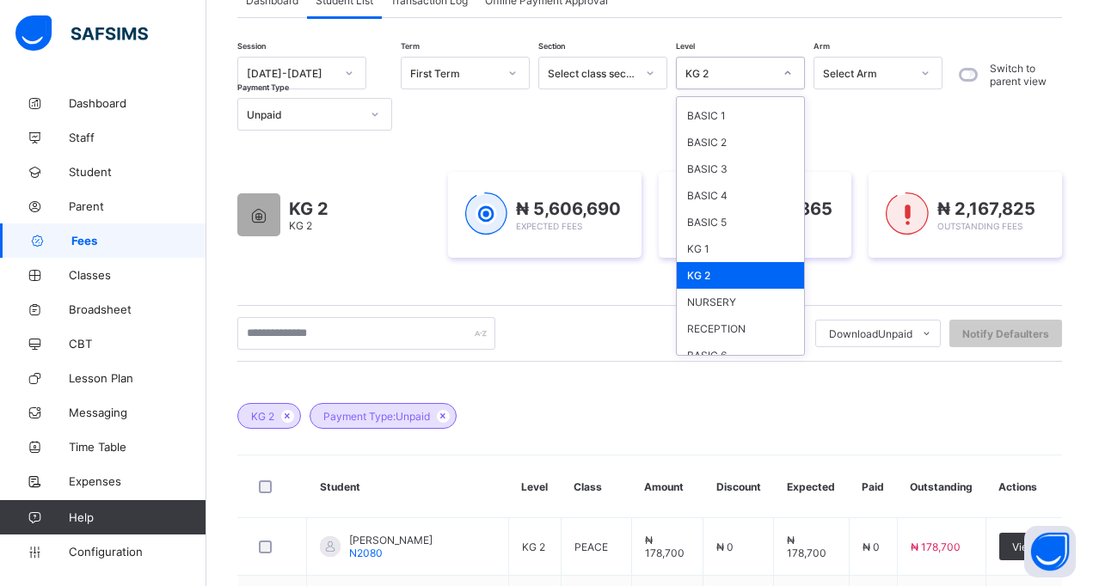
scroll to position [169, 0]
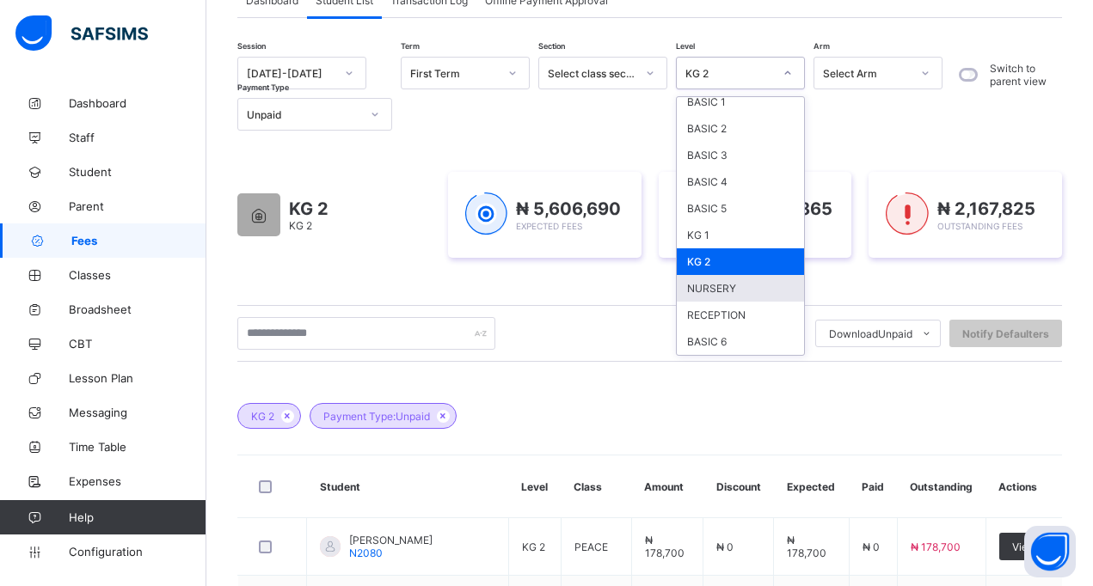
click at [711, 283] on div "NURSERY" at bounding box center [740, 288] width 127 height 27
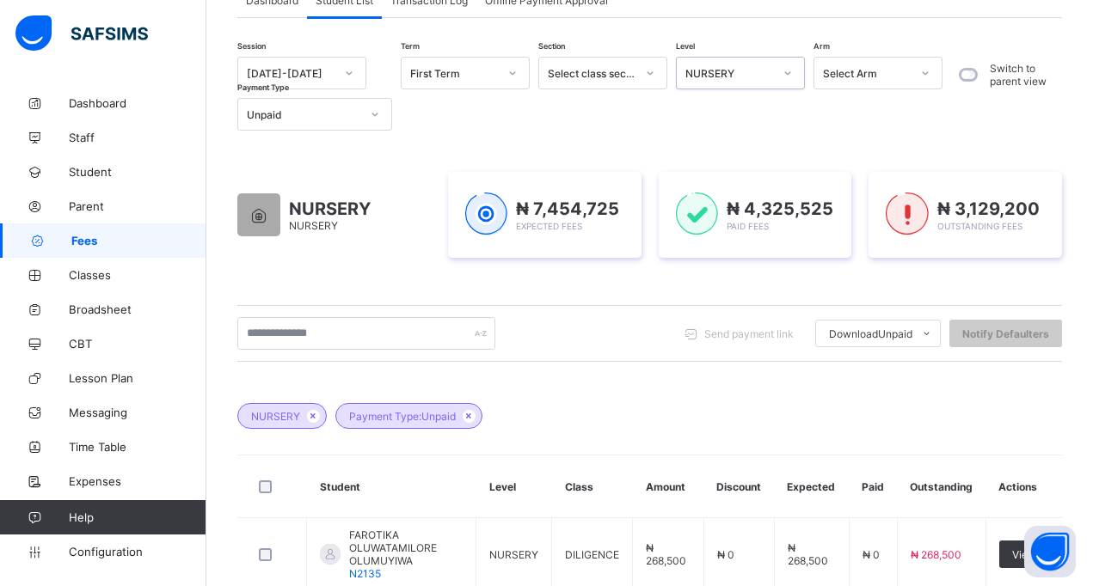
click at [279, 116] on div "Unpaid" at bounding box center [303, 114] width 113 height 13
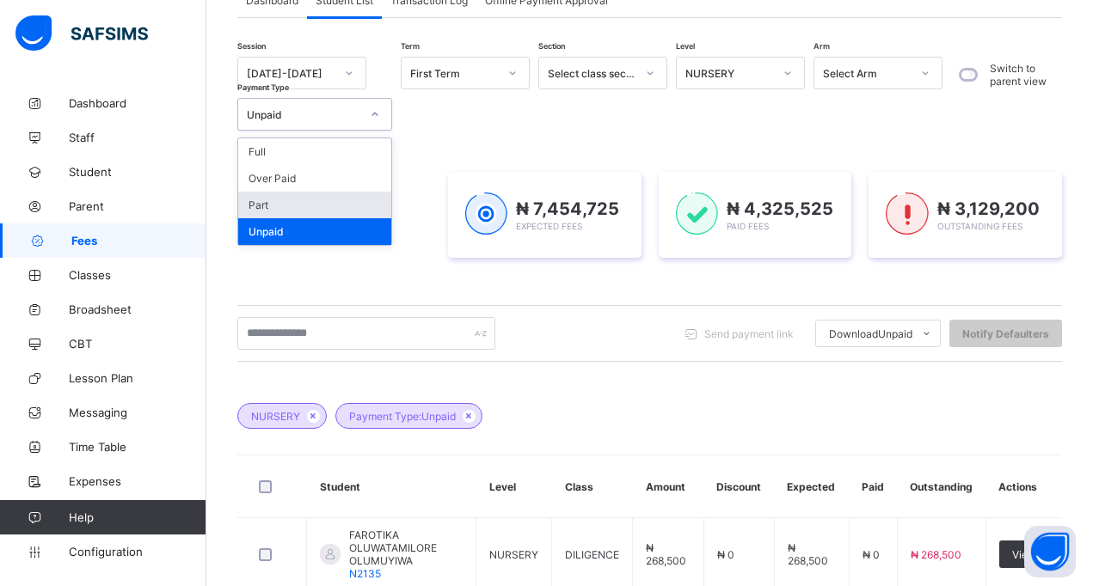
click at [261, 209] on div "Part" at bounding box center [314, 205] width 153 height 27
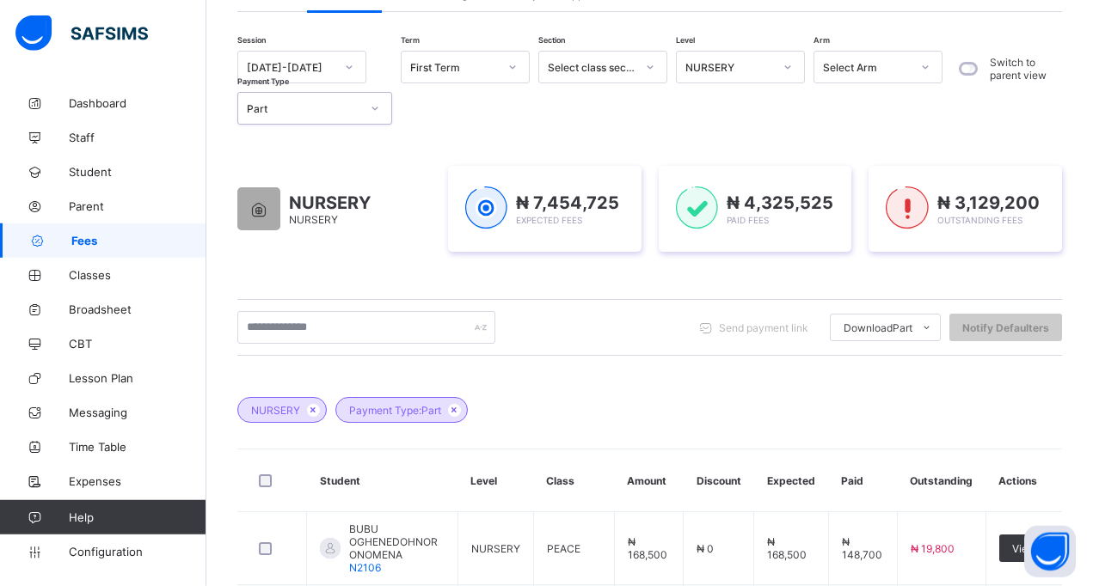
scroll to position [85, 0]
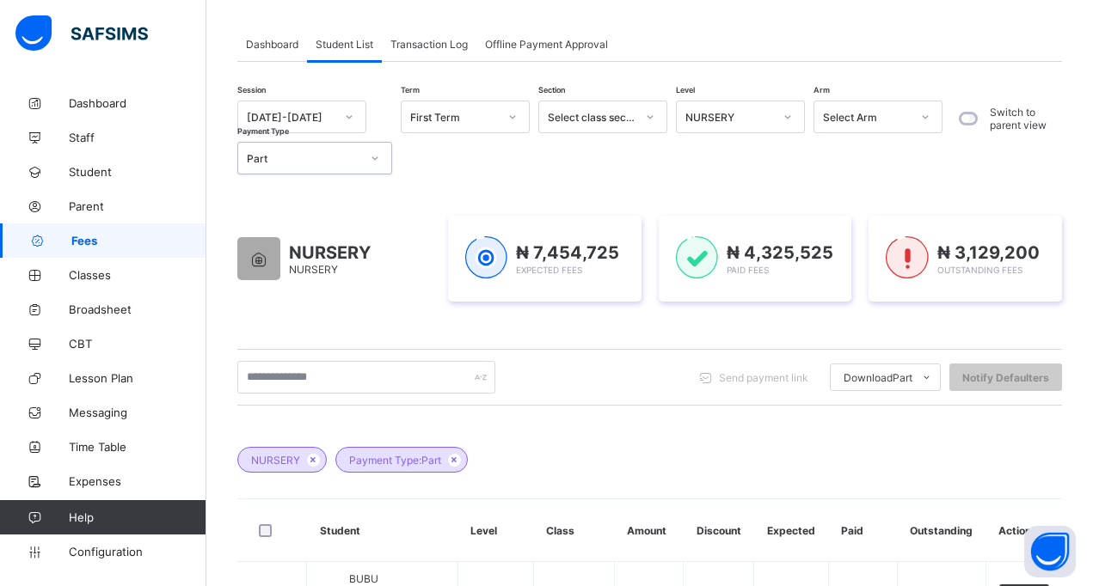
click at [263, 162] on div "Part" at bounding box center [303, 158] width 113 height 13
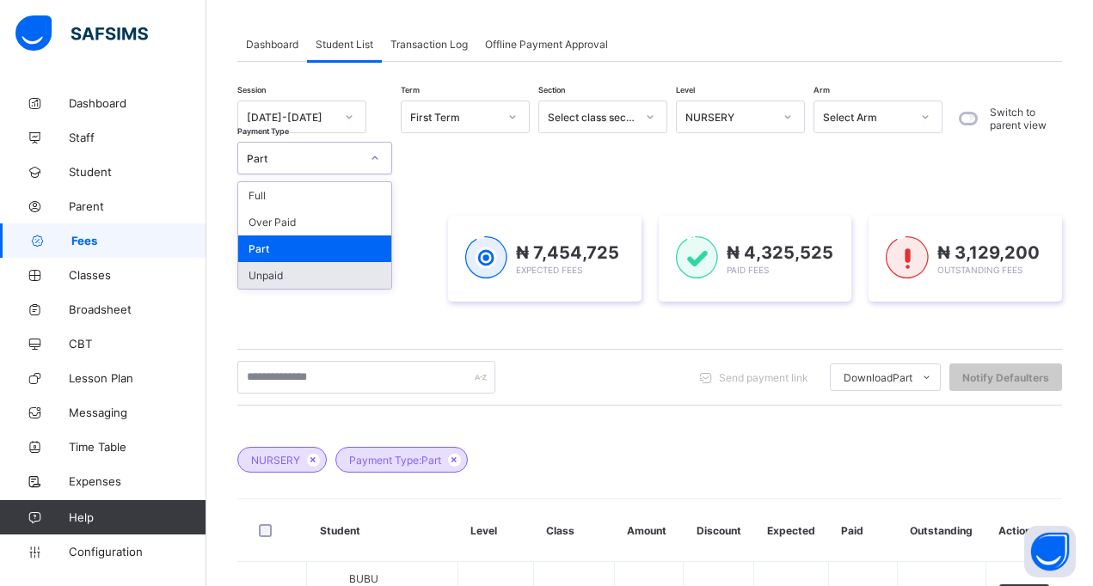
click at [290, 279] on div "Unpaid" at bounding box center [314, 275] width 153 height 27
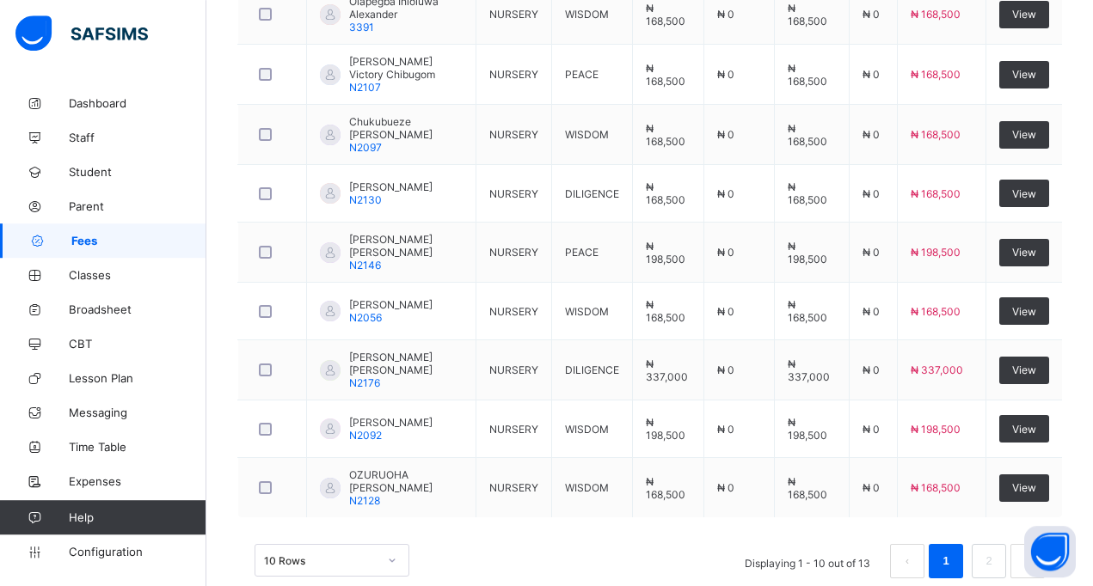
scroll to position [771, 0]
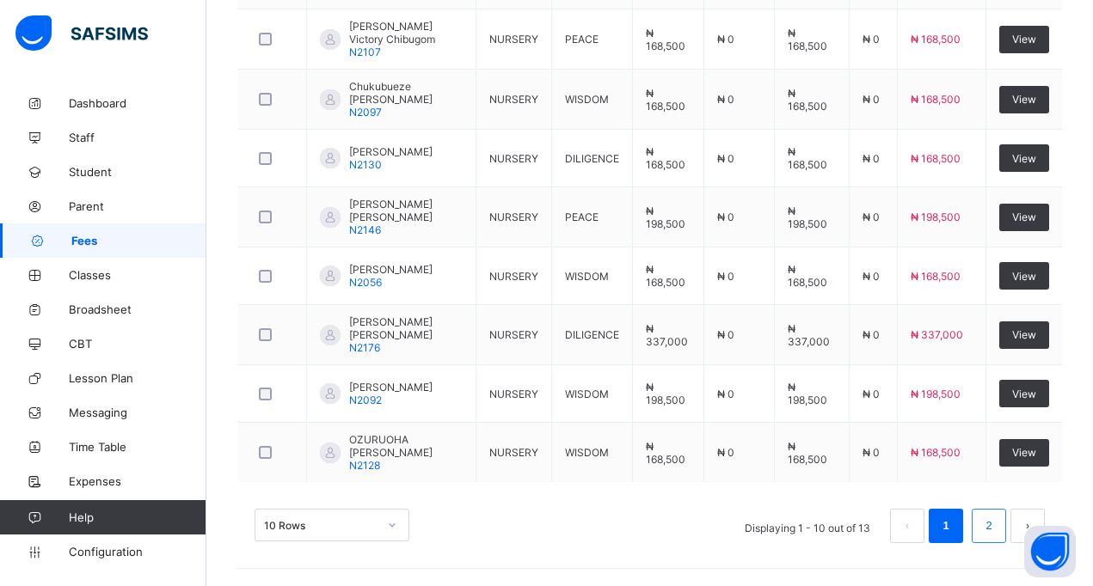
click at [996, 522] on link "2" at bounding box center [988, 526] width 16 height 22
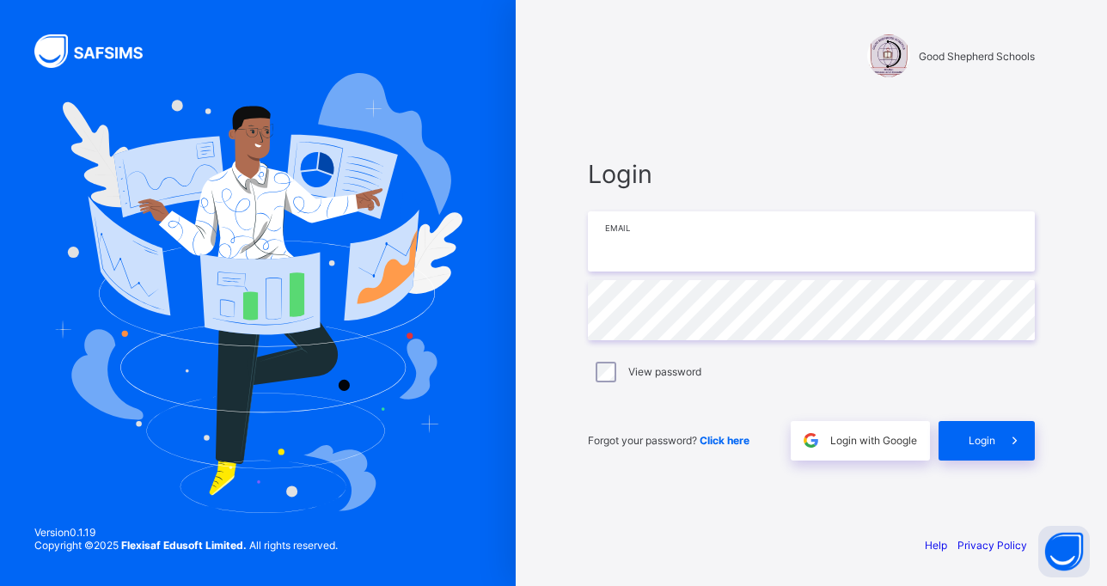
click at [659, 255] on input "email" at bounding box center [811, 241] width 447 height 60
click at [952, 139] on div "Login Email Password View password Forgot your password? Click here Login with …" at bounding box center [811, 309] width 481 height 425
